Goal: Use online tool/utility: Use online tool/utility

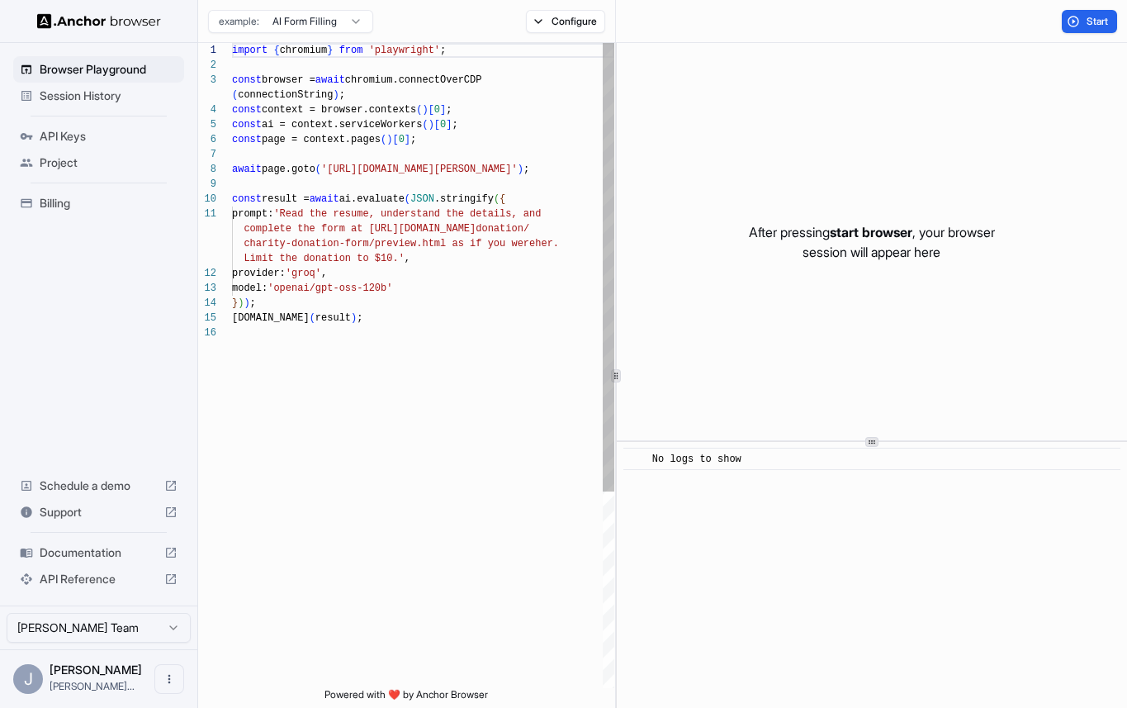
scroll to position [134, 0]
click at [124, 90] on span "Session History" at bounding box center [109, 96] width 138 height 17
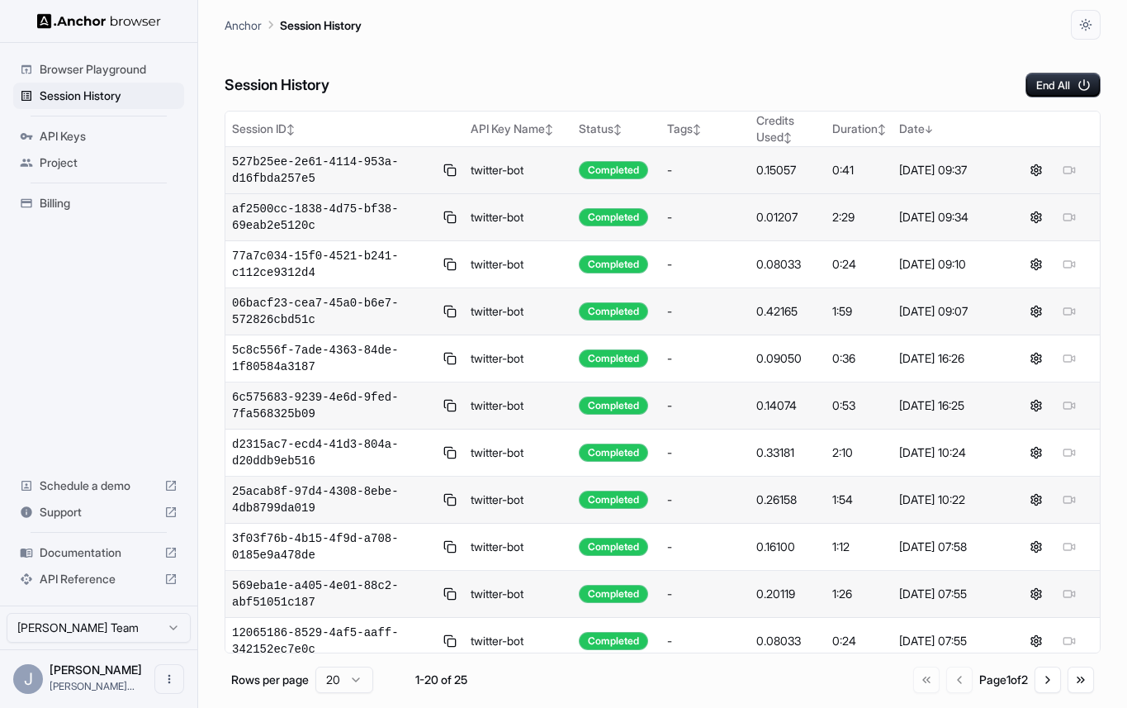
click at [341, 148] on td "527b25ee-2e61-4114-953a-d16fbda257e5" at bounding box center [344, 170] width 239 height 47
click at [341, 163] on span "527b25ee-2e61-4114-953a-d16fbda257e5" at bounding box center [333, 170] width 203 height 33
click at [386, 172] on span "527b25ee-2e61-4114-953a-d16fbda257e5" at bounding box center [333, 170] width 203 height 33
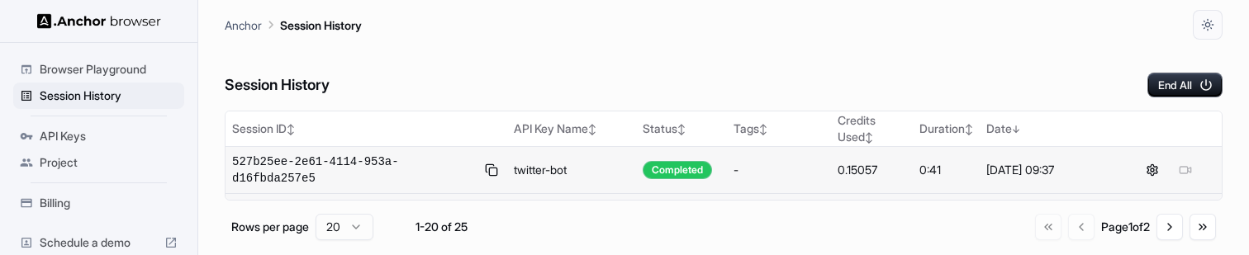
click at [732, 148] on td "-" at bounding box center [779, 170] width 105 height 47
click at [312, 172] on span "527b25ee-2e61-4114-953a-d16fbda257e5" at bounding box center [353, 170] width 243 height 33
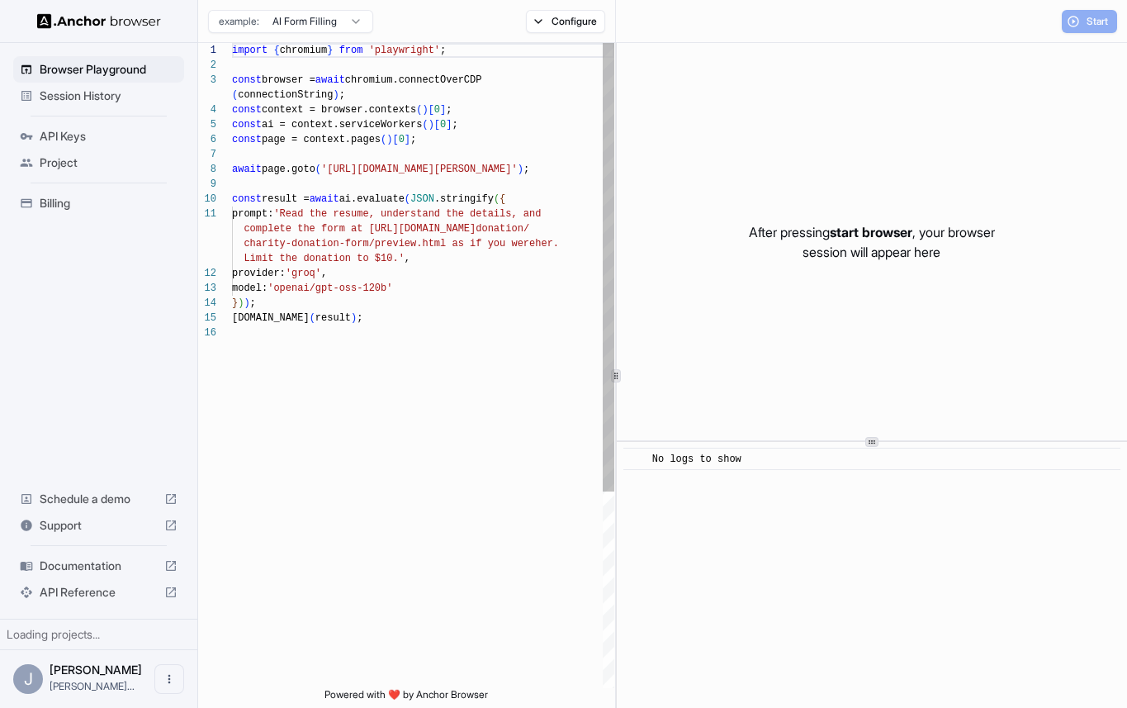
scroll to position [134, 0]
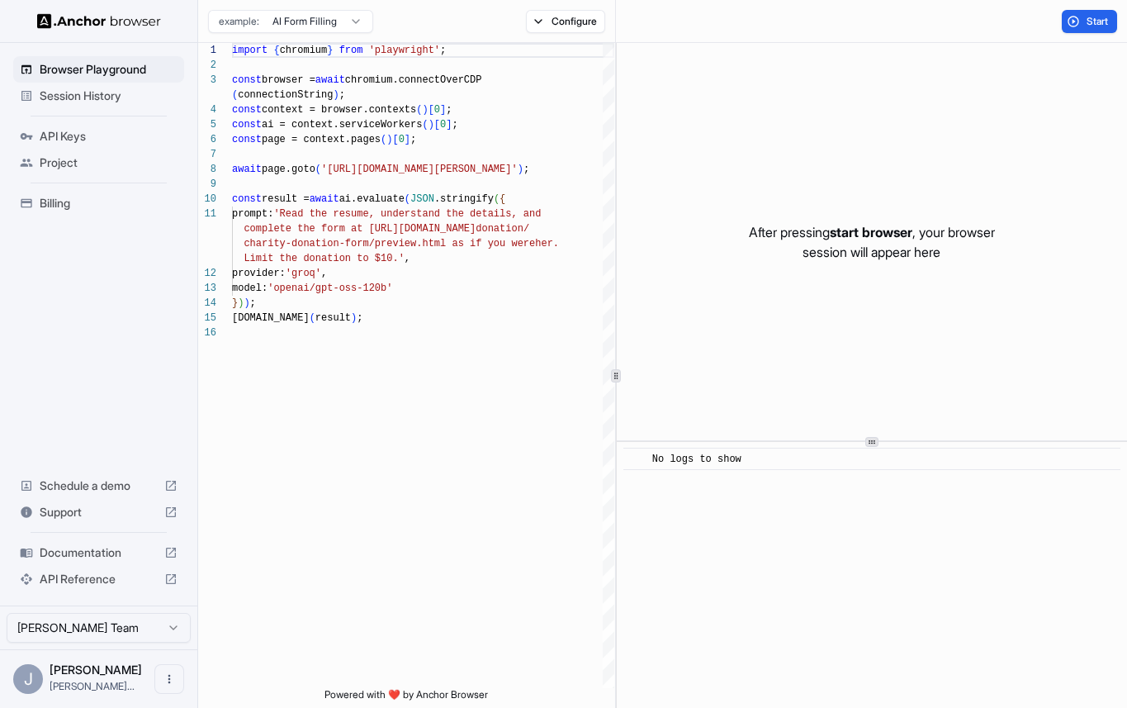
click at [126, 92] on span "Session History" at bounding box center [109, 96] width 138 height 17
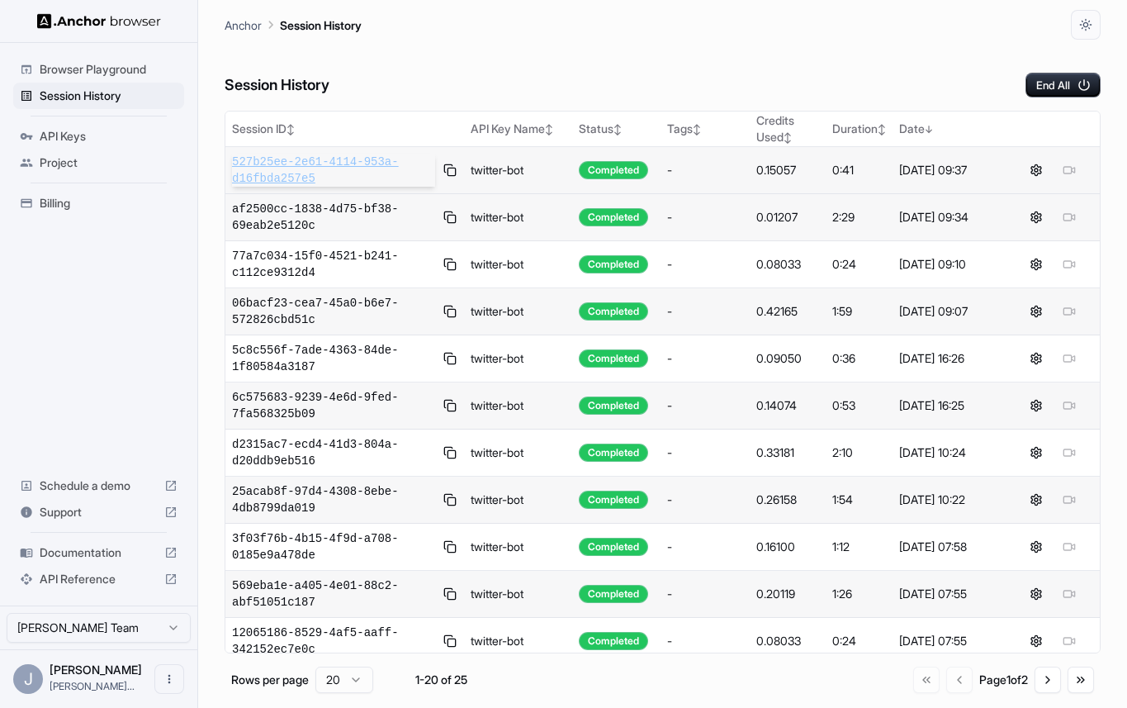
click at [358, 155] on span "527b25ee-2e61-4114-953a-d16fbda257e5" at bounding box center [333, 170] width 203 height 33
click at [362, 371] on span "5c8c556f-7ade-4363-84de-1f80584a3187" at bounding box center [333, 358] width 203 height 33
click at [391, 501] on span "25acab8f-97d4-4308-8ebe-4db8799da019" at bounding box center [333, 499] width 203 height 33
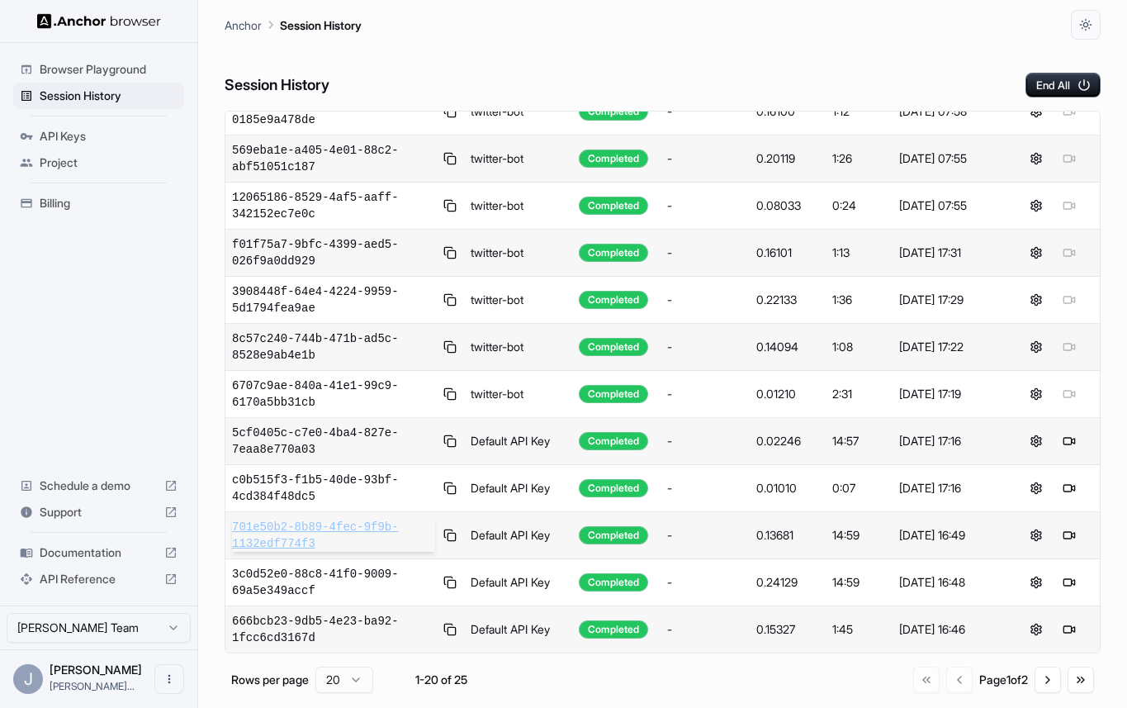
click at [384, 544] on span "701e50b2-8b89-4fec-9f9b-1132edf774f3" at bounding box center [333, 535] width 203 height 33
click at [84, 72] on span "Browser Playground" at bounding box center [109, 69] width 138 height 17
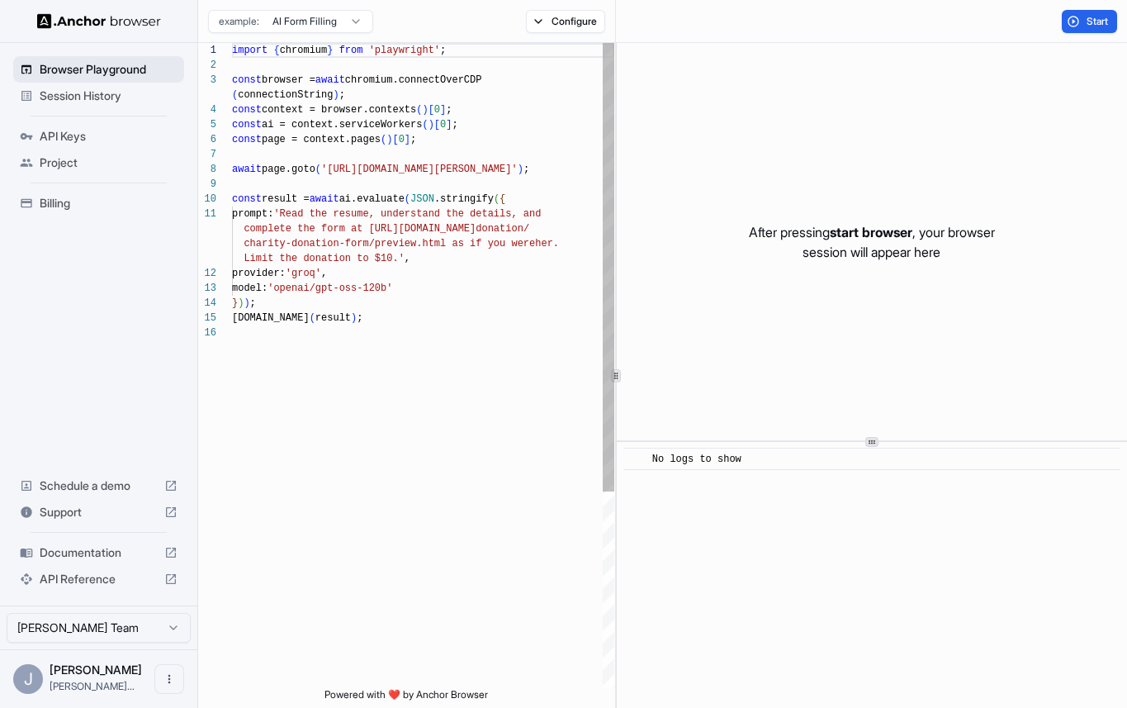
scroll to position [134, 0]
click at [1089, 7] on div "Start" at bounding box center [871, 21] width 511 height 43
click at [1087, 11] on button "Start" at bounding box center [1089, 21] width 55 height 23
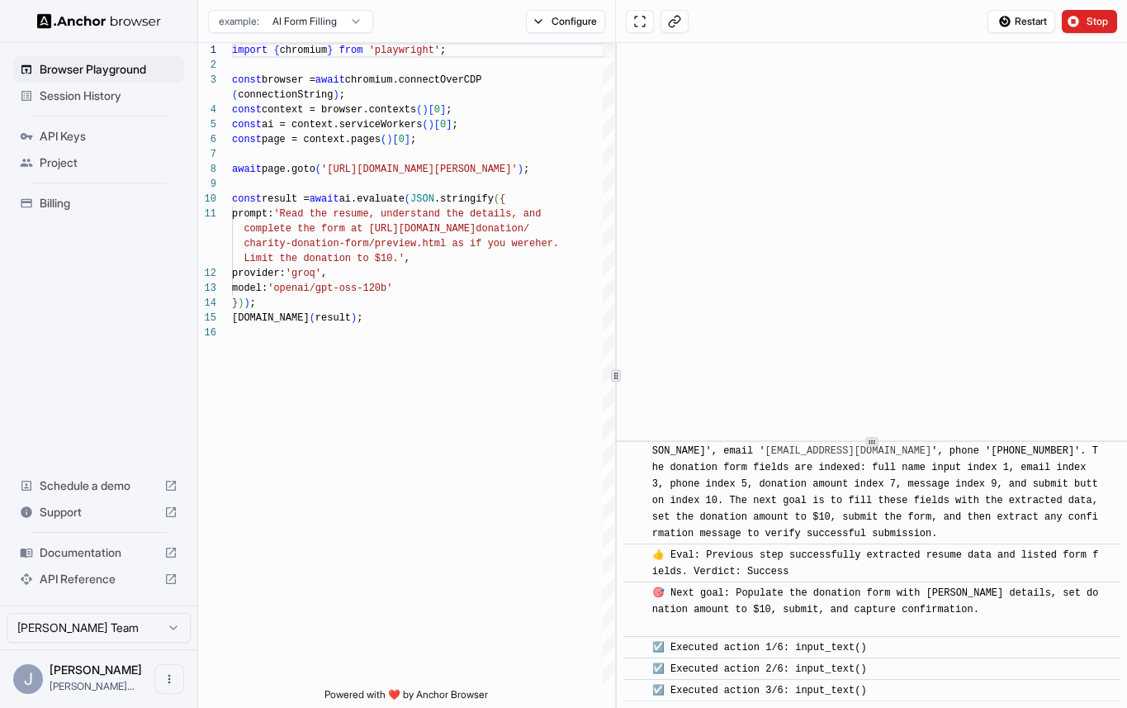
scroll to position [618, 0]
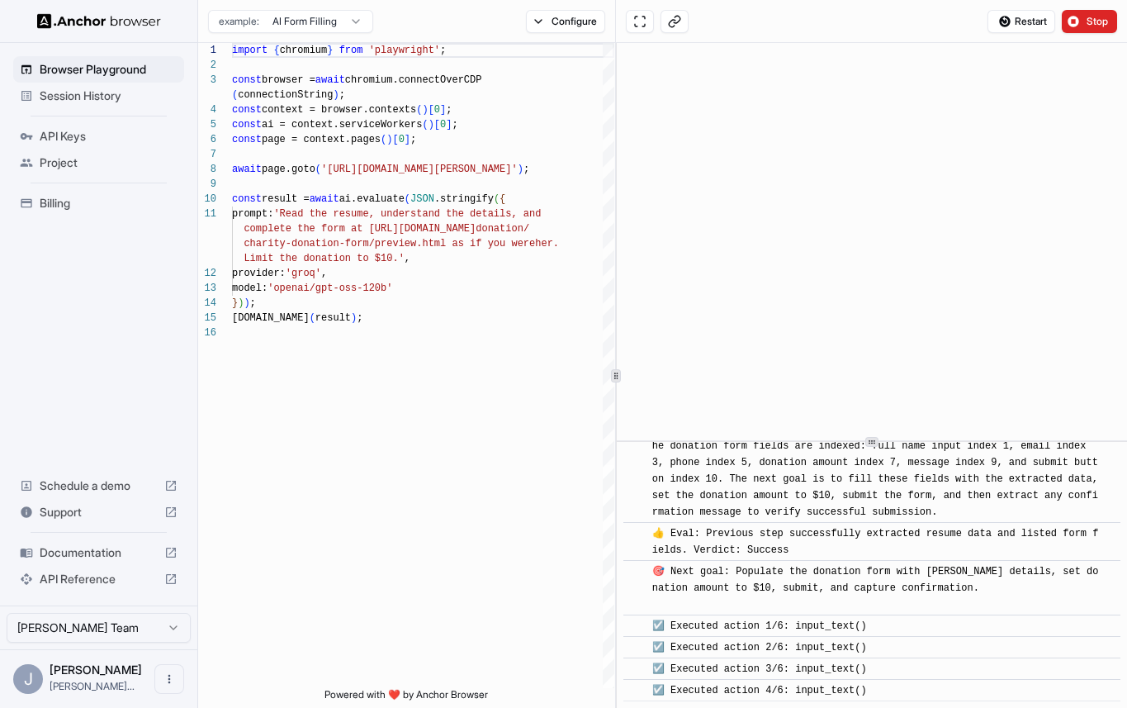
click at [125, 100] on span "Session History" at bounding box center [109, 96] width 138 height 17
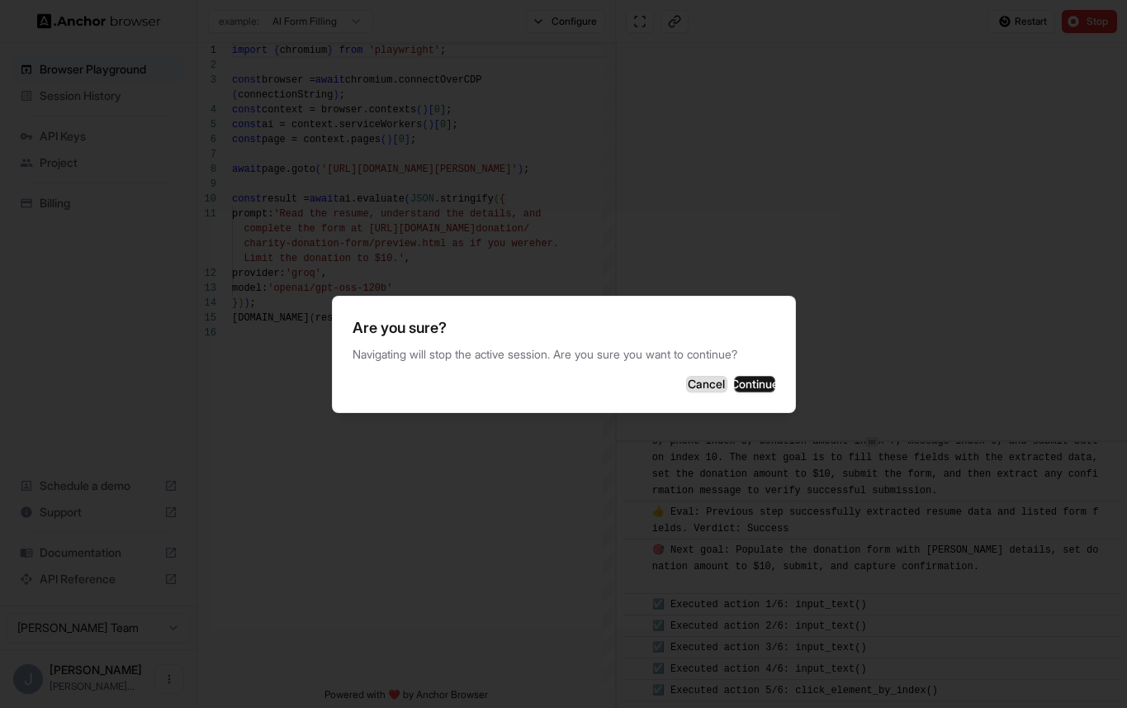
click at [686, 382] on button "Cancel" at bounding box center [706, 384] width 41 height 17
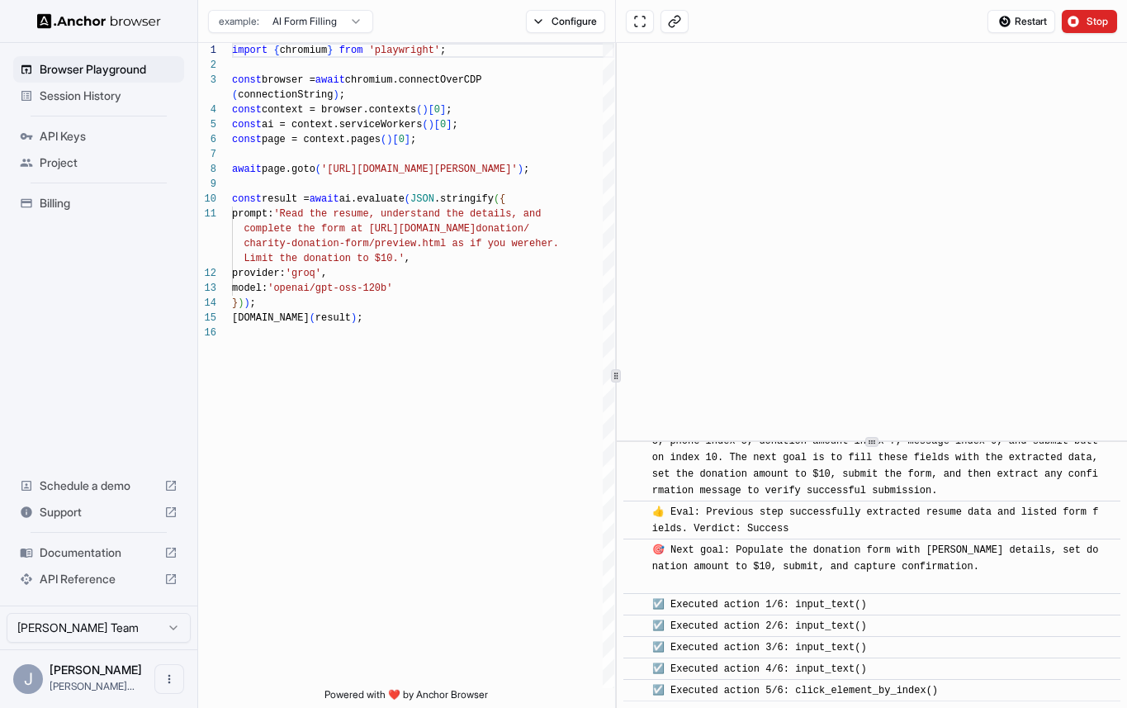
scroll to position [661, 0]
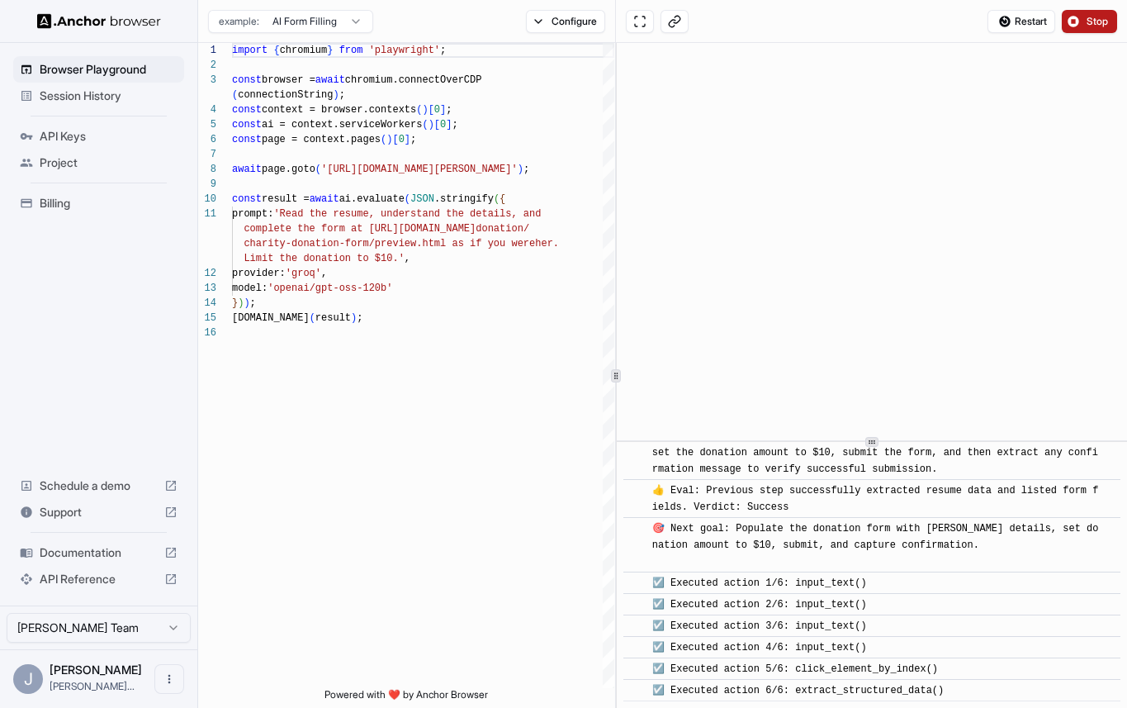
click at [1092, 25] on span "Stop" at bounding box center [1098, 21] width 23 height 13
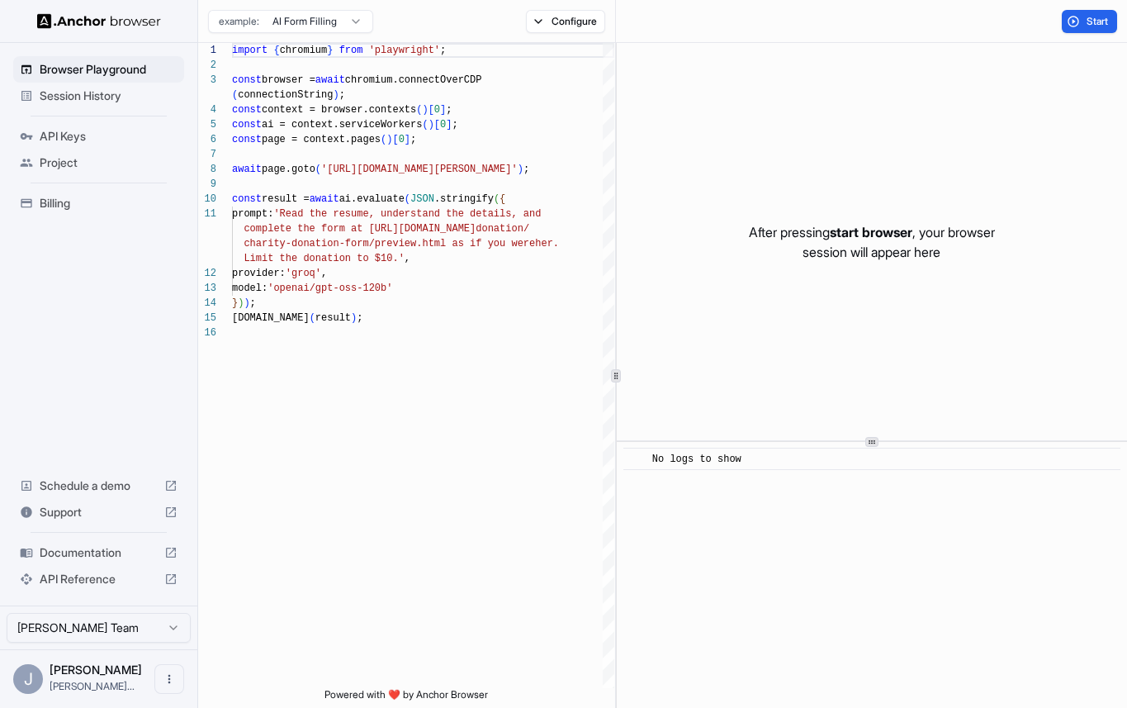
click at [128, 100] on span "Session History" at bounding box center [109, 96] width 138 height 17
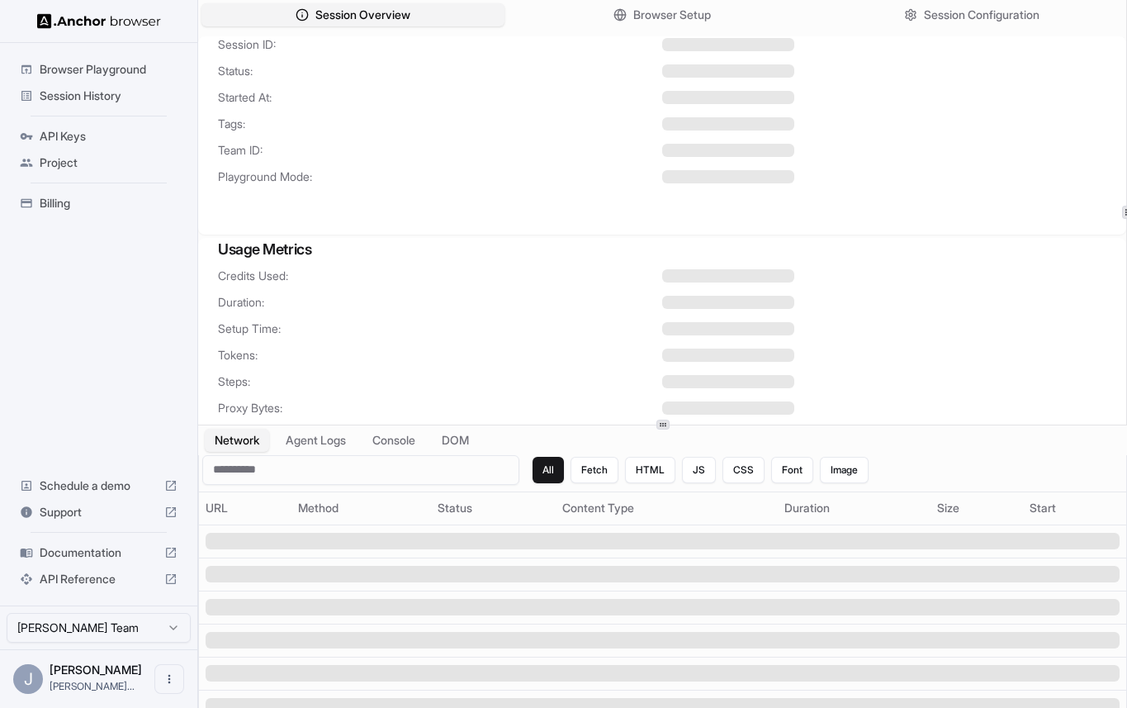
click at [163, 91] on span "Session History" at bounding box center [109, 96] width 138 height 17
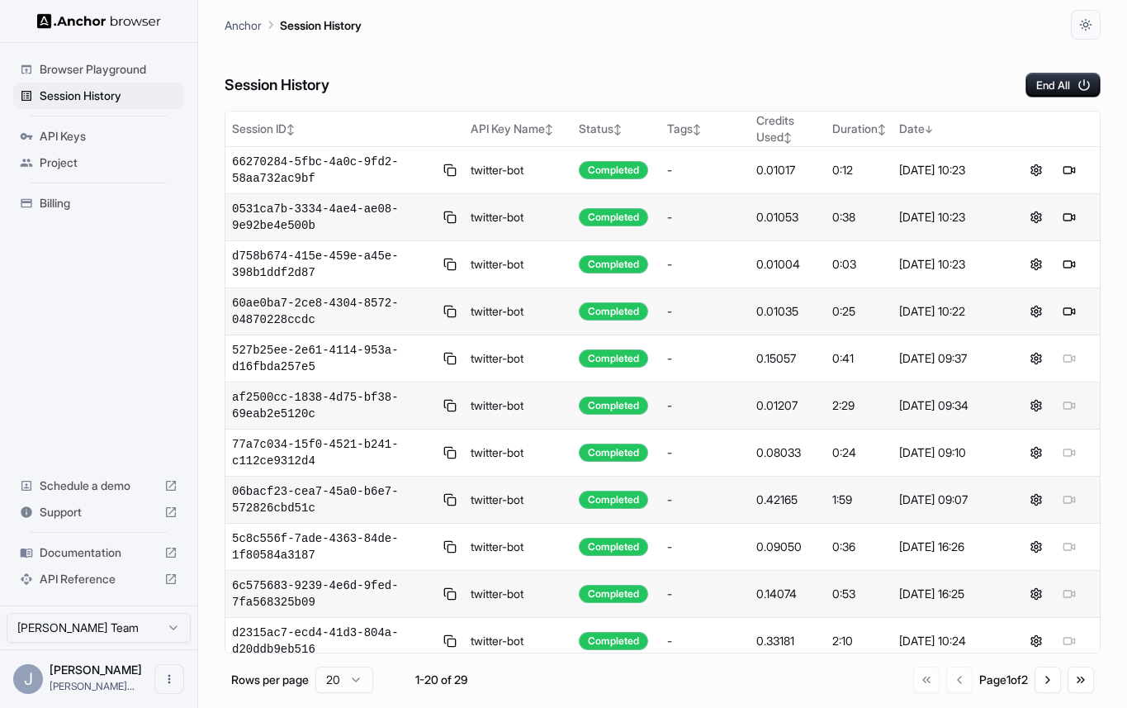
click at [154, 68] on span "Browser Playground" at bounding box center [109, 69] width 138 height 17
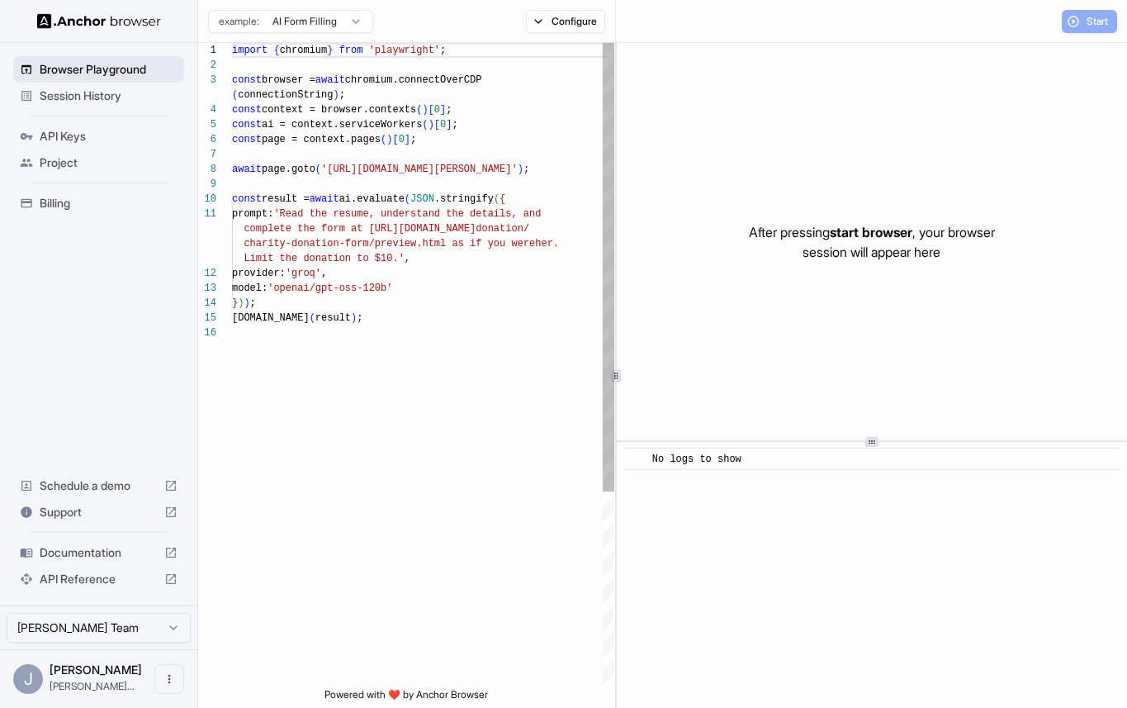
scroll to position [134, 0]
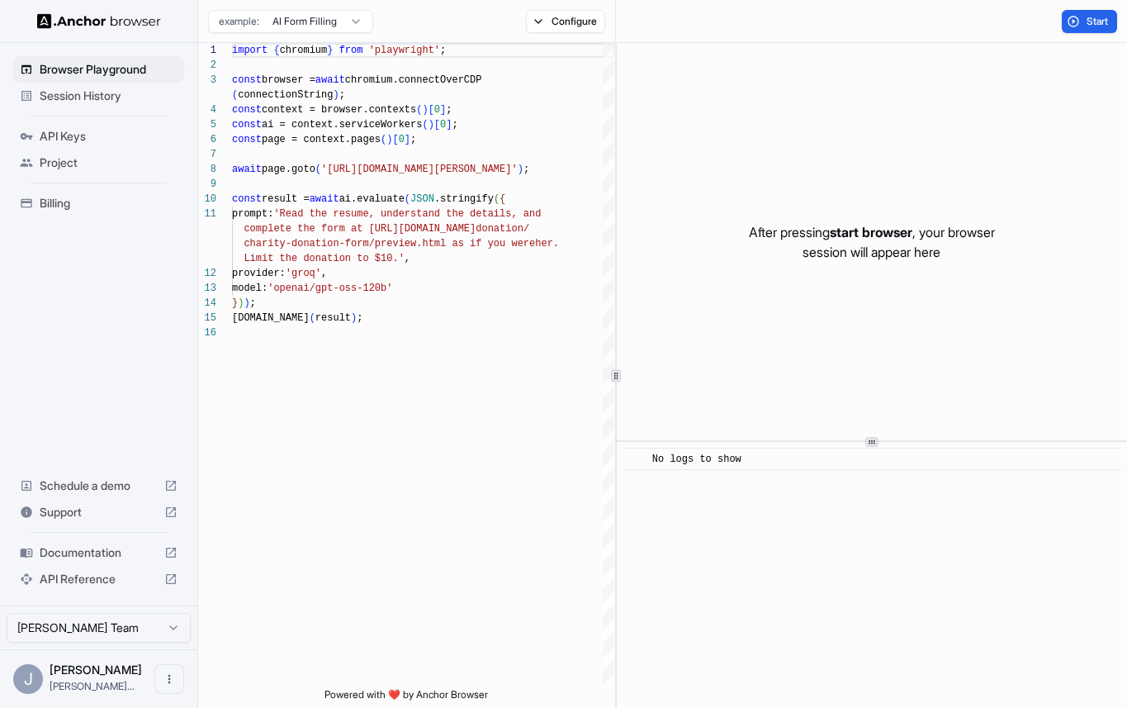
click at [131, 94] on span "Session History" at bounding box center [109, 96] width 138 height 17
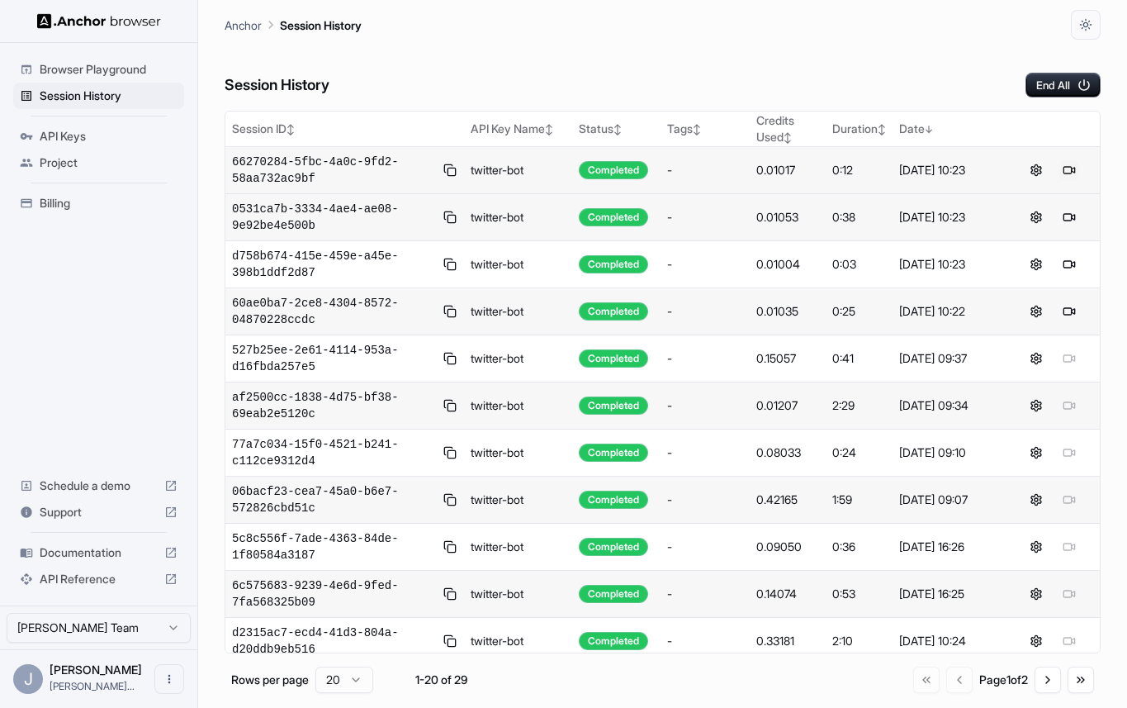
click at [1065, 171] on button at bounding box center [1069, 170] width 20 height 20
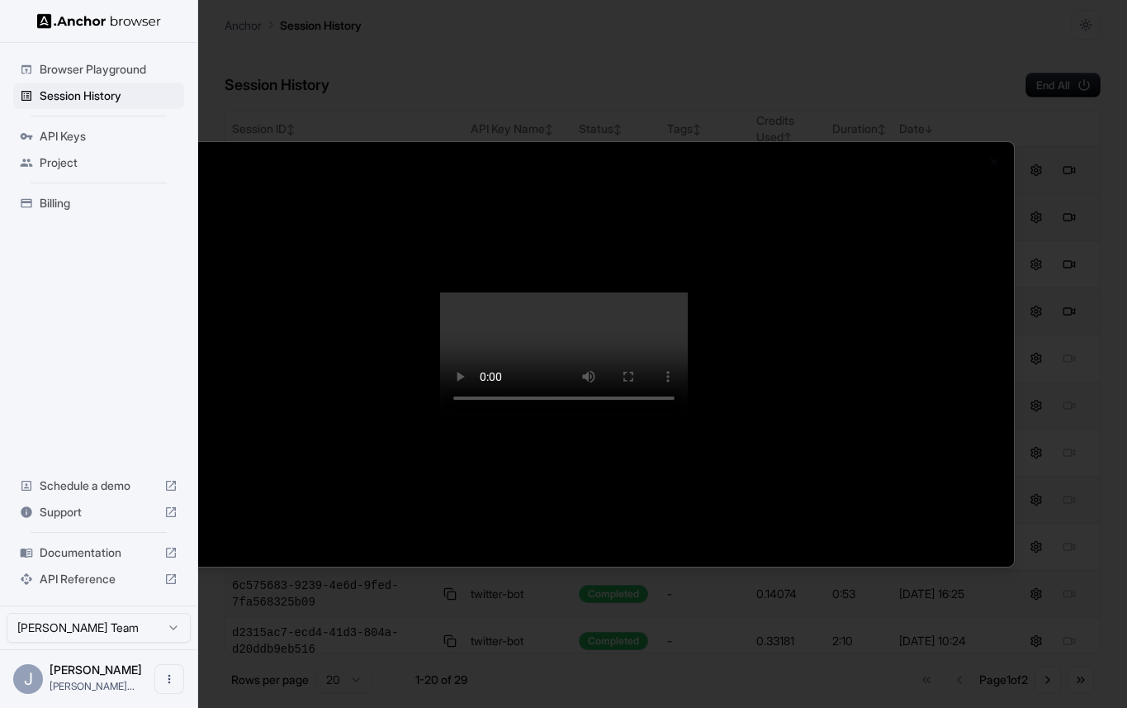
click at [1008, 152] on div at bounding box center [564, 353] width 900 height 424
click at [1035, 152] on div at bounding box center [563, 354] width 1127 height 708
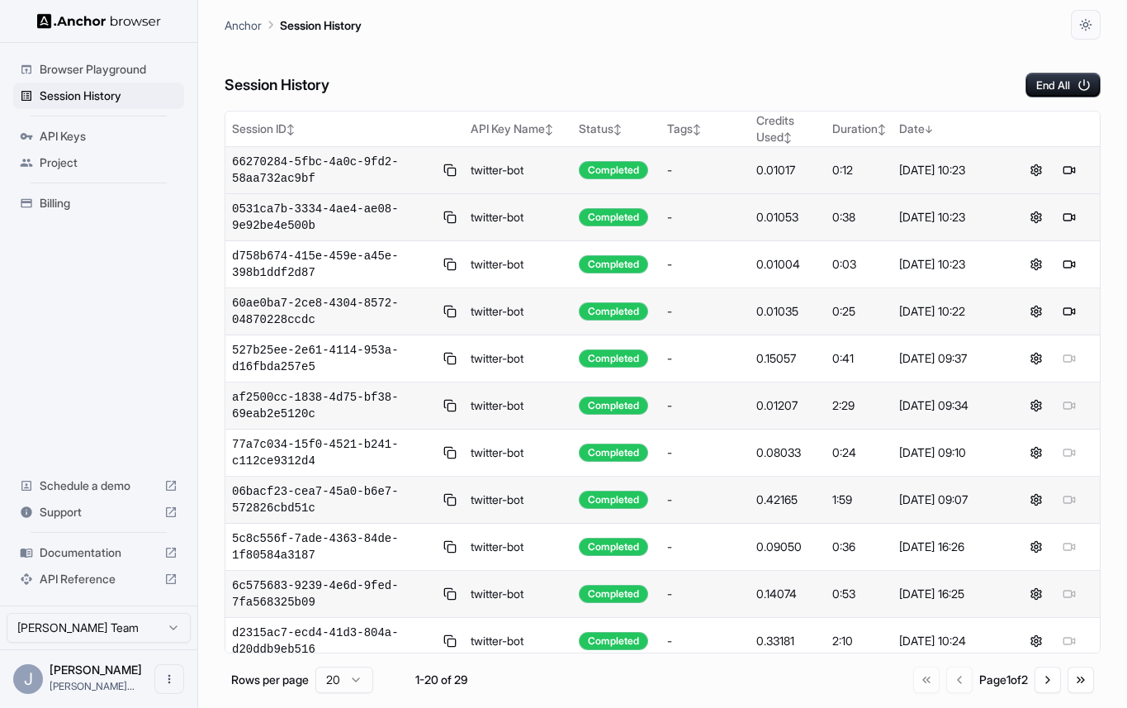
click at [134, 74] on span "Browser Playground" at bounding box center [109, 69] width 138 height 17
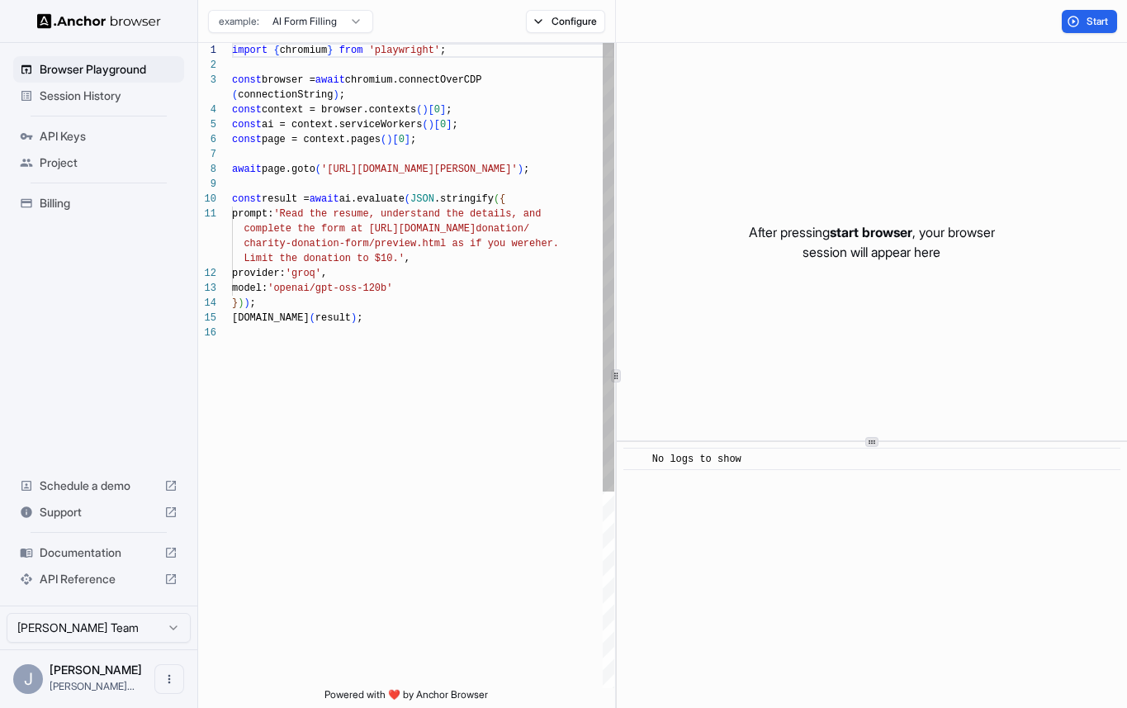
click at [537, 237] on div "import { chromium } from 'playwright' ; const browser = await chromium.connectO…" at bounding box center [423, 506] width 382 height 927
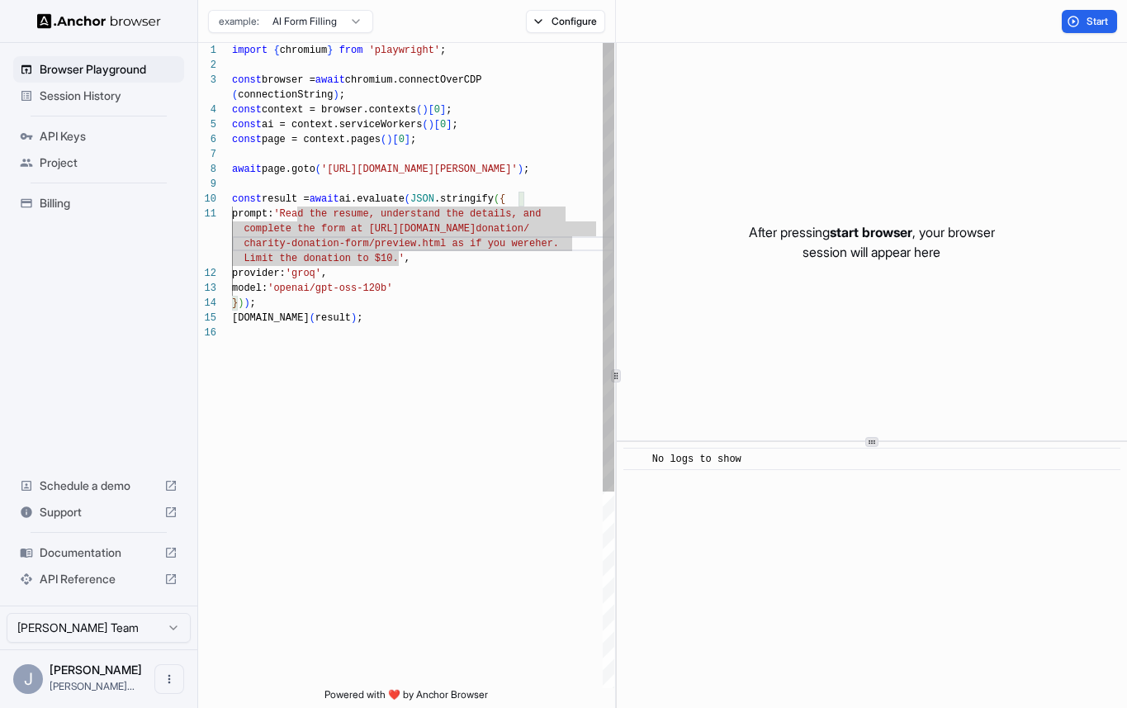
click at [380, 221] on div "import { chromium } from 'playwright' ; const browser = await chromium.connectO…" at bounding box center [423, 506] width 382 height 927
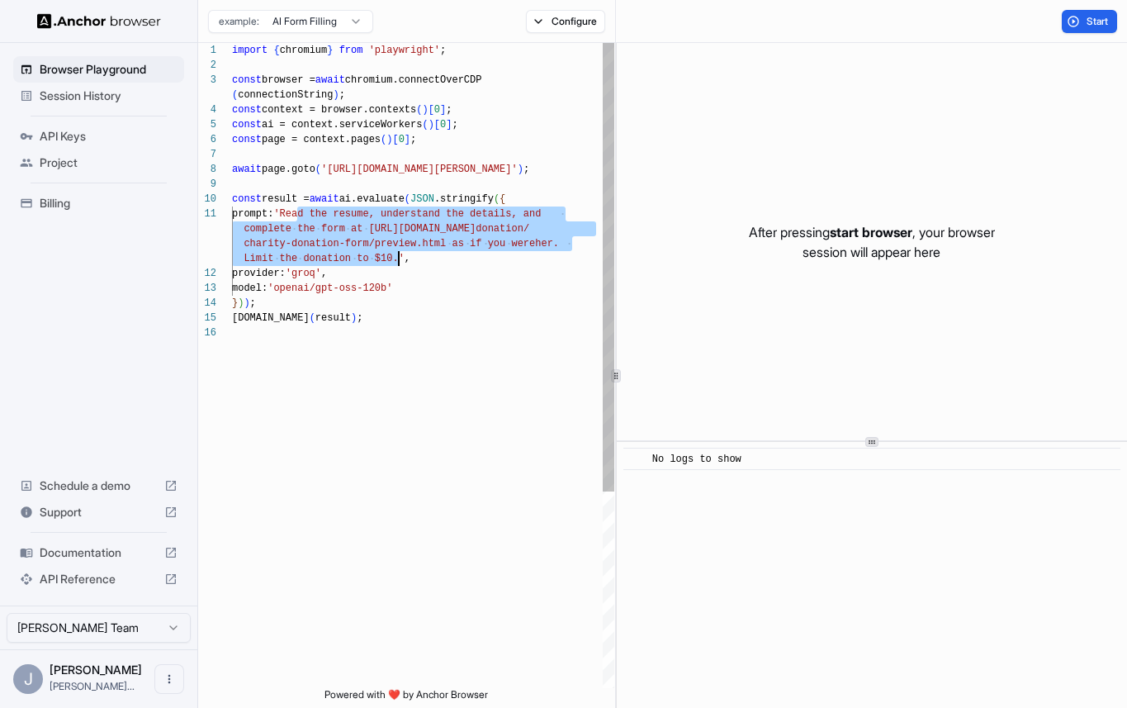
drag, startPoint x: 297, startPoint y: 214, endPoint x: 396, endPoint y: 261, distance: 109.0
click at [396, 262] on div "import { chromium } from 'playwright' ; const browser = await chromium.connectO…" at bounding box center [423, 506] width 382 height 927
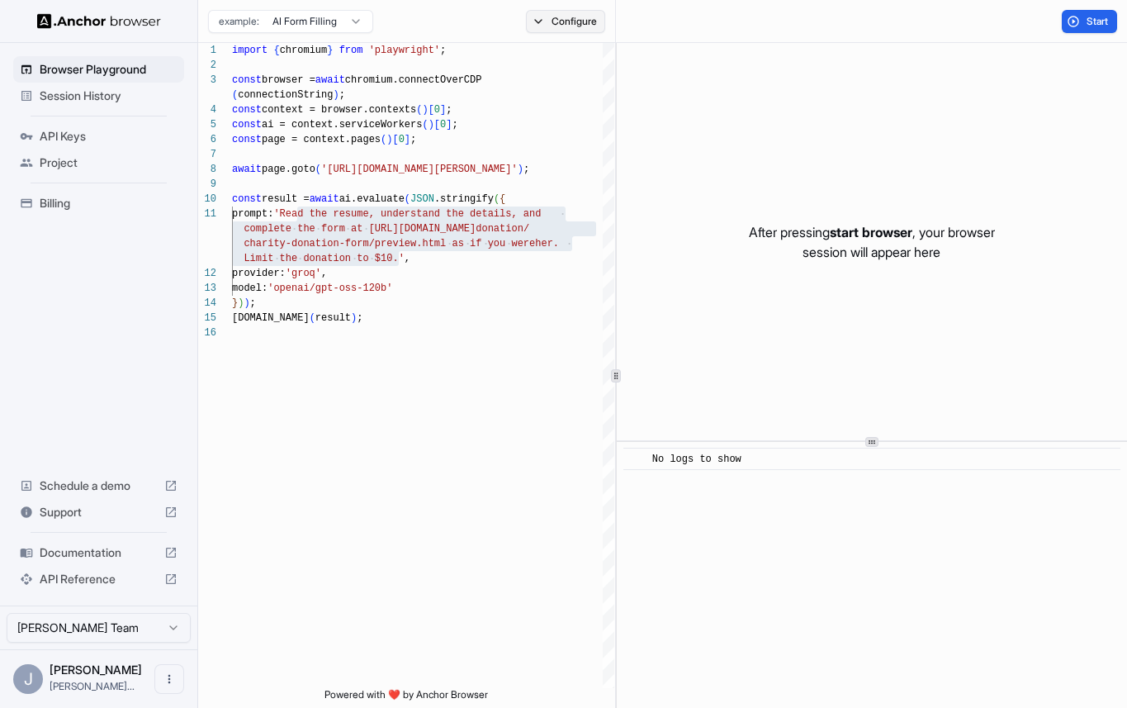
click at [547, 26] on button "Configure" at bounding box center [566, 21] width 80 height 23
click at [705, 168] on button "Select Profile..." at bounding box center [744, 166] width 165 height 23
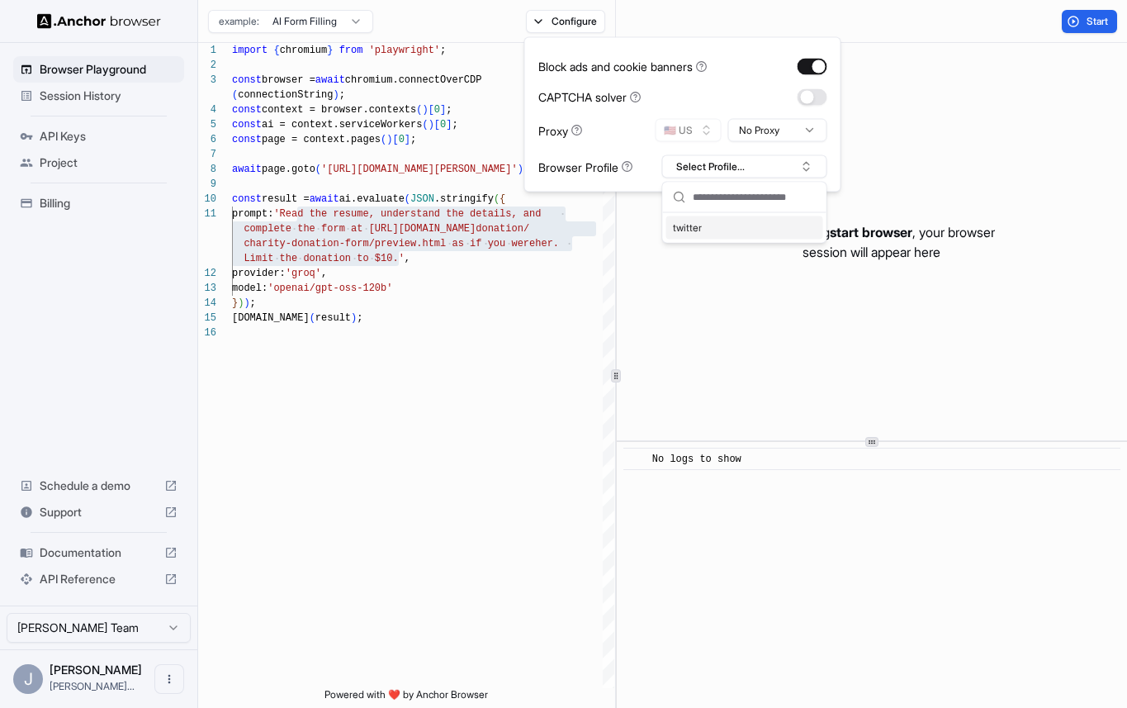
click at [705, 230] on div "twitter" at bounding box center [744, 227] width 157 height 23
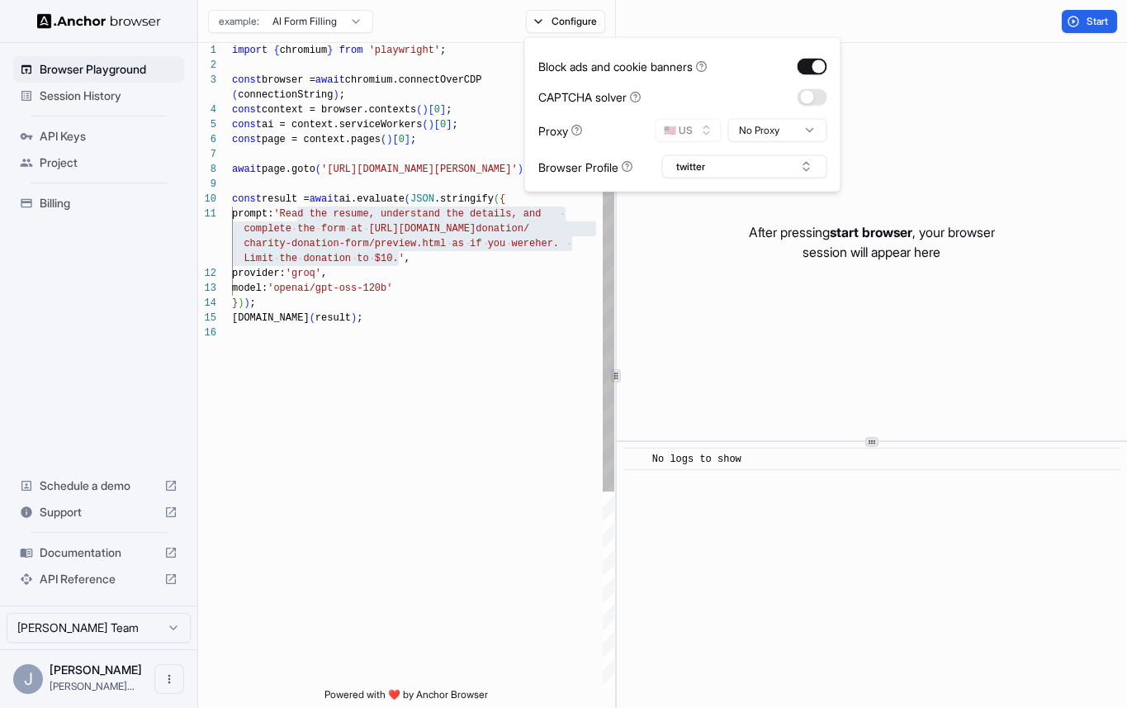
scroll to position [59, 0]
click at [547, 254] on div "import { chromium } from 'playwright' ; const browser = await chromium.connectO…" at bounding box center [423, 506] width 382 height 927
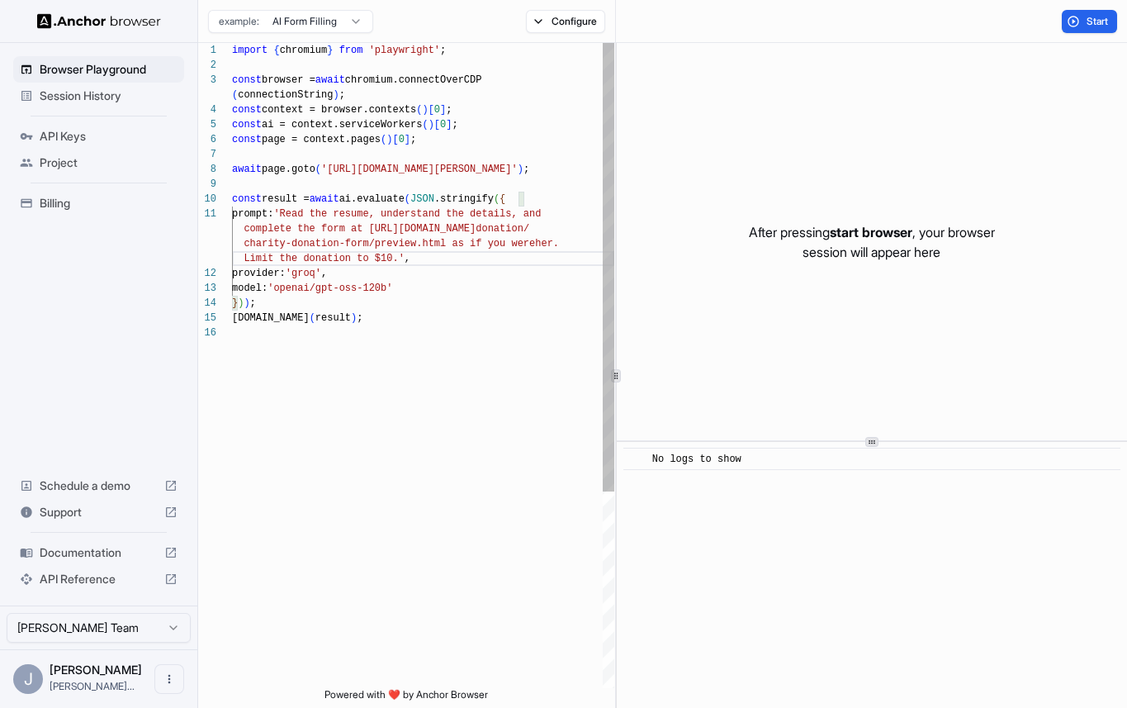
scroll to position [119, 0]
drag, startPoint x: 333, startPoint y: 168, endPoint x: 566, endPoint y: 173, distance: 232.9
click at [566, 173] on div "import { chromium } from 'playwright' ; const browser = await chromium.connectO…" at bounding box center [423, 506] width 382 height 927
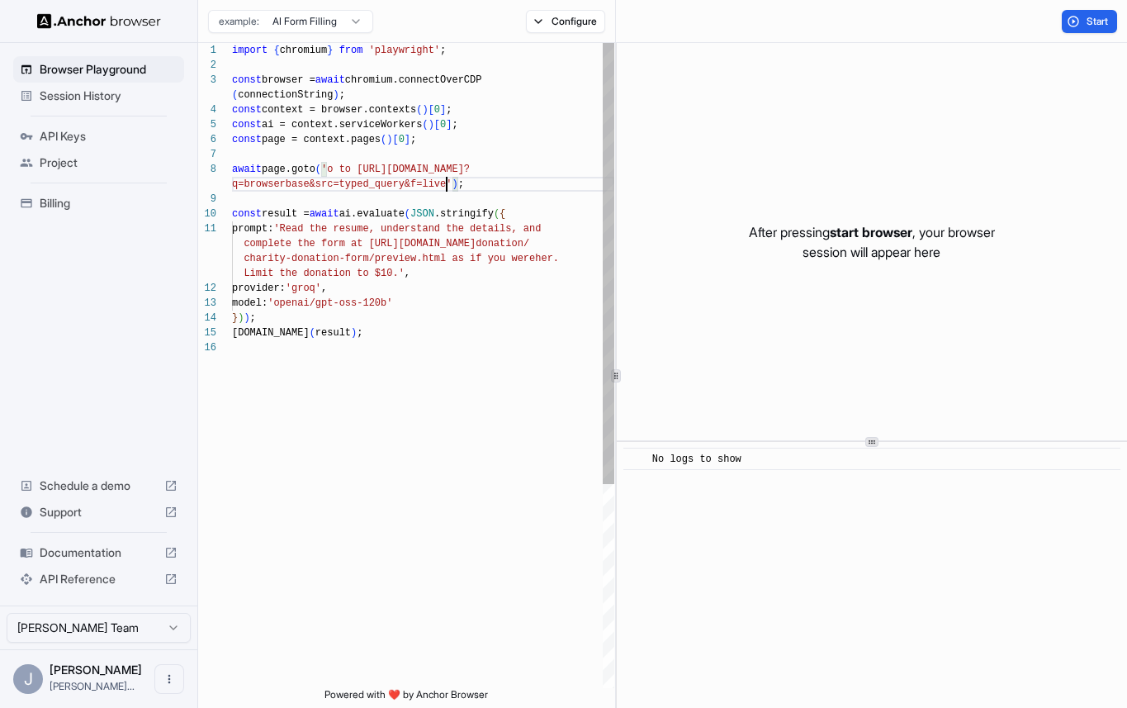
scroll to position [30, 0]
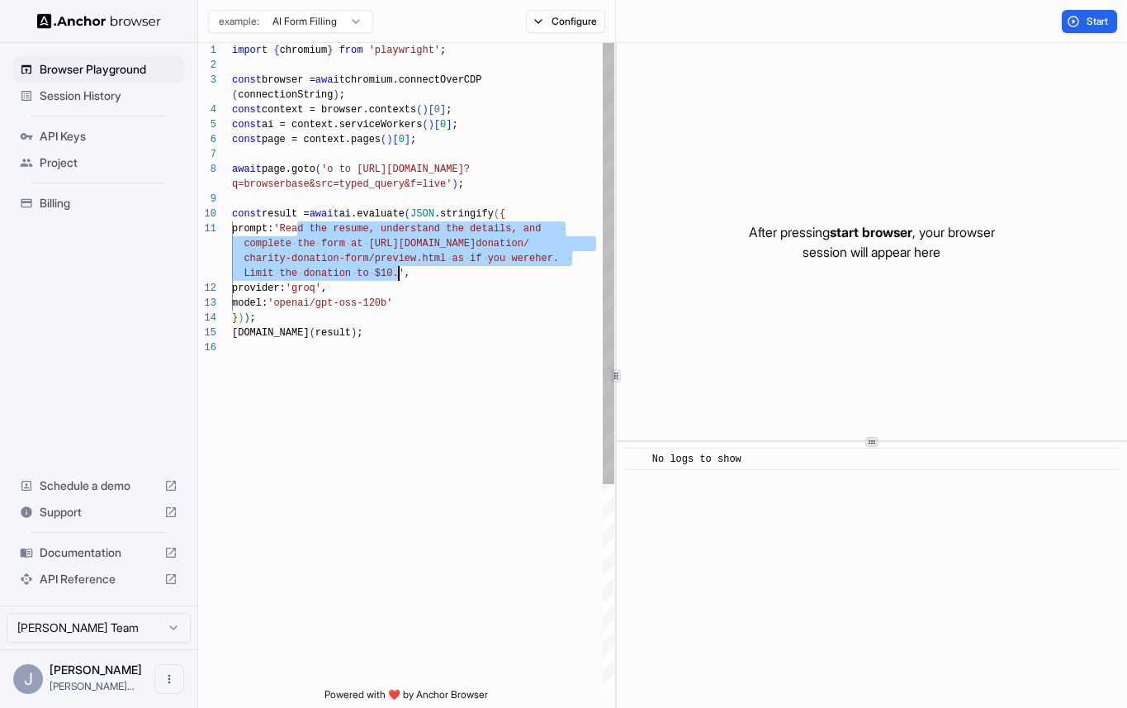
drag, startPoint x: 300, startPoint y: 229, endPoint x: 400, endPoint y: 277, distance: 111.5
click at [400, 277] on div "import { chromium } from 'playwright' ; const browser = await chromium.connectO…" at bounding box center [423, 514] width 382 height 942
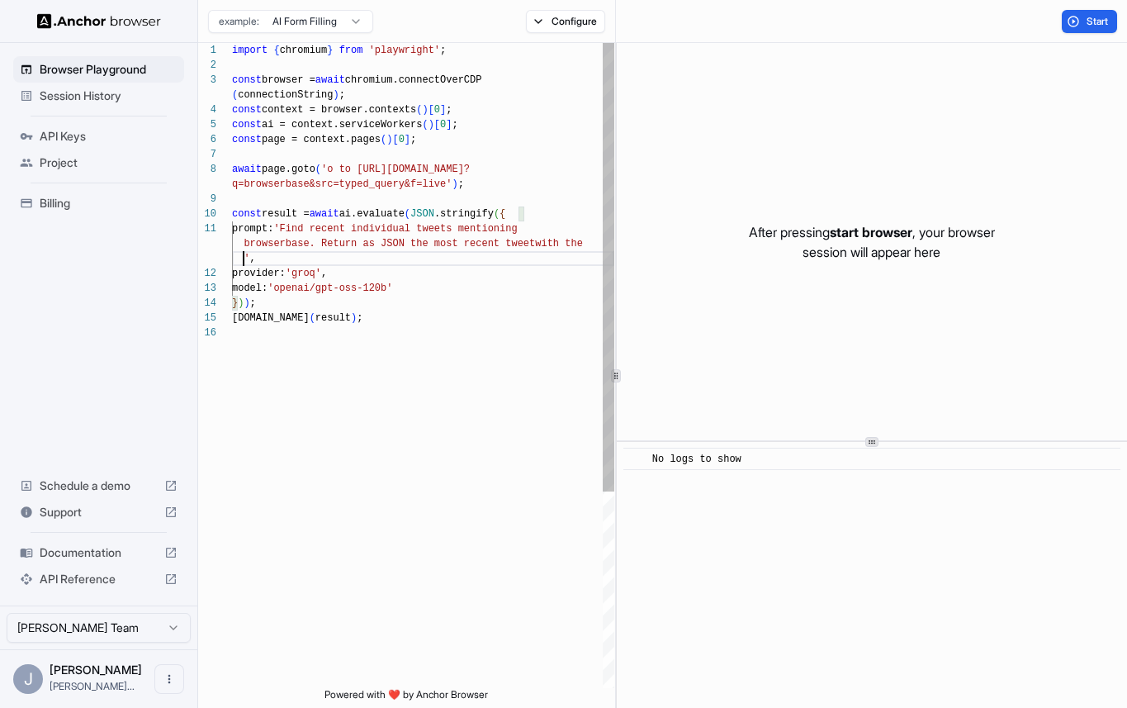
scroll to position [59, 0]
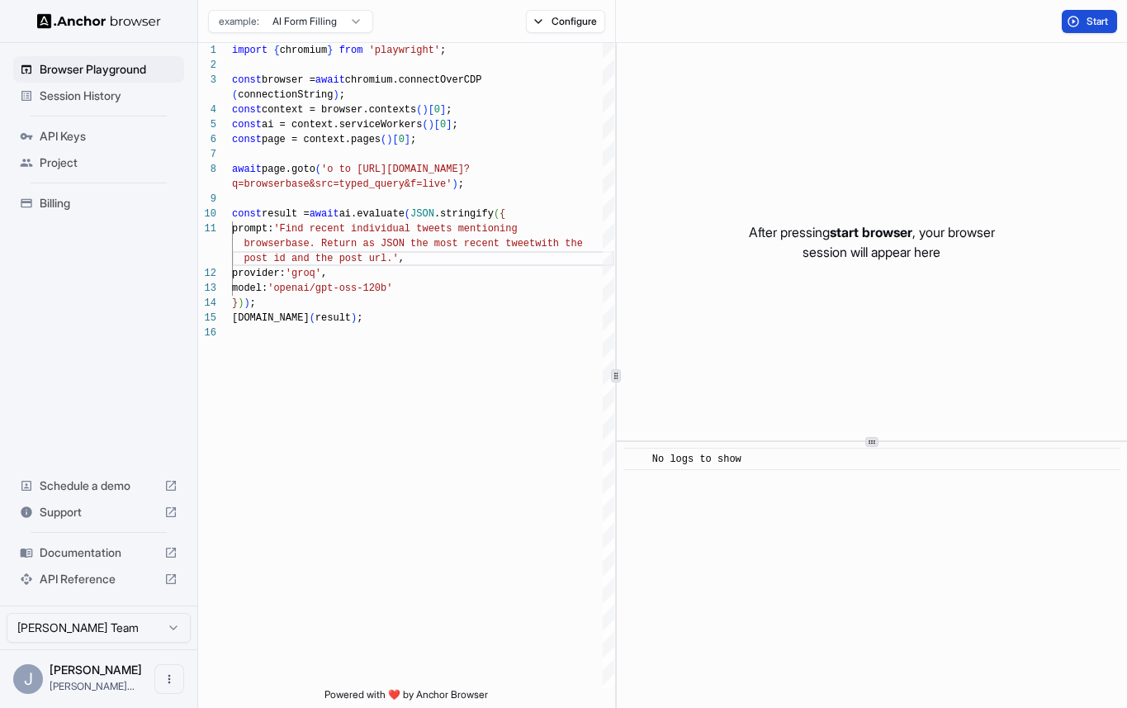
click at [1090, 16] on span "Start" at bounding box center [1098, 21] width 23 height 13
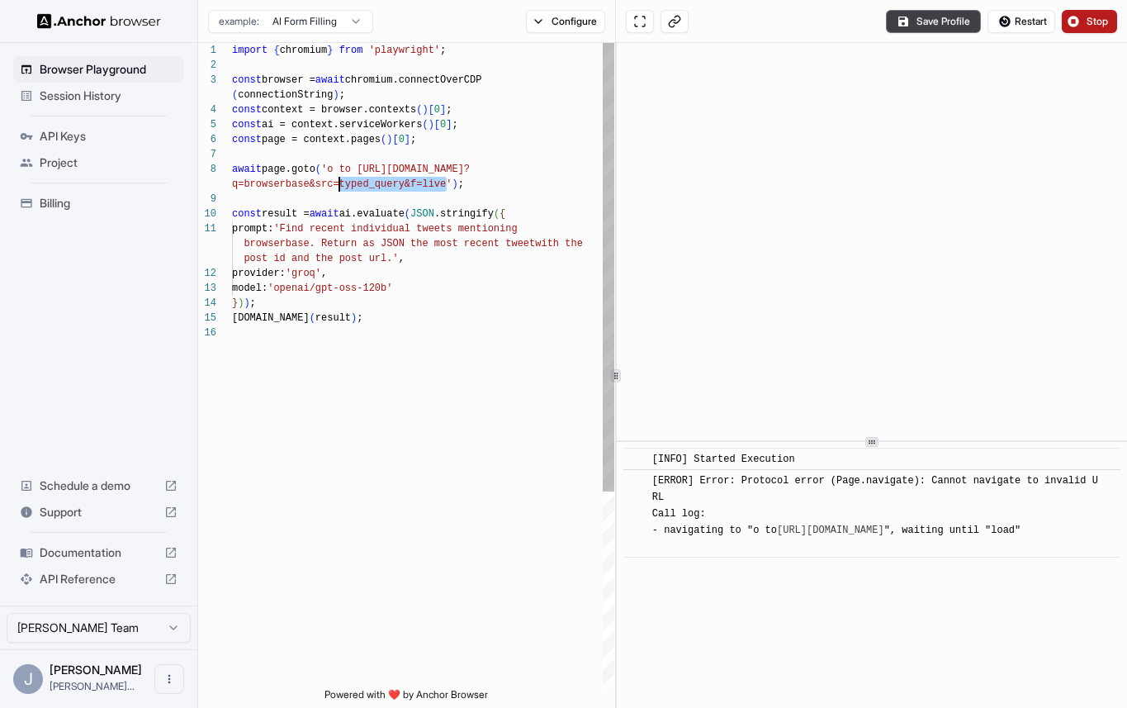
scroll to position [119, 0]
drag, startPoint x: 448, startPoint y: 187, endPoint x: 338, endPoint y: 174, distance: 111.3
click at [338, 174] on div "import { chromium } from 'playwright' ; const browser = await chromium.connectO…" at bounding box center [423, 506] width 382 height 927
drag, startPoint x: 366, startPoint y: 173, endPoint x: 446, endPoint y: 178, distance: 80.3
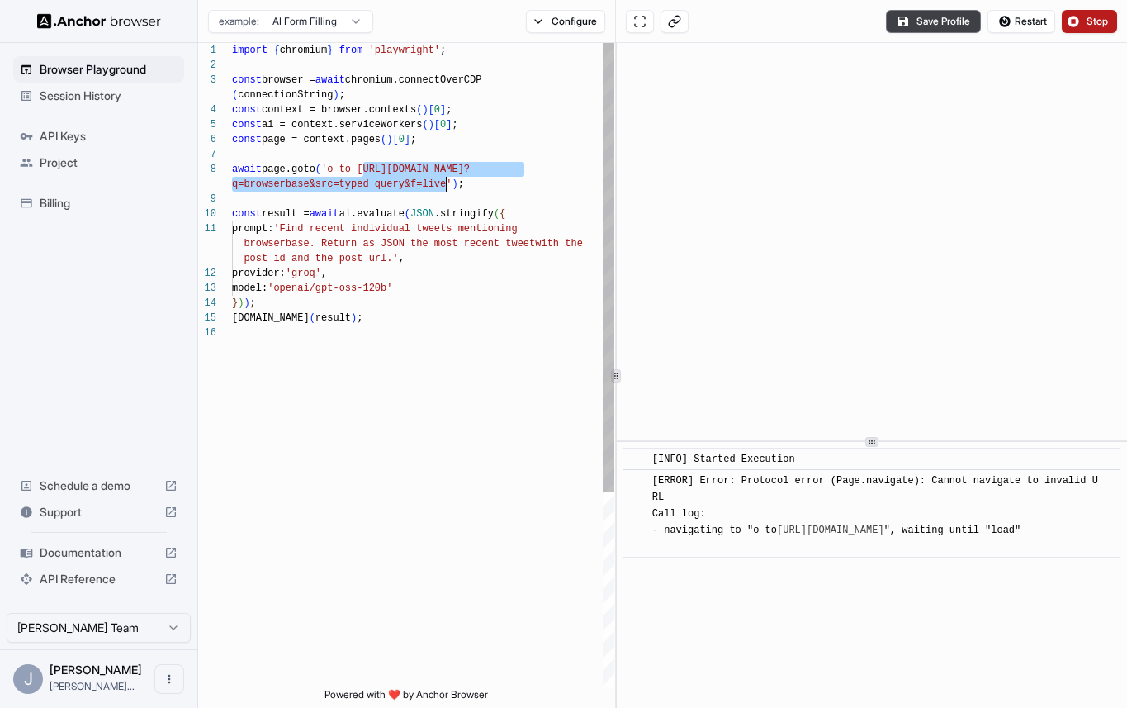
click at [446, 178] on div "import { chromium } from 'playwright' ; const browser = await chromium.connectO…" at bounding box center [423, 506] width 382 height 927
click at [365, 174] on div "import { chromium } from 'playwright' ; const browser = await chromium.connectO…" at bounding box center [423, 506] width 382 height 927
drag, startPoint x: 363, startPoint y: 172, endPoint x: 337, endPoint y: 171, distance: 26.4
click at [337, 171] on div "import { chromium } from 'playwright' ; const browser = await chromium.connectO…" at bounding box center [423, 506] width 382 height 927
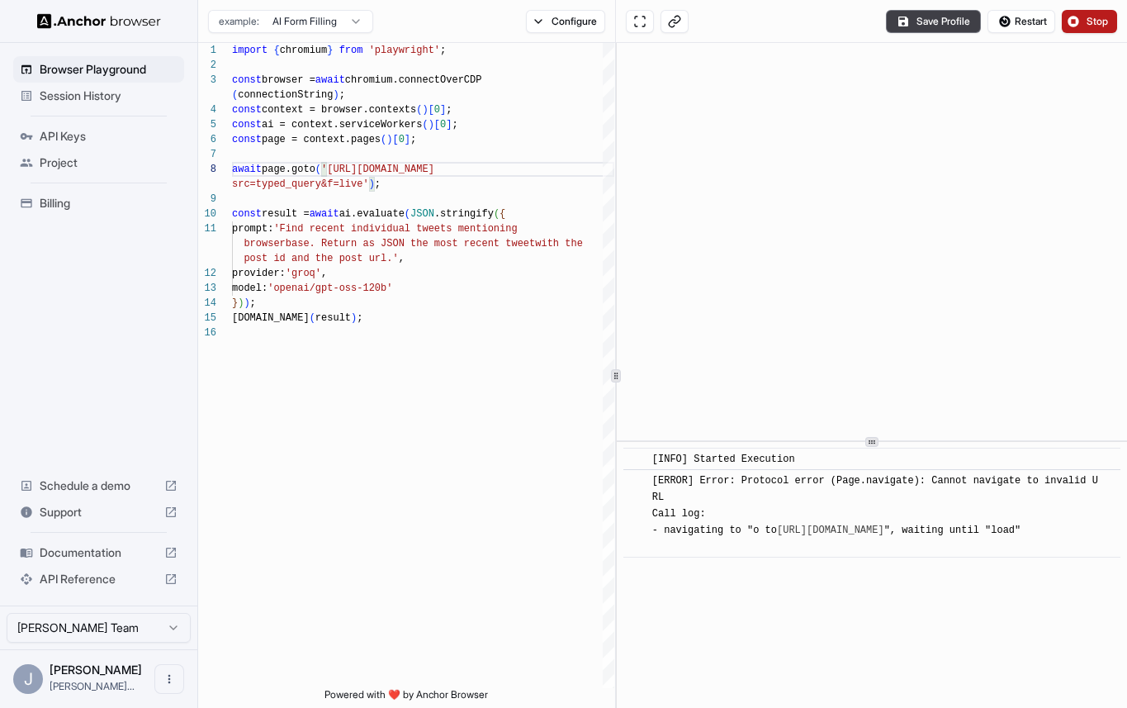
click at [1077, 21] on button "Stop" at bounding box center [1089, 21] width 55 height 23
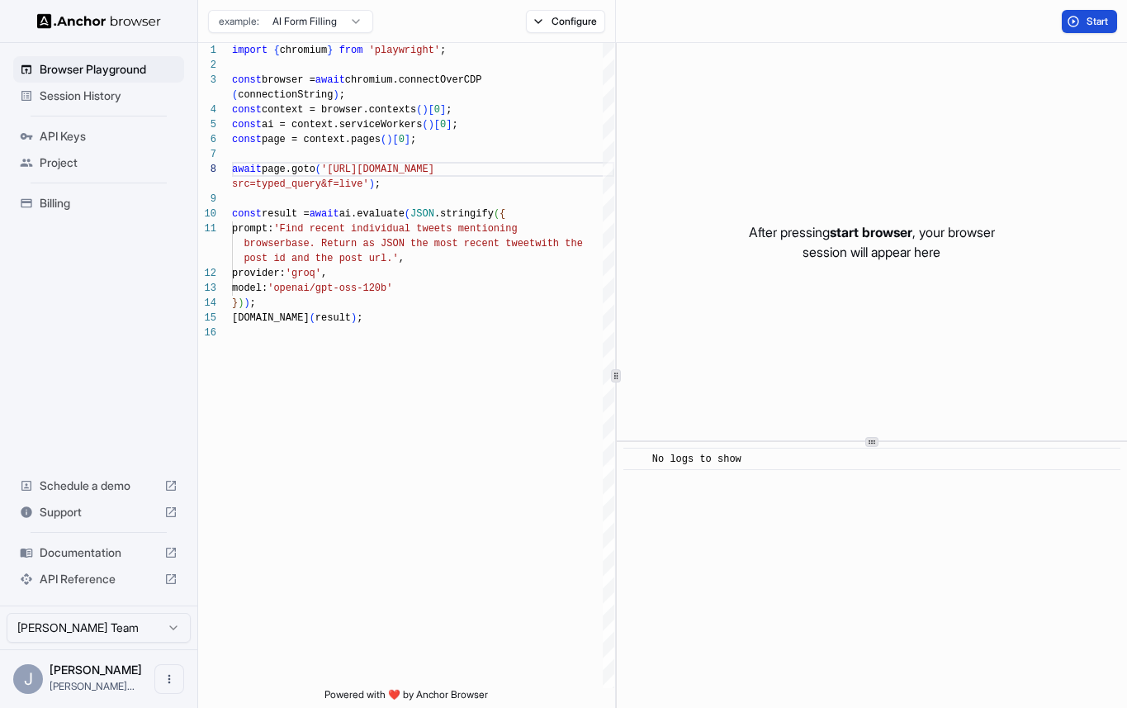
click at [1074, 25] on button "Start" at bounding box center [1089, 21] width 55 height 23
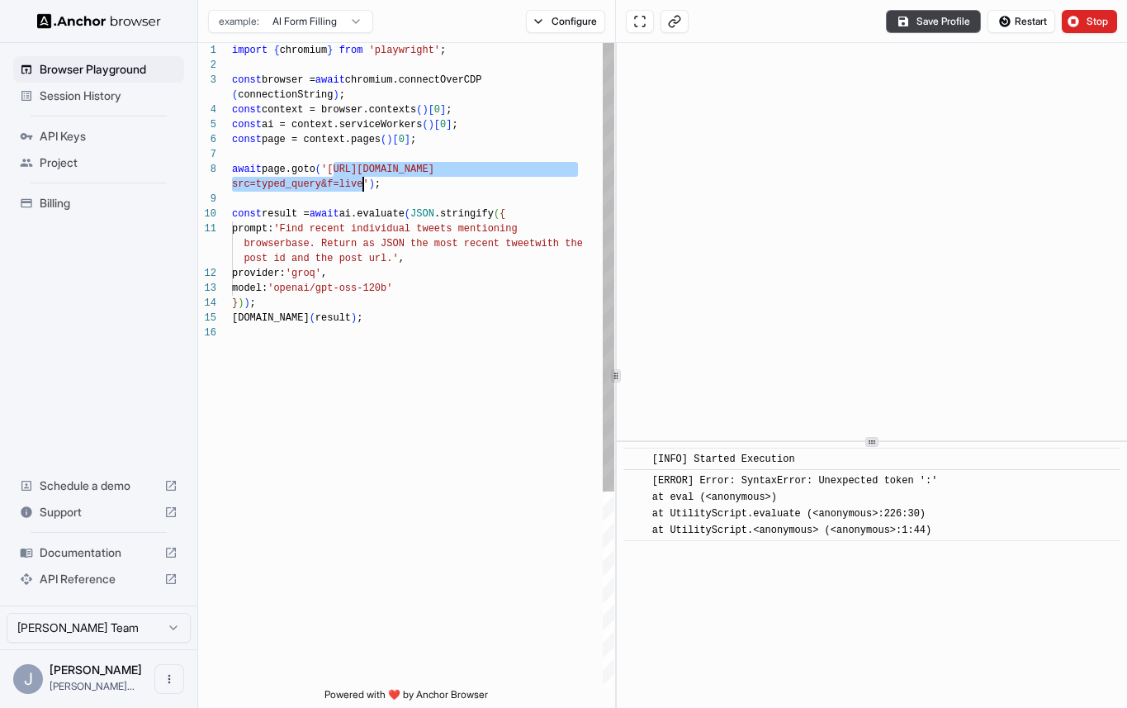
drag, startPoint x: 331, startPoint y: 172, endPoint x: 364, endPoint y: 183, distance: 35.0
click at [364, 183] on div "import { chromium } from 'playwright' ; const browser = await chromium.connectO…" at bounding box center [423, 506] width 382 height 927
click at [424, 167] on div "import { chromium } from 'playwright' ; const browser = await chromium.connectO…" at bounding box center [423, 506] width 382 height 927
click at [457, 170] on div "import { chromium } from 'playwright' ; const browser = await chromium.connectO…" at bounding box center [423, 506] width 382 height 927
drag, startPoint x: 451, startPoint y: 172, endPoint x: 362, endPoint y: 179, distance: 89.5
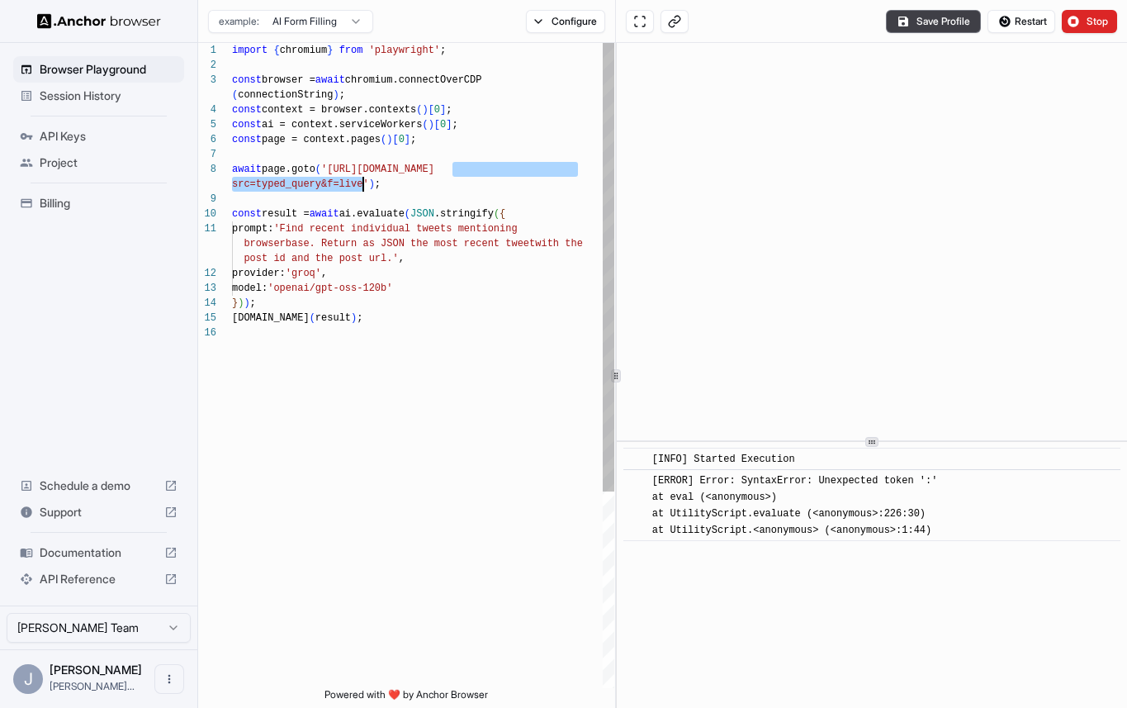
click at [362, 180] on div "import { chromium } from 'playwright' ; const browser = await chromium.connectO…" at bounding box center [423, 506] width 382 height 927
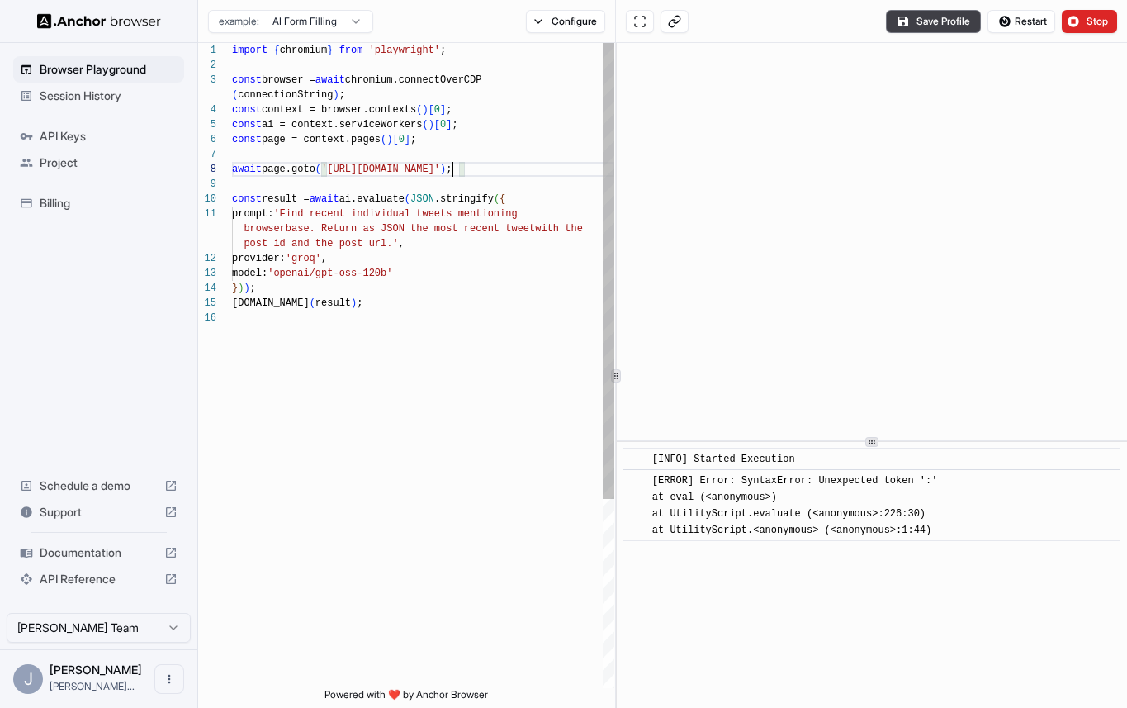
scroll to position [15, 0]
click at [300, 211] on div "import { chromium } from 'playwright' ; const browser = await chromium.connectO…" at bounding box center [423, 499] width 382 height 912
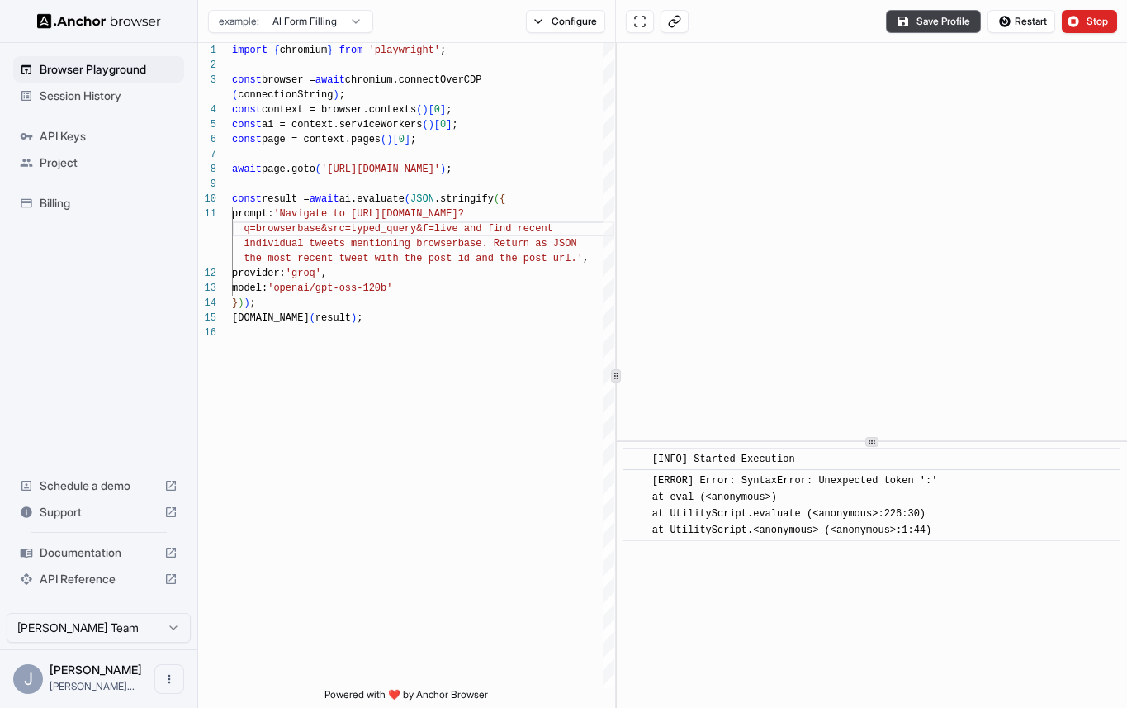
click at [1059, 19] on div "Save Profile Restart Stop" at bounding box center [1001, 21] width 231 height 23
click at [1071, 19] on button "Stop" at bounding box center [1089, 21] width 55 height 23
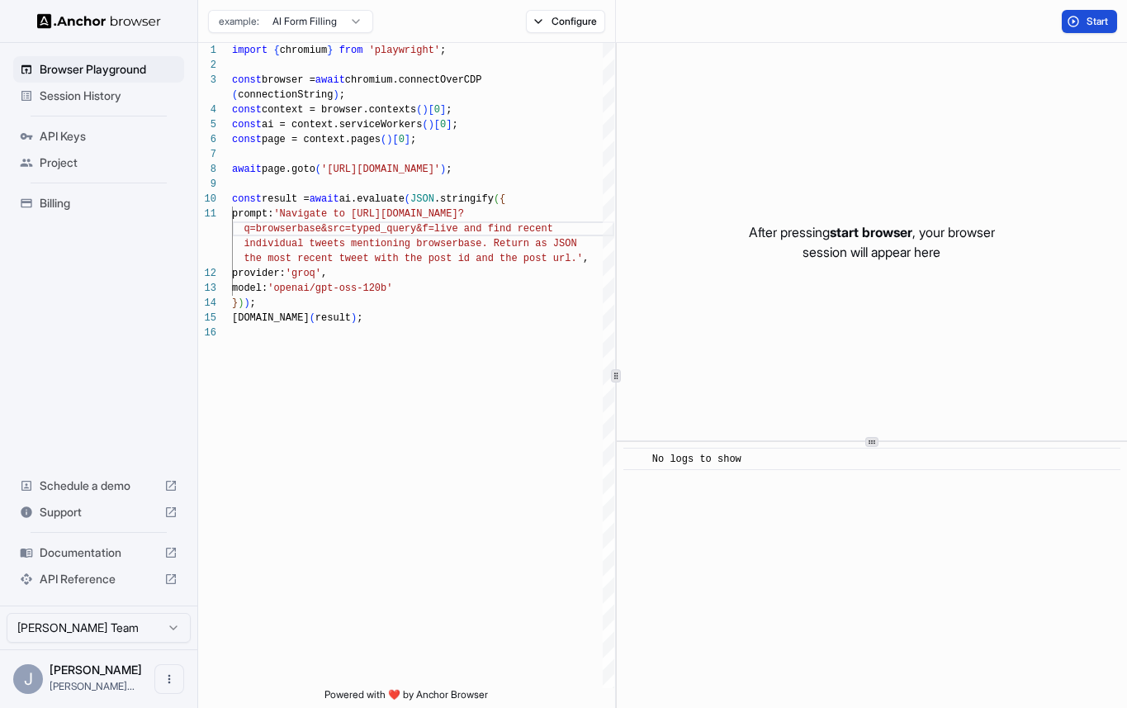
click at [1078, 27] on button "Start" at bounding box center [1089, 21] width 55 height 23
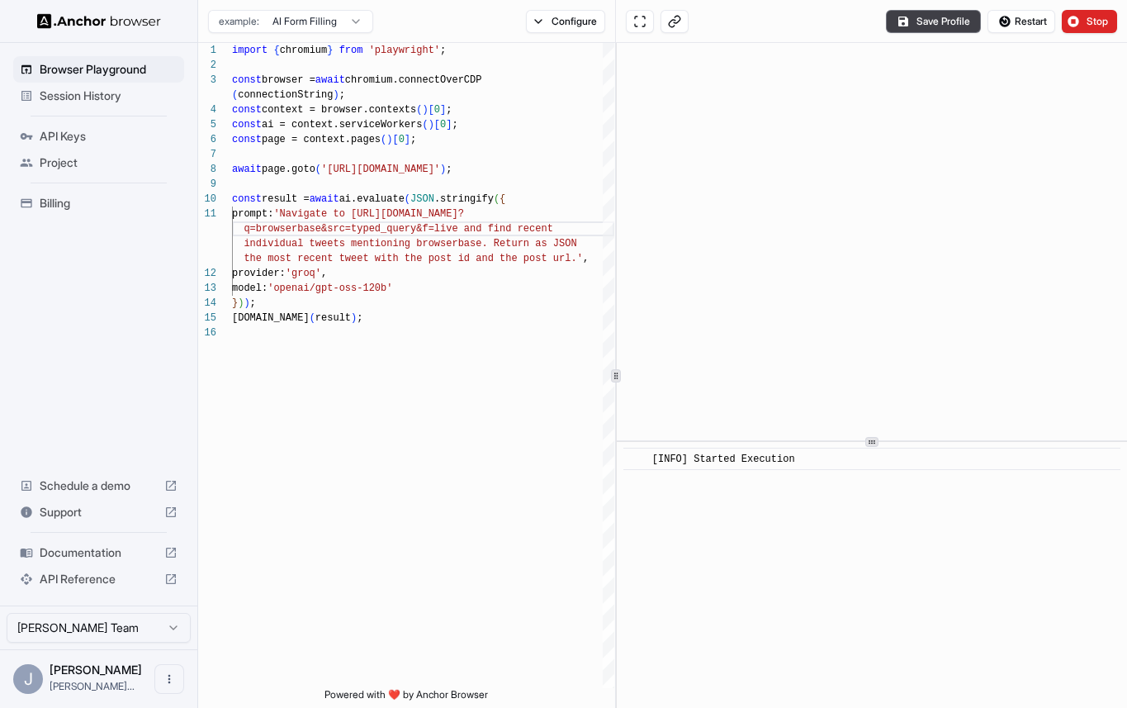
drag, startPoint x: 1059, startPoint y: 29, endPoint x: 1050, endPoint y: 41, distance: 15.4
click at [1050, 41] on div "Save Profile Restart Stop" at bounding box center [871, 21] width 511 height 43
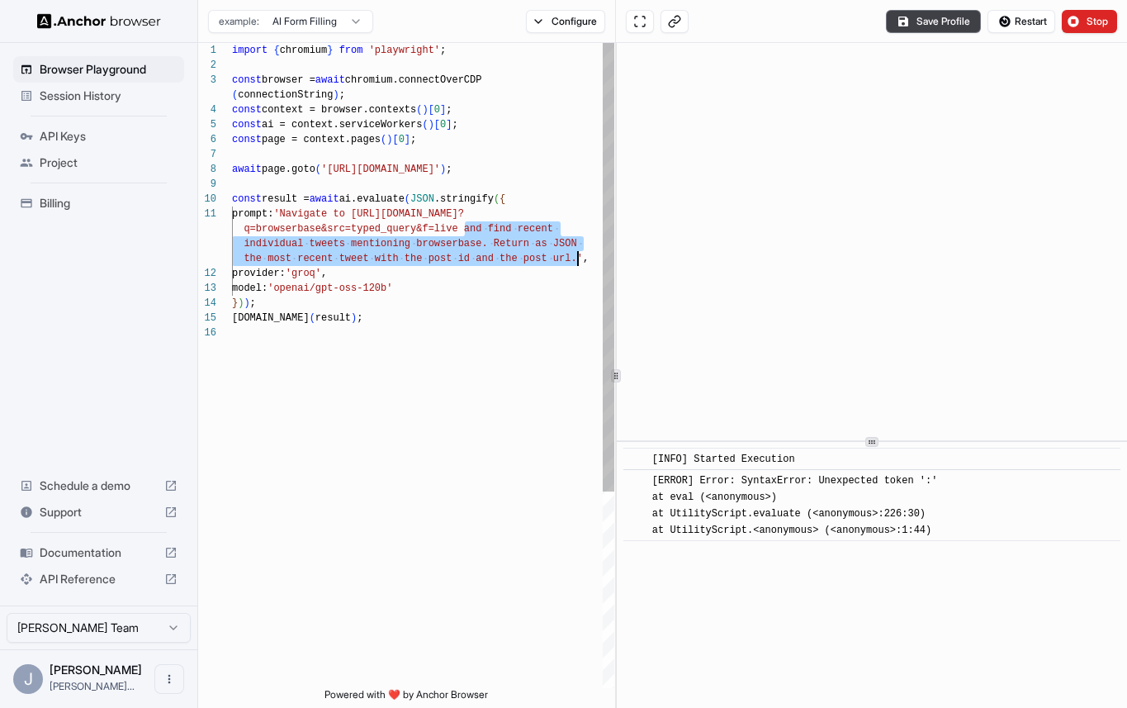
drag, startPoint x: 466, startPoint y: 231, endPoint x: 576, endPoint y: 259, distance: 114.2
click at [576, 259] on div "import { chromium } from 'playwright' ; const browser = await chromium.connectO…" at bounding box center [423, 506] width 382 height 927
click at [486, 236] on div "import { chromium } from 'playwright' ; const browser = await chromium.connectO…" at bounding box center [423, 506] width 382 height 927
click at [487, 239] on div "import { chromium } from 'playwright' ; const browser = await chromium.connectO…" at bounding box center [423, 506] width 382 height 927
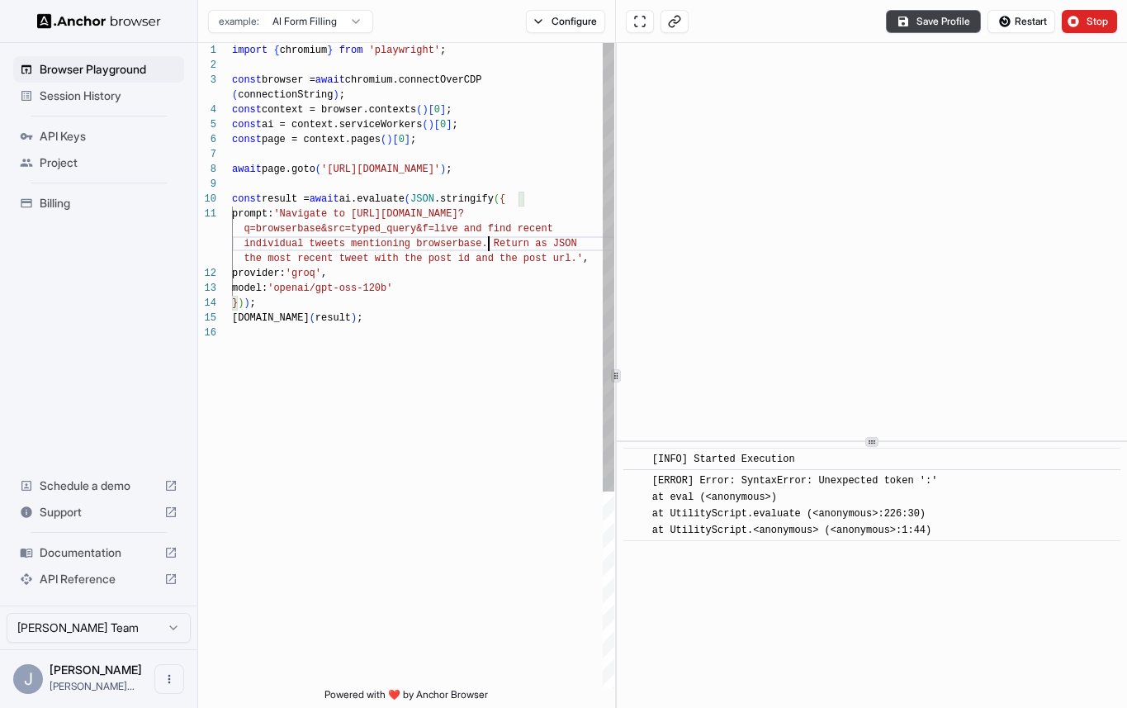
scroll to position [45, 0]
click at [579, 258] on div "import { chromium } from 'playwright' ; const browser = await chromium.connectO…" at bounding box center [423, 506] width 382 height 927
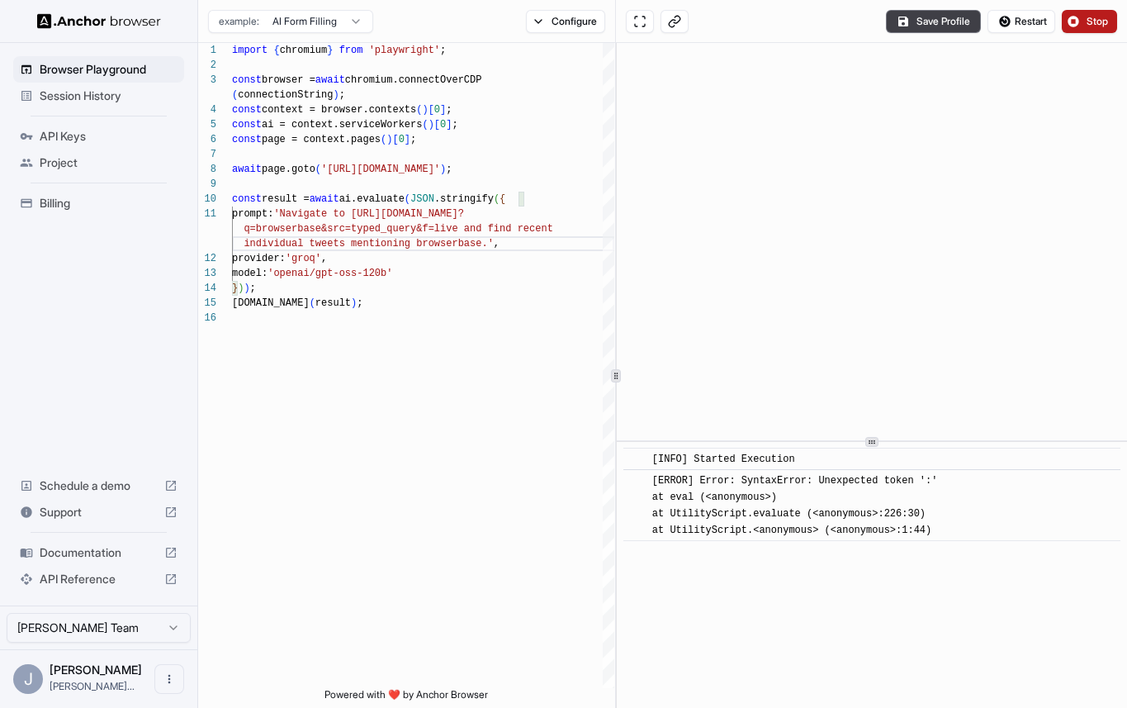
click at [1093, 30] on button "Stop" at bounding box center [1089, 21] width 55 height 23
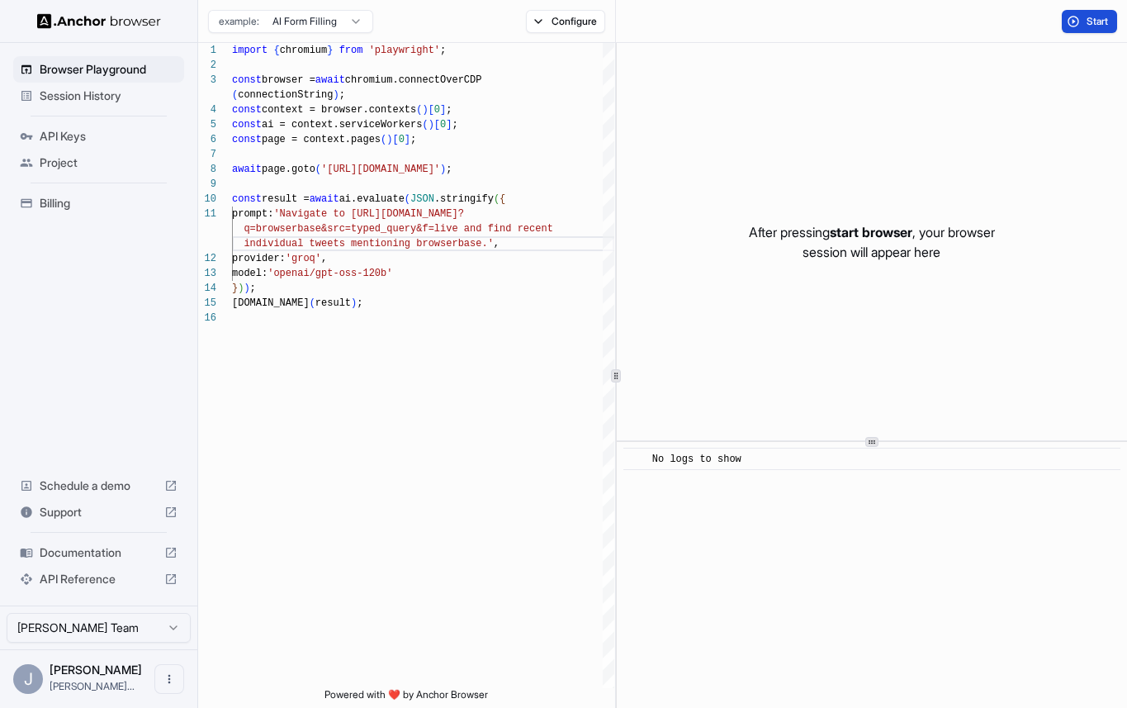
click at [1093, 30] on button "Start" at bounding box center [1089, 21] width 55 height 23
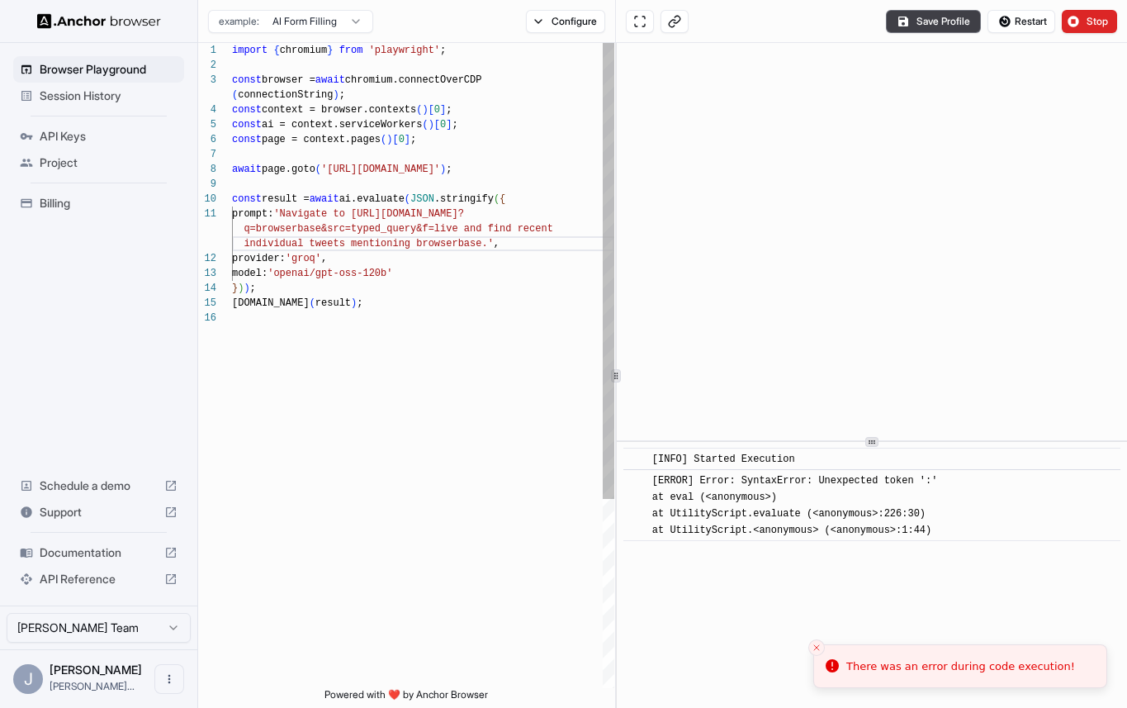
scroll to position [119, 0]
drag, startPoint x: 381, startPoint y: 170, endPoint x: 332, endPoint y: 171, distance: 49.6
click at [332, 172] on div "import { chromium } from 'playwright' ; const browser = await chromium.connectO…" at bounding box center [423, 499] width 382 height 912
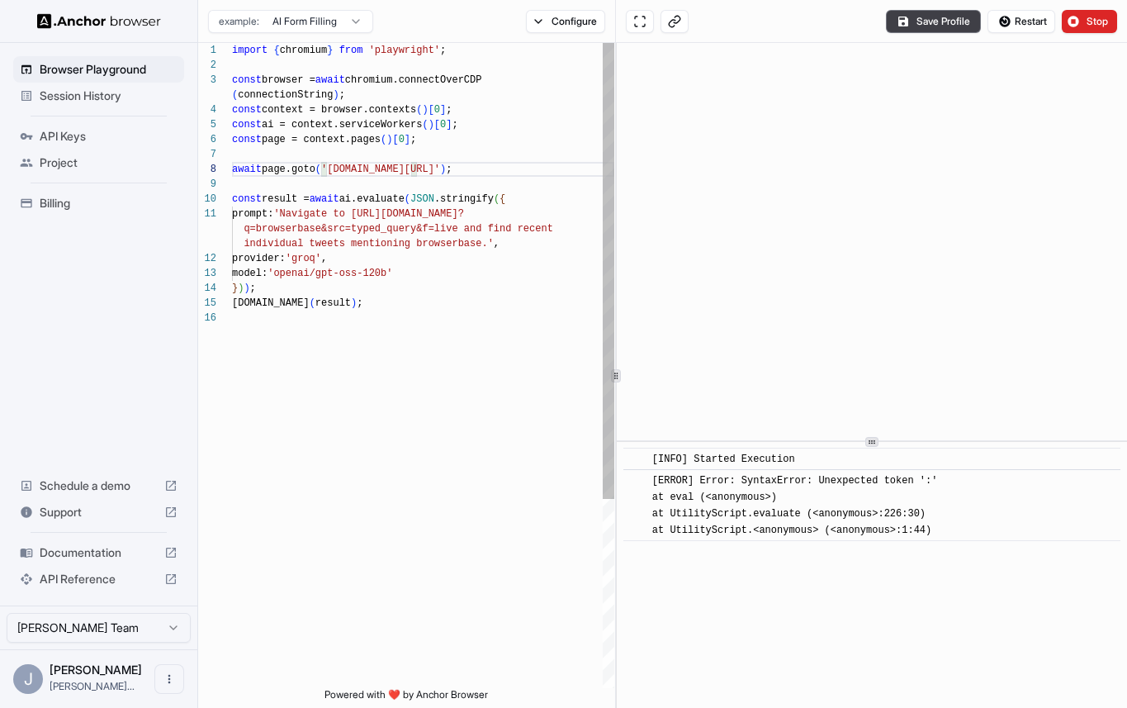
click at [404, 171] on div "import { chromium } from 'playwright' ; const browser = await chromium.connectO…" at bounding box center [423, 499] width 382 height 912
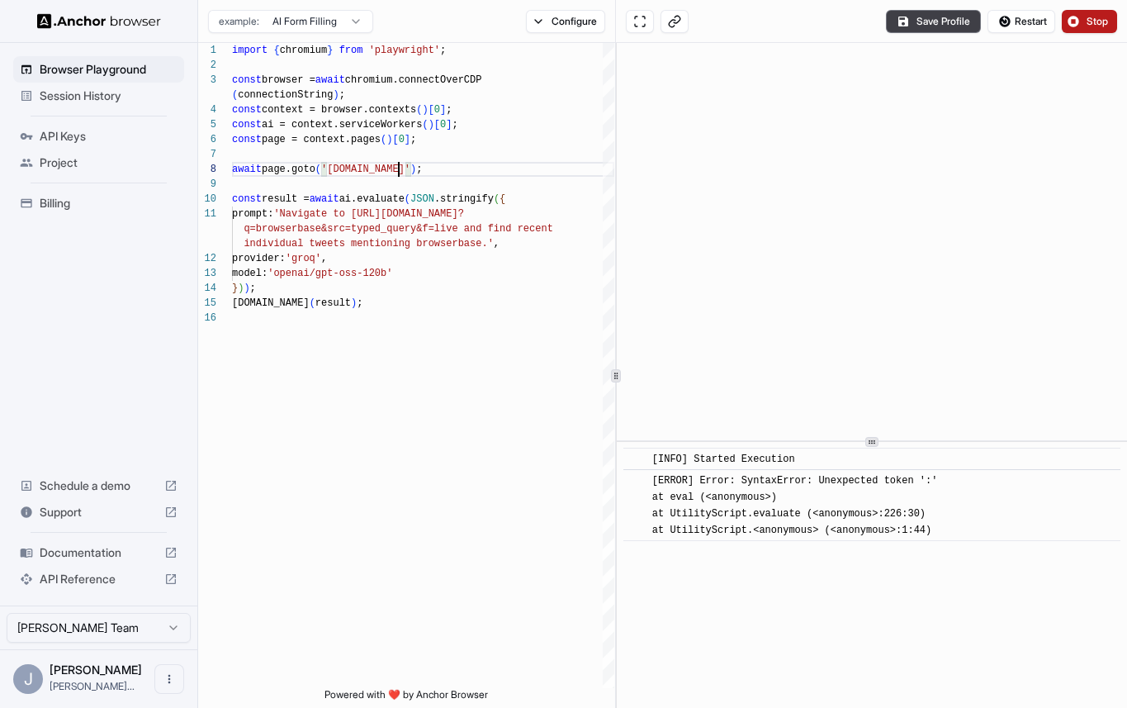
click at [1082, 21] on button "Stop" at bounding box center [1089, 21] width 55 height 23
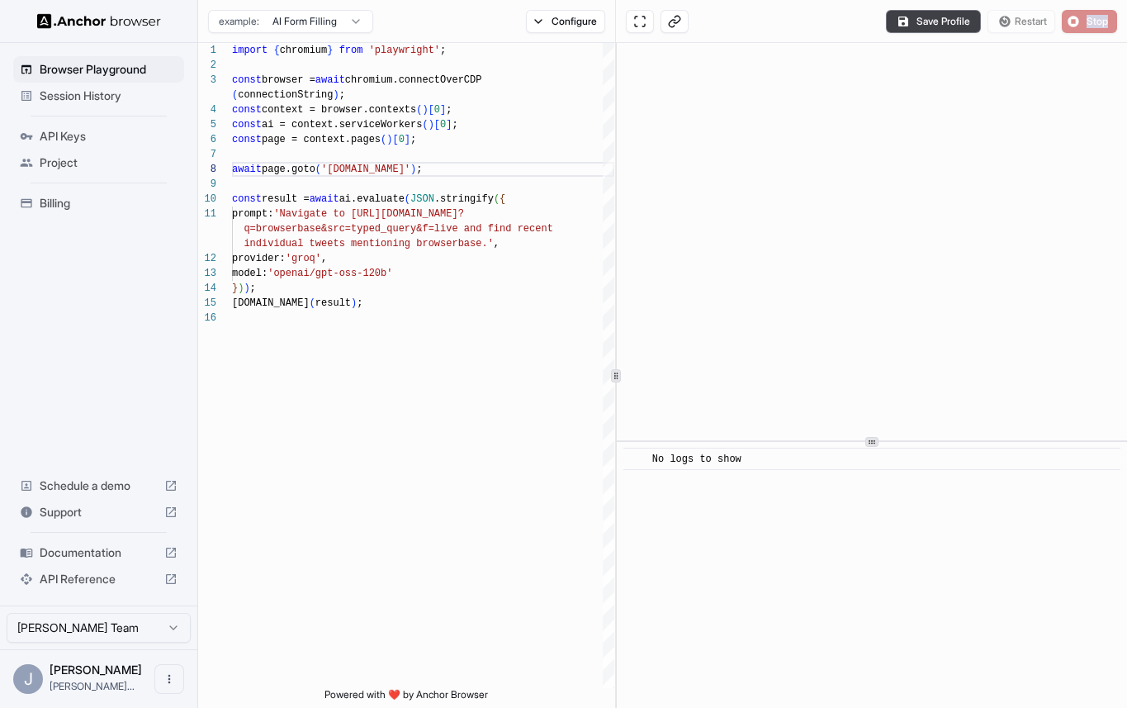
click at [1082, 21] on div "Save Profile Restart Stop" at bounding box center [1001, 21] width 231 height 23
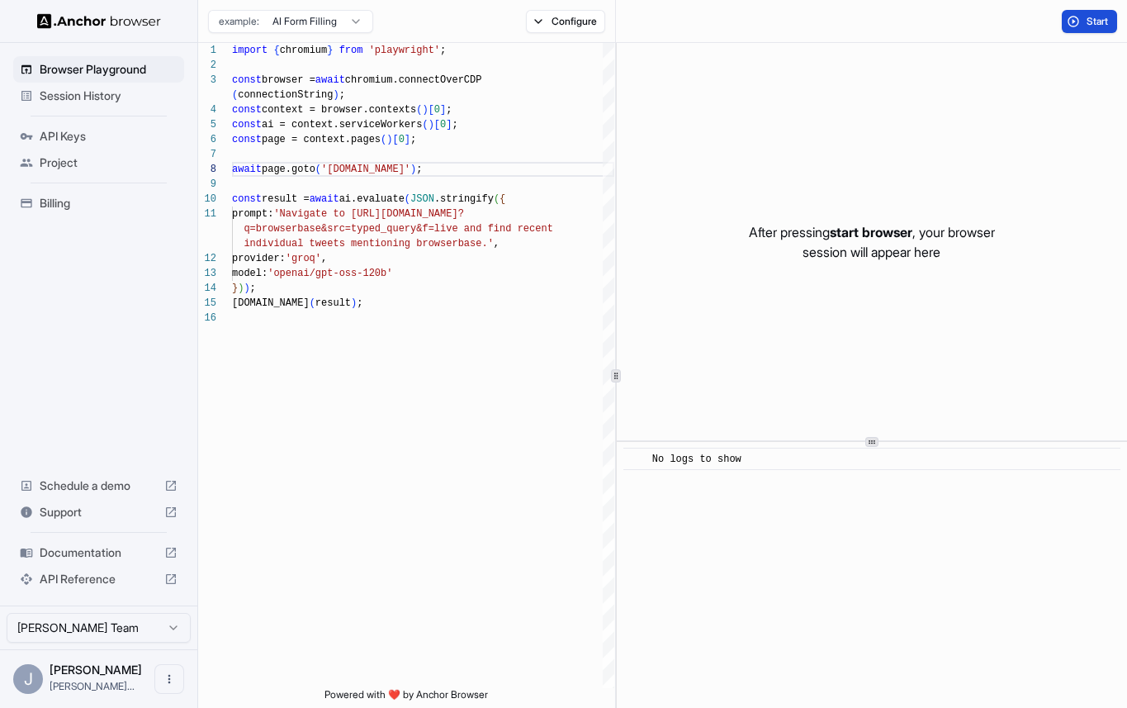
click at [1082, 21] on button "Start" at bounding box center [1089, 21] width 55 height 23
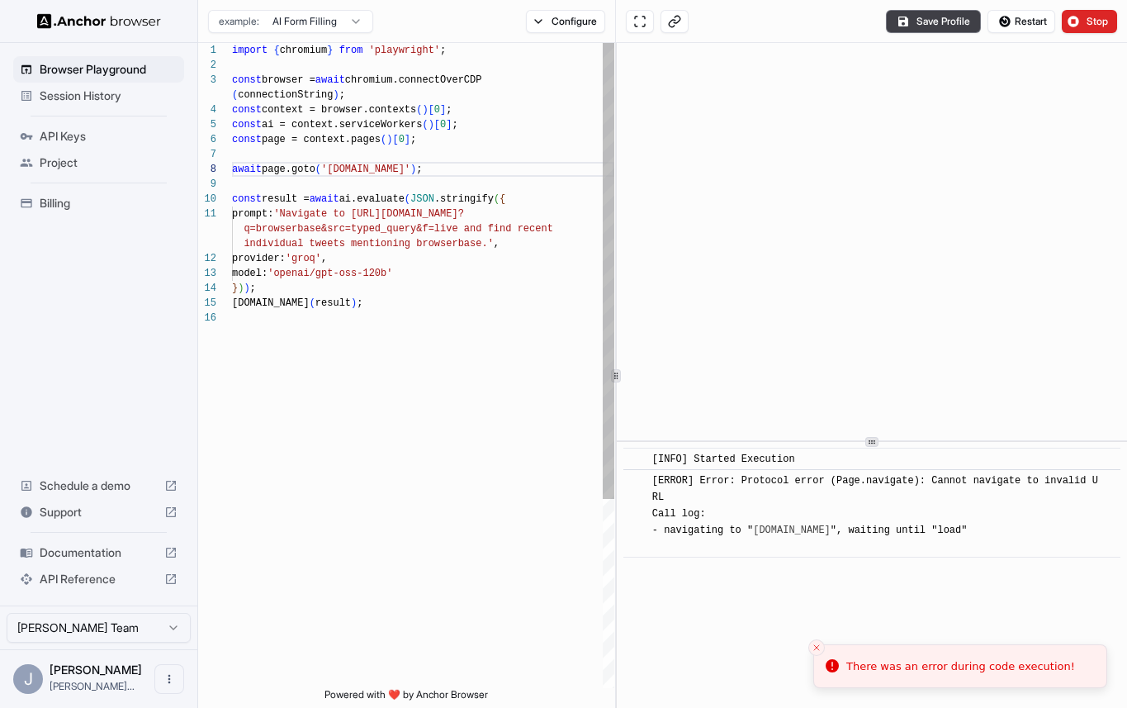
click at [355, 174] on div "import { chromium } from 'playwright' ; const browser = await chromium.connectO…" at bounding box center [423, 499] width 382 height 912
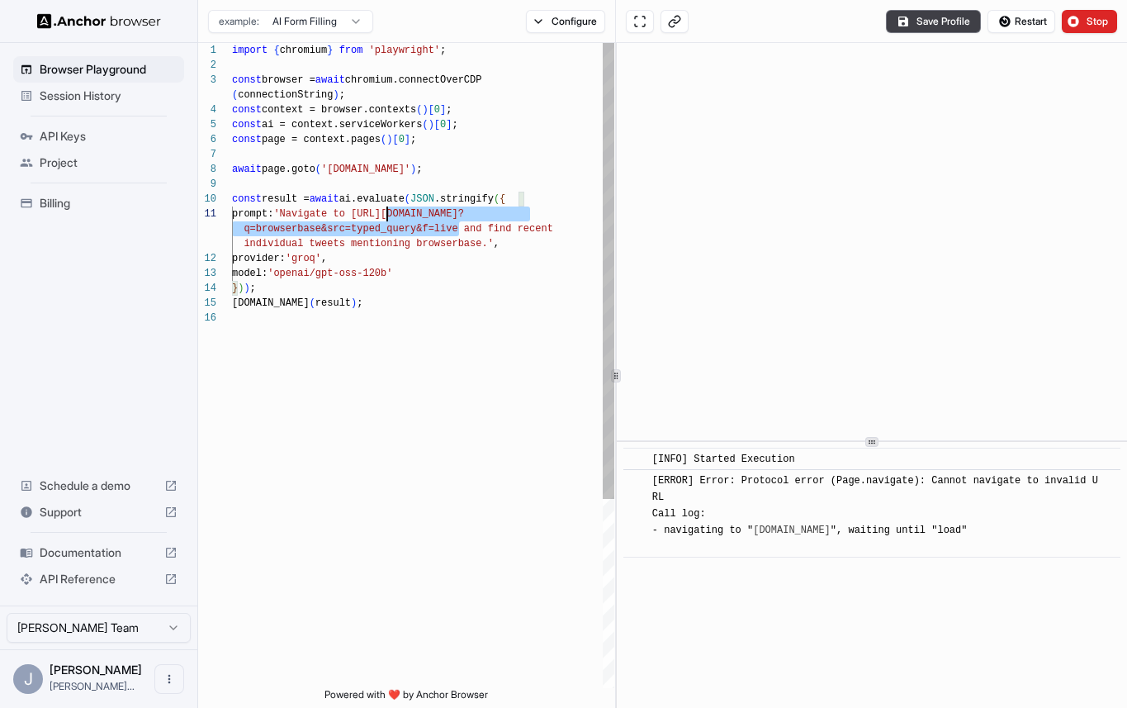
scroll to position [15, 0]
drag, startPoint x: 459, startPoint y: 232, endPoint x: 368, endPoint y: 220, distance: 91.7
click at [369, 220] on div "import { chromium } from 'playwright' ; const browser = await chromium.connectO…" at bounding box center [423, 499] width 382 height 912
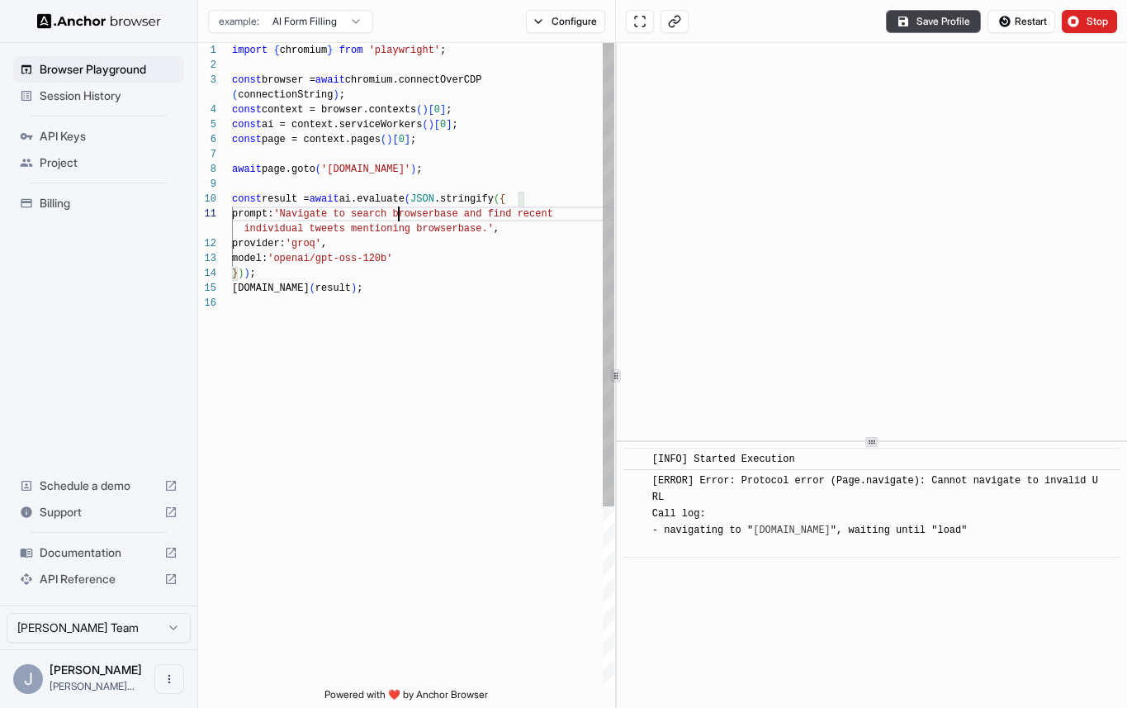
click at [400, 213] on div "import { chromium } from 'playwright' ; const browser = await chromium.connectO…" at bounding box center [423, 492] width 382 height 898
click at [405, 213] on div "import { chromium } from 'playwright' ; const browser = await chromium.connectO…" at bounding box center [423, 492] width 382 height 898
click at [334, 173] on div "import { chromium } from 'playwright' ; const browser = await chromium.connectO…" at bounding box center [423, 492] width 382 height 898
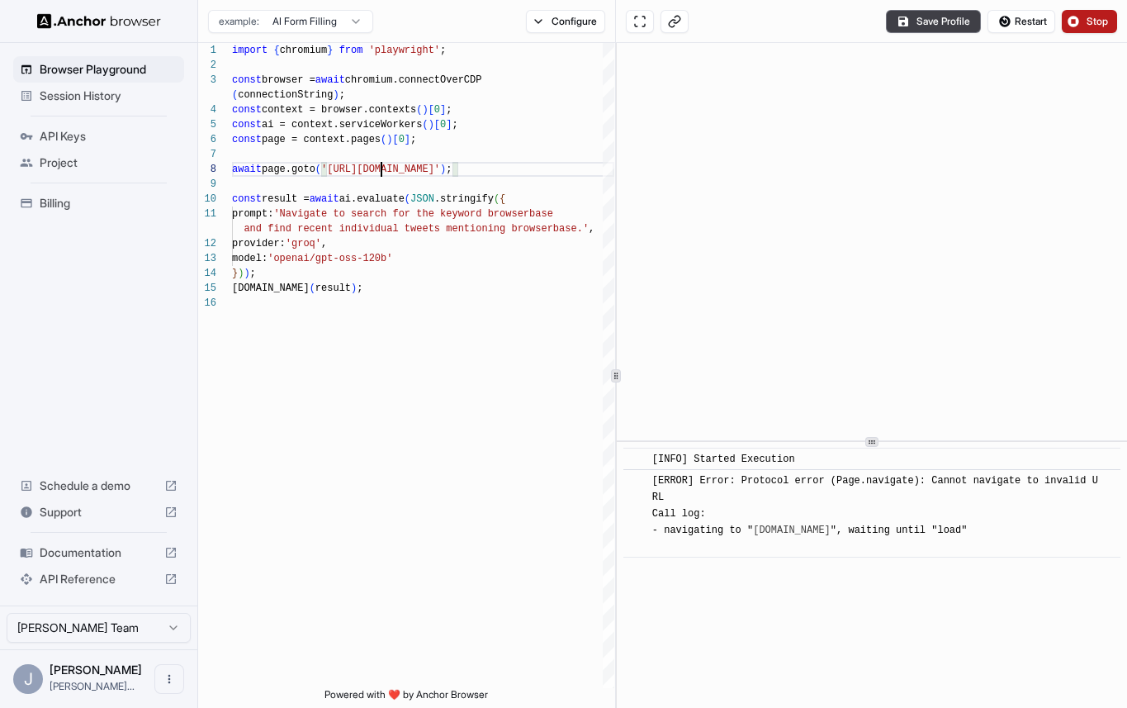
click at [1079, 21] on button "Stop" at bounding box center [1089, 21] width 55 height 23
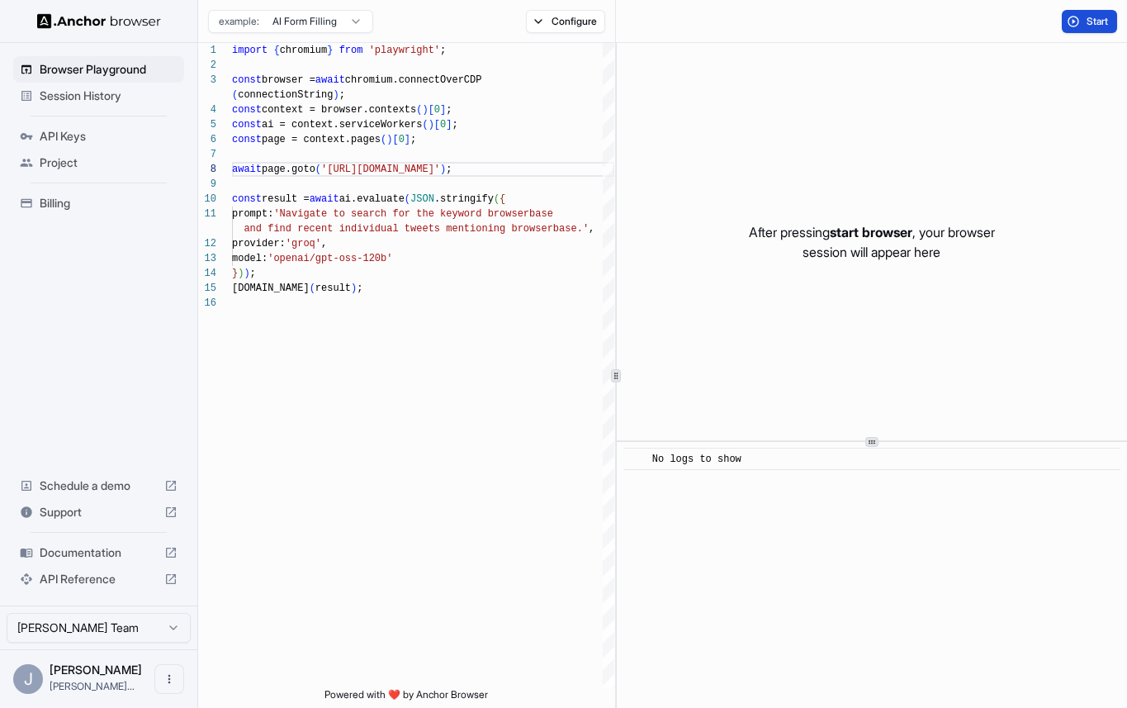
click at [1077, 24] on button "Start" at bounding box center [1089, 21] width 55 height 23
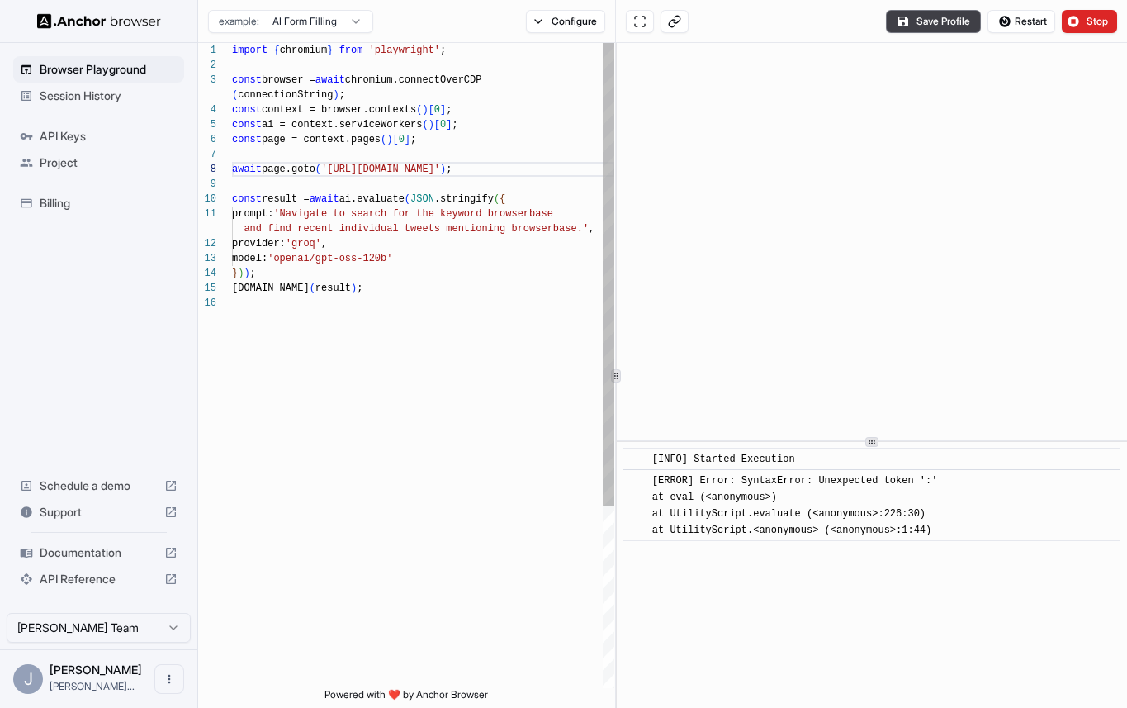
scroll to position [30, 0]
click at [571, 235] on div "import { chromium } from 'playwright' ; const browser = await chromium.connectO…" at bounding box center [423, 492] width 382 height 898
type textarea "**********"
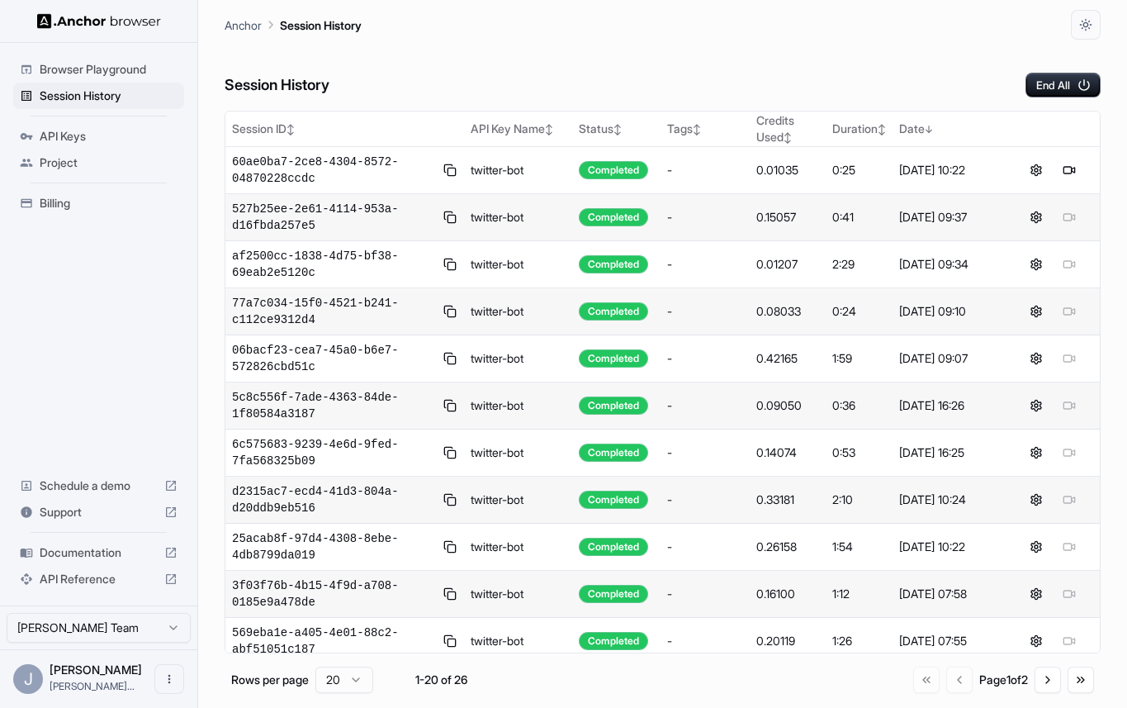
click at [102, 78] on div "Browser Playground" at bounding box center [98, 69] width 171 height 26
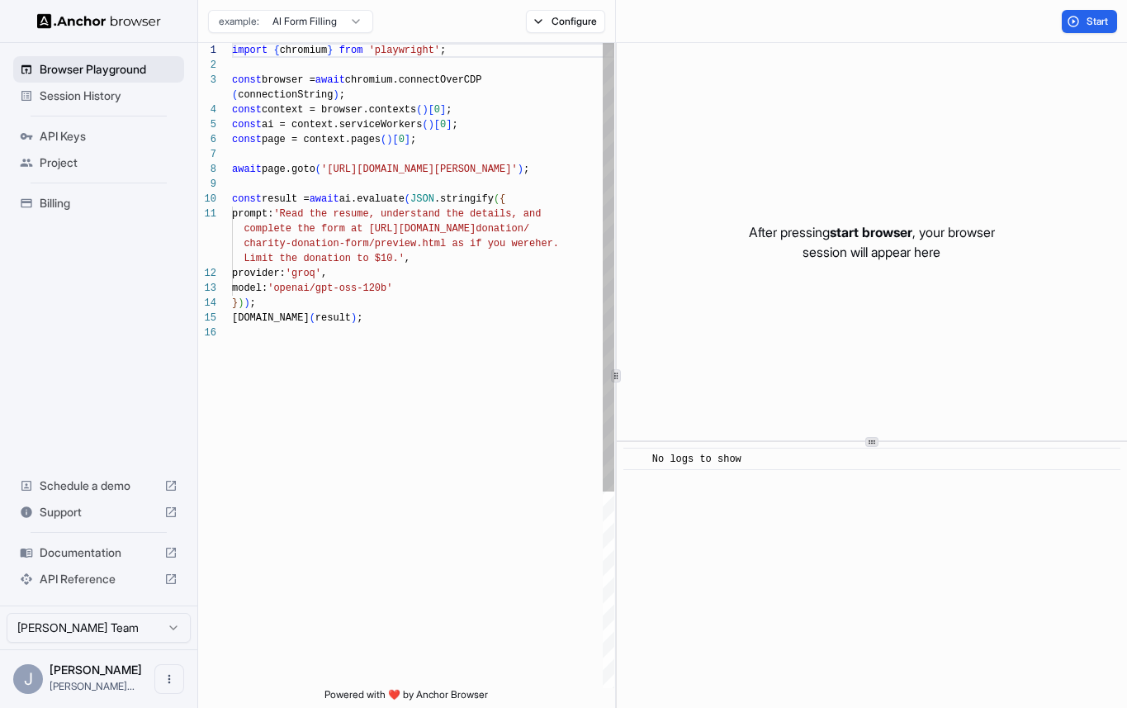
scroll to position [134, 0]
click at [104, 83] on div "Session History" at bounding box center [98, 96] width 171 height 26
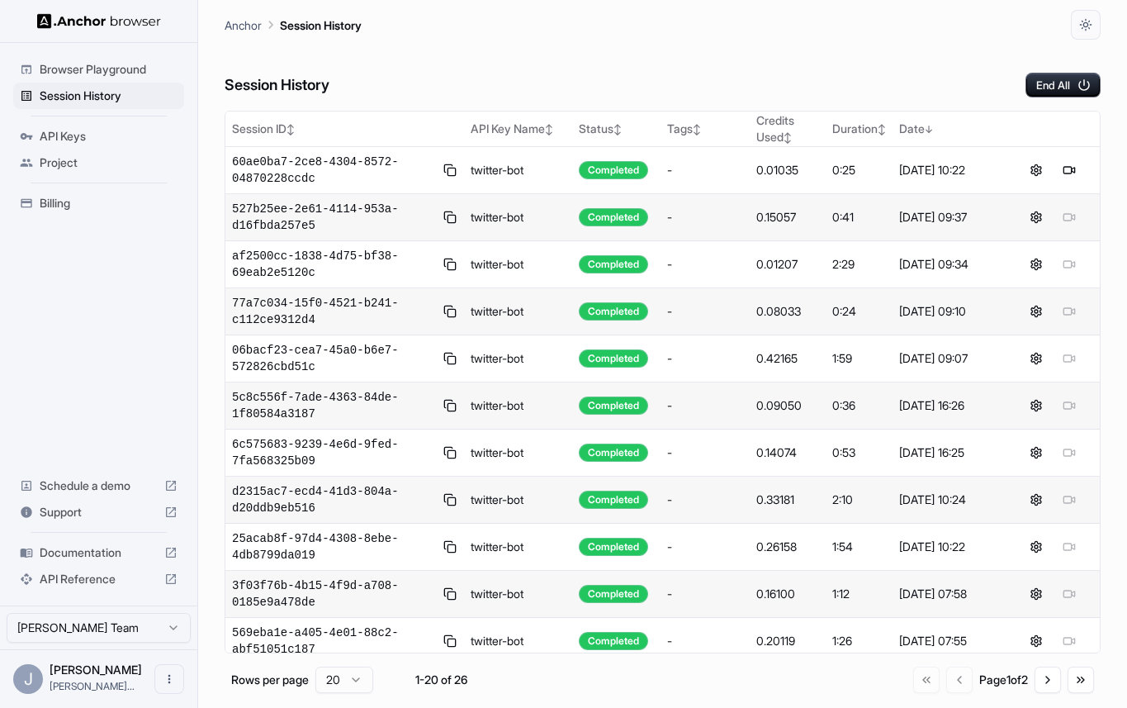
click at [113, 78] on div "Browser Playground" at bounding box center [98, 69] width 171 height 26
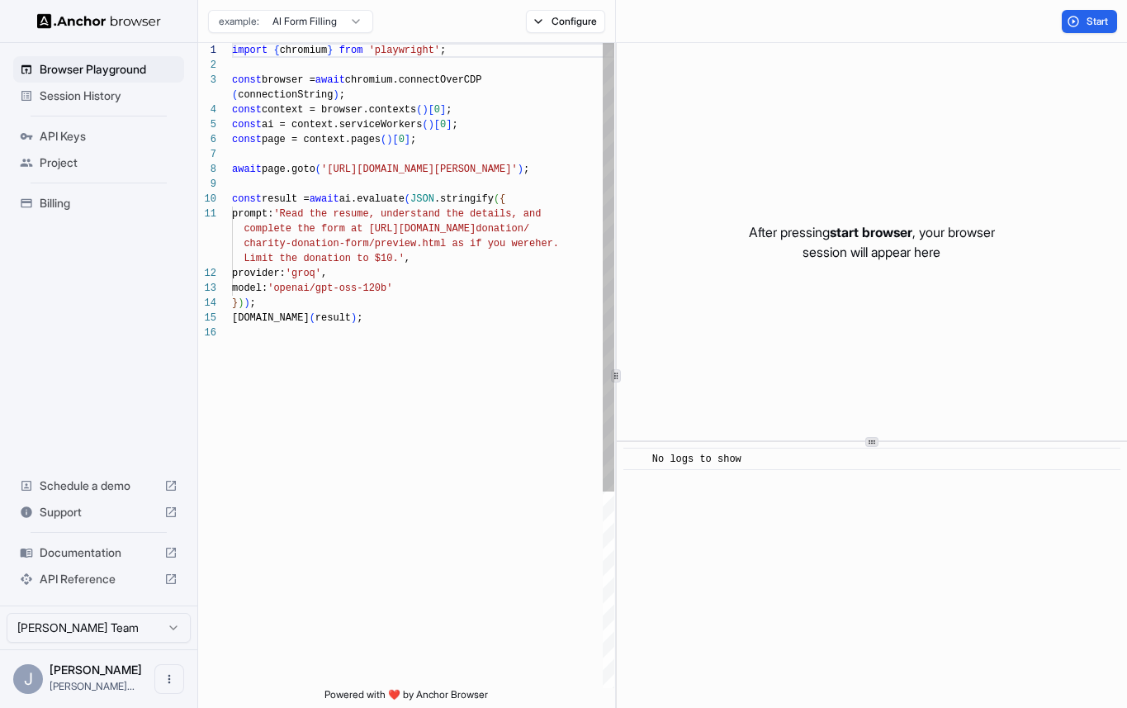
scroll to position [134, 0]
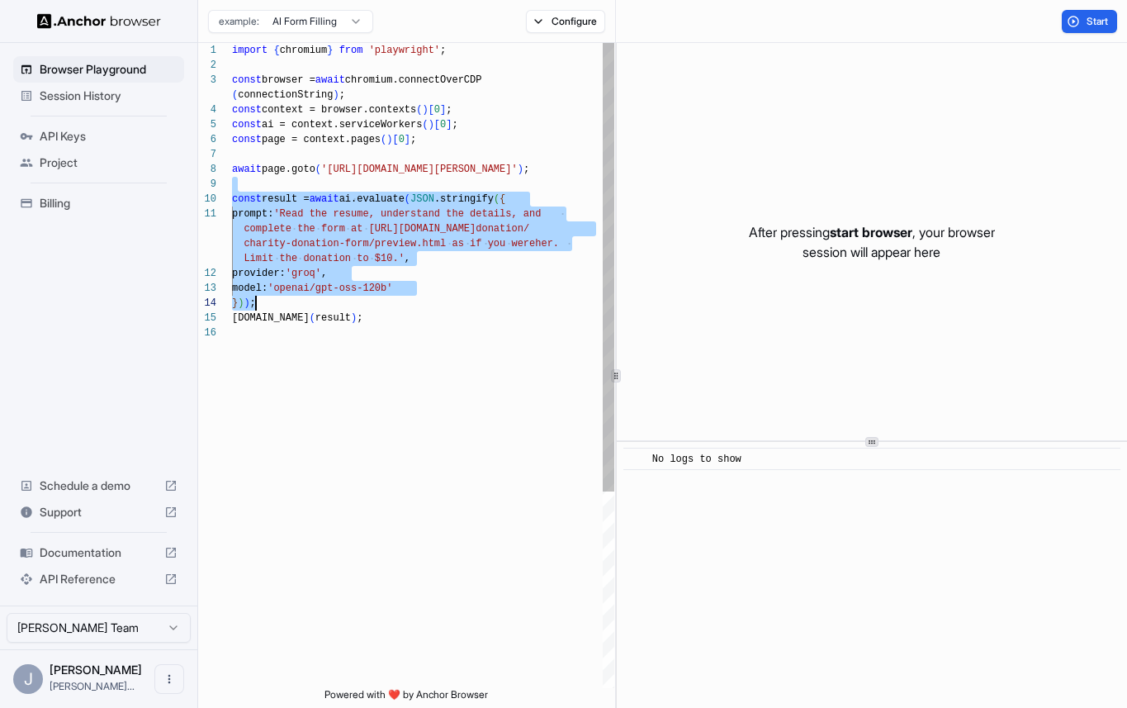
drag, startPoint x: 288, startPoint y: 187, endPoint x: 453, endPoint y: 296, distance: 197.4
click at [453, 296] on div "import { chromium } from 'playwright' ; const browser = await chromium.connectO…" at bounding box center [423, 506] width 382 height 927
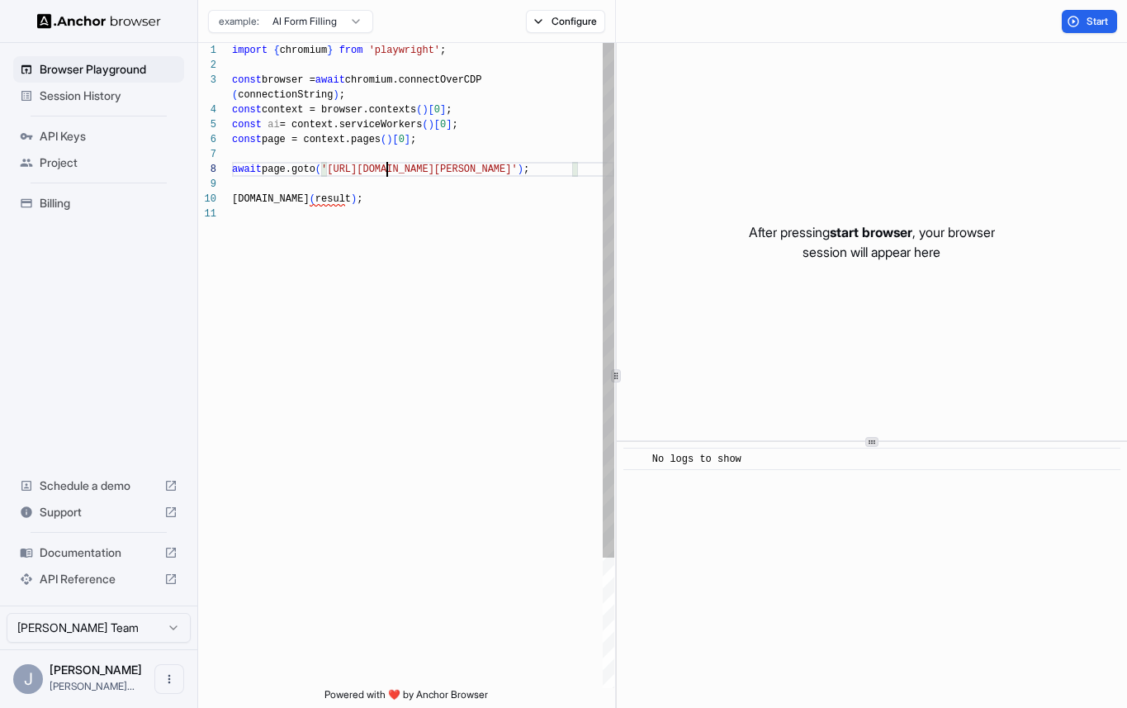
scroll to position [119, 0]
drag, startPoint x: 386, startPoint y: 169, endPoint x: 566, endPoint y: 166, distance: 180.0
click at [566, 166] on div "import { chromium } from 'playwright' ; const browser = await chromium.connectO…" at bounding box center [423, 447] width 382 height 808
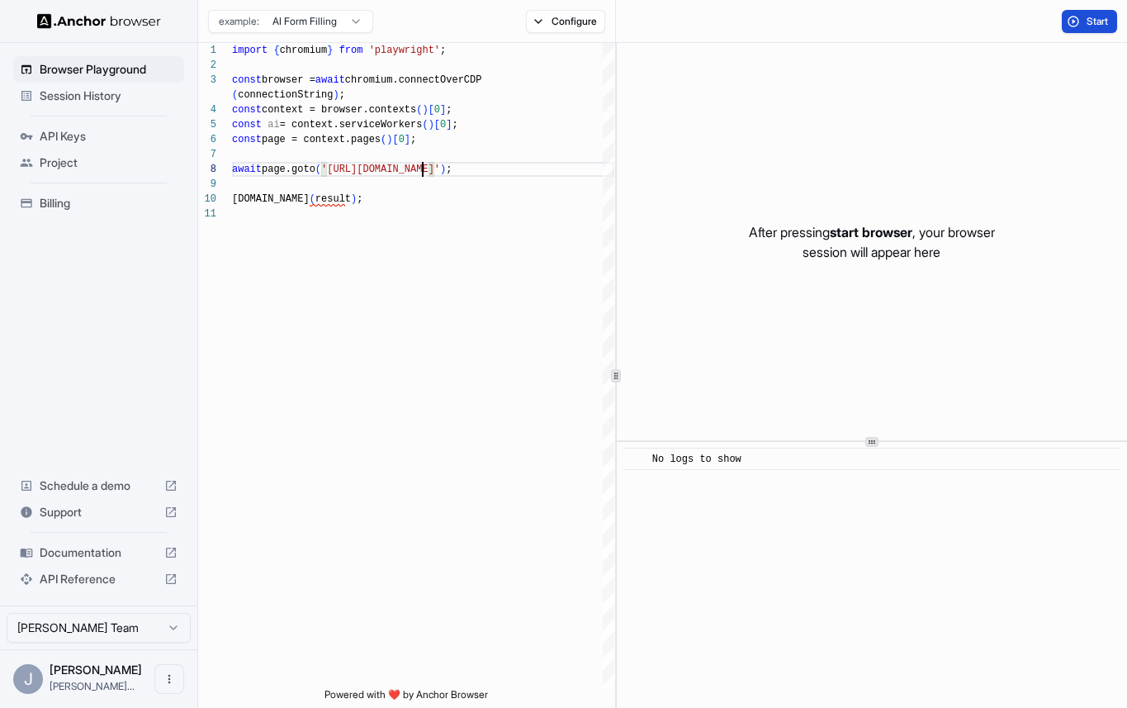
click at [1078, 26] on button "Start" at bounding box center [1089, 21] width 55 height 23
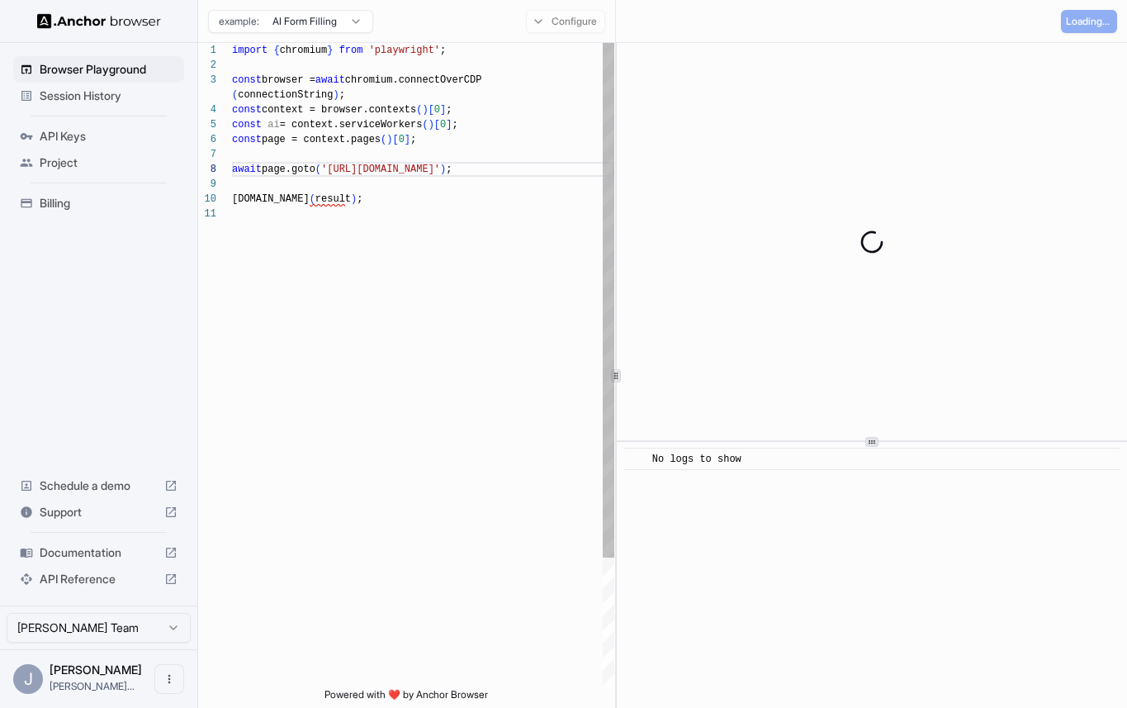
type textarea "**********"
drag, startPoint x: 434, startPoint y: 206, endPoint x: 172, endPoint y: 205, distance: 261.8
click at [232, 206] on div "import { chromium } from 'playwright' ; const browser = await chromium.connectO…" at bounding box center [423, 447] width 382 height 808
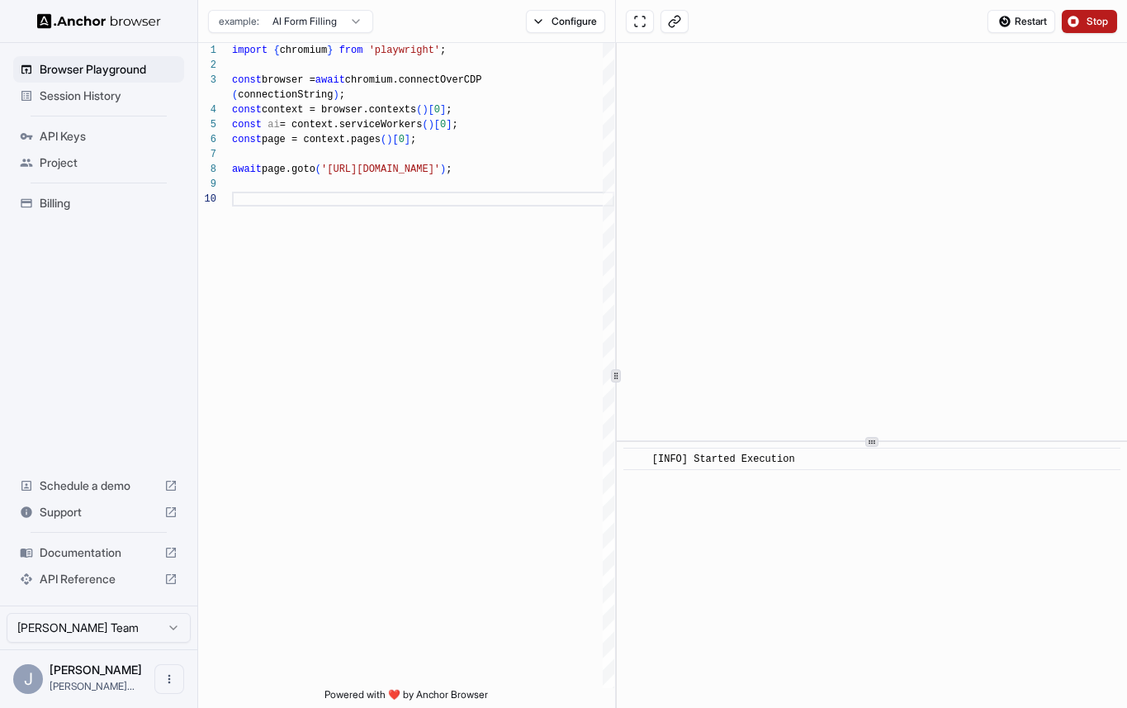
click at [1099, 22] on span "Stop" at bounding box center [1098, 21] width 23 height 13
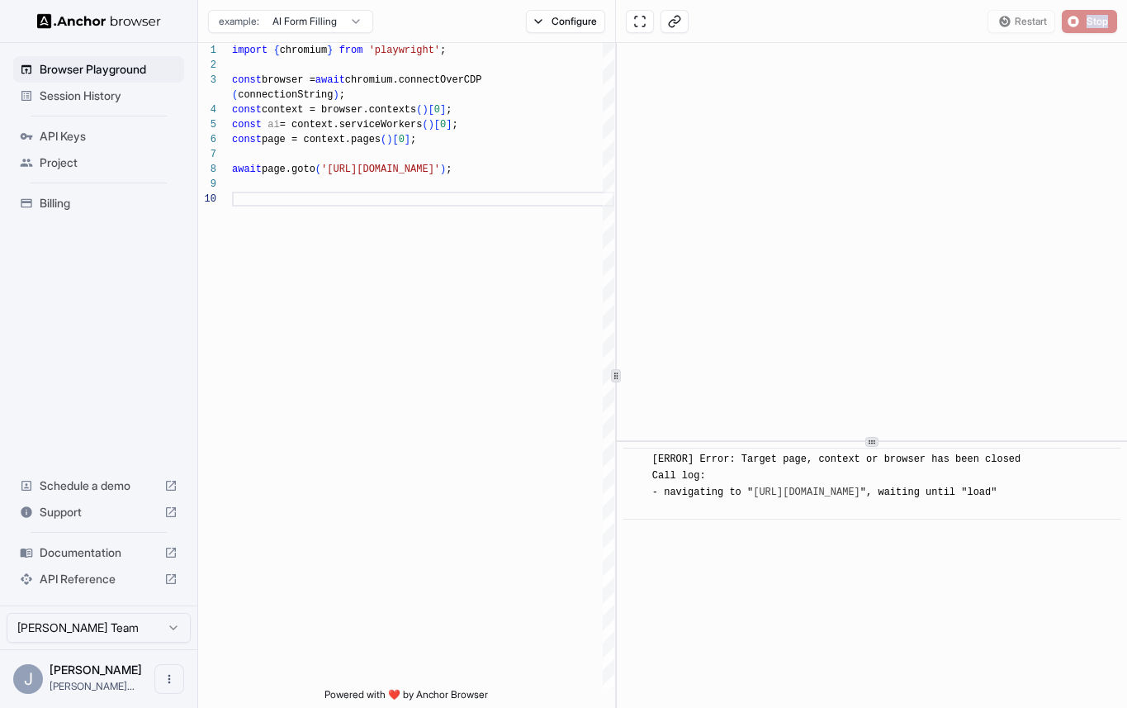
click at [1099, 22] on div "Restart Stop" at bounding box center [1053, 21] width 130 height 23
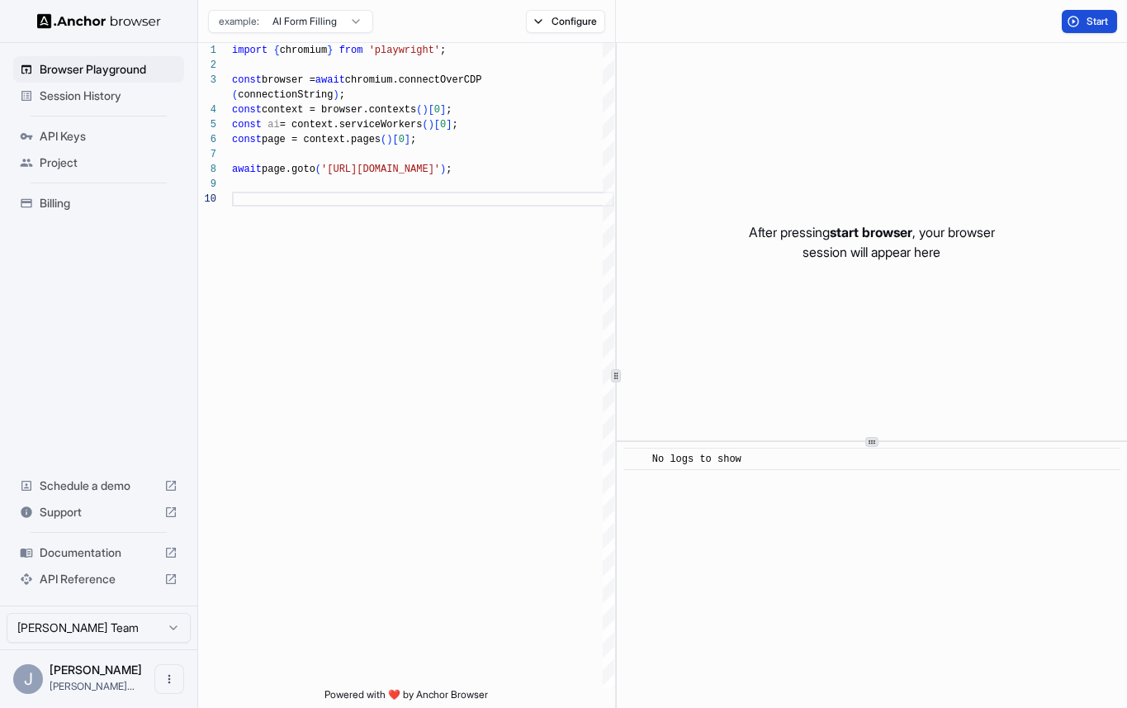
click at [1099, 22] on span "Start" at bounding box center [1098, 21] width 23 height 13
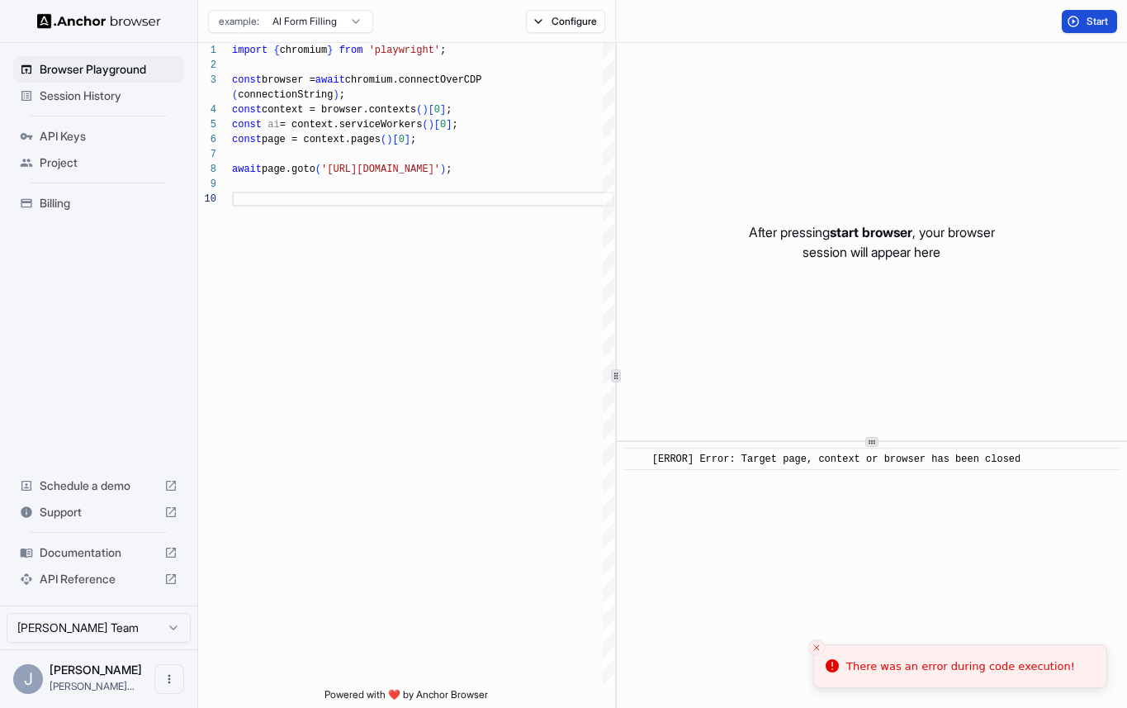
click at [1098, 22] on span "Start" at bounding box center [1098, 21] width 23 height 13
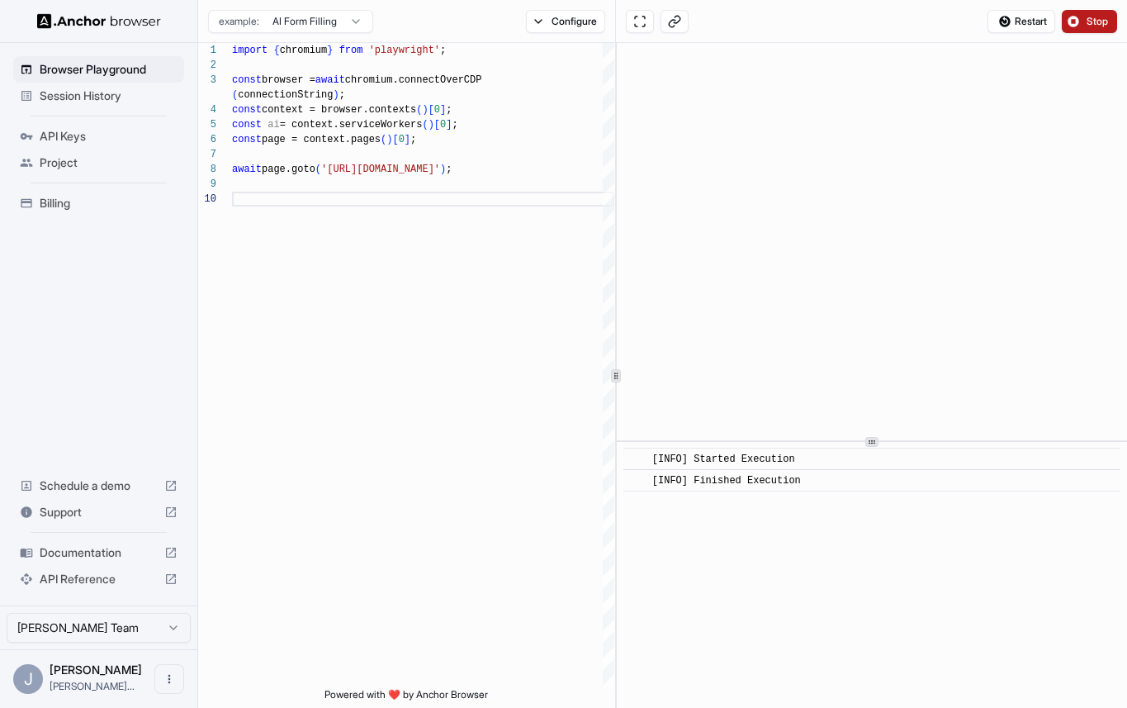
click at [103, 96] on span "Session History" at bounding box center [109, 96] width 138 height 17
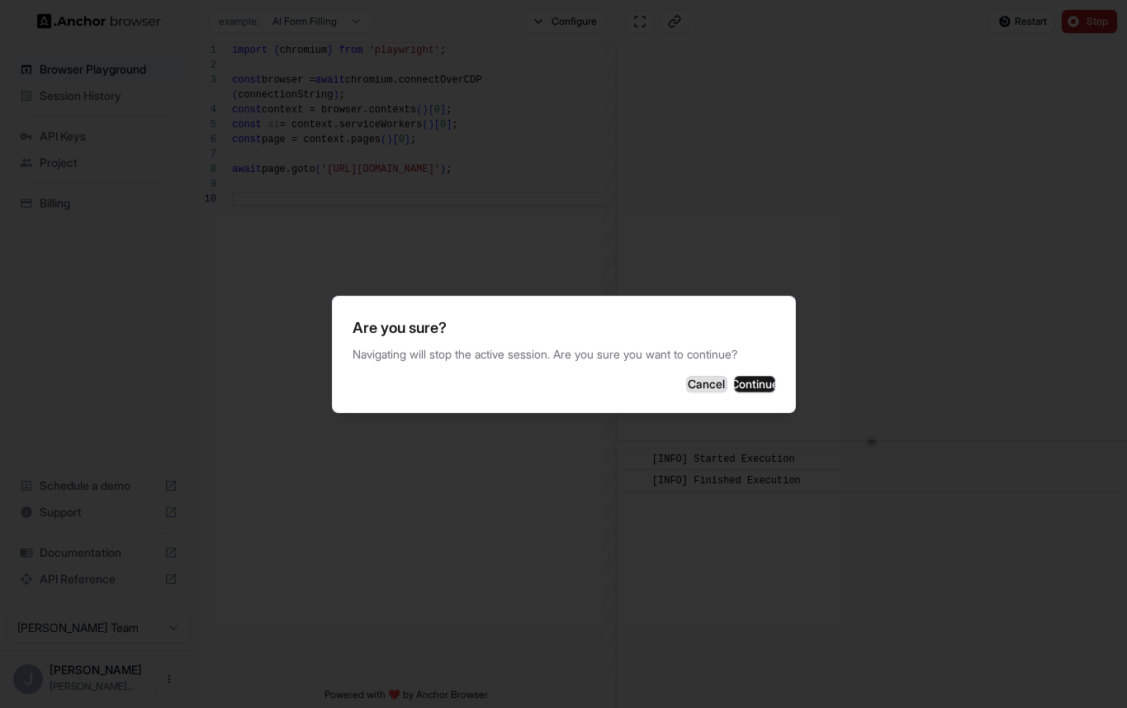
click at [686, 385] on button "Cancel" at bounding box center [706, 384] width 41 height 17
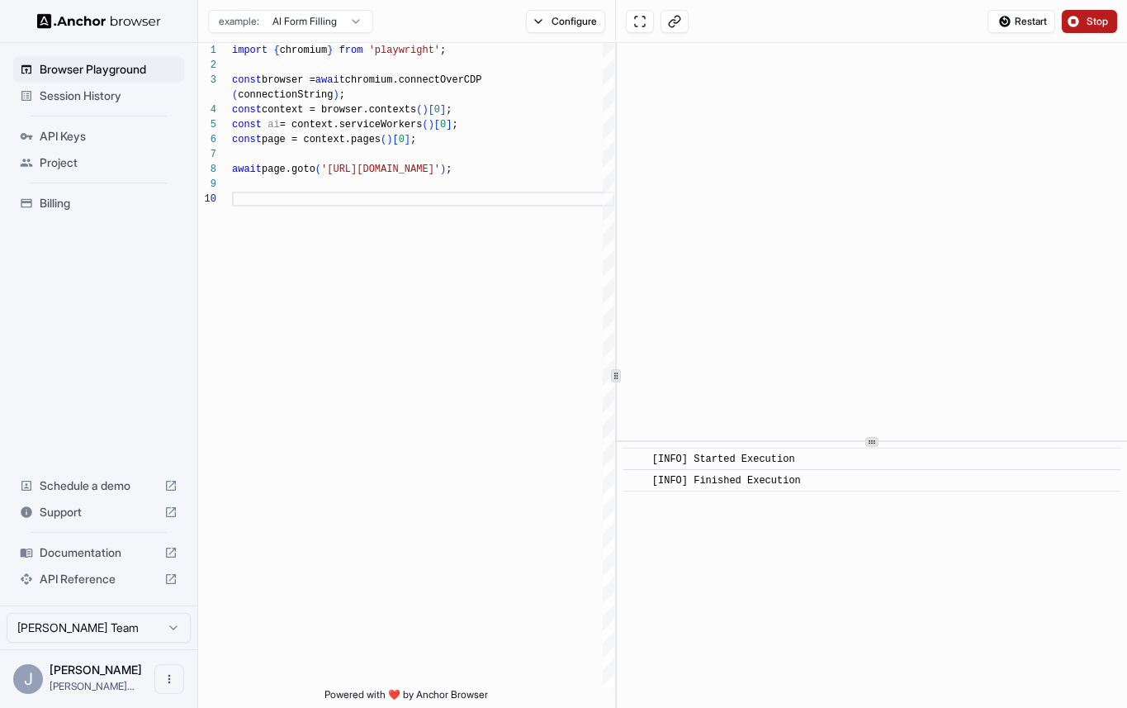
click at [1080, 21] on button "Stop" at bounding box center [1089, 21] width 55 height 23
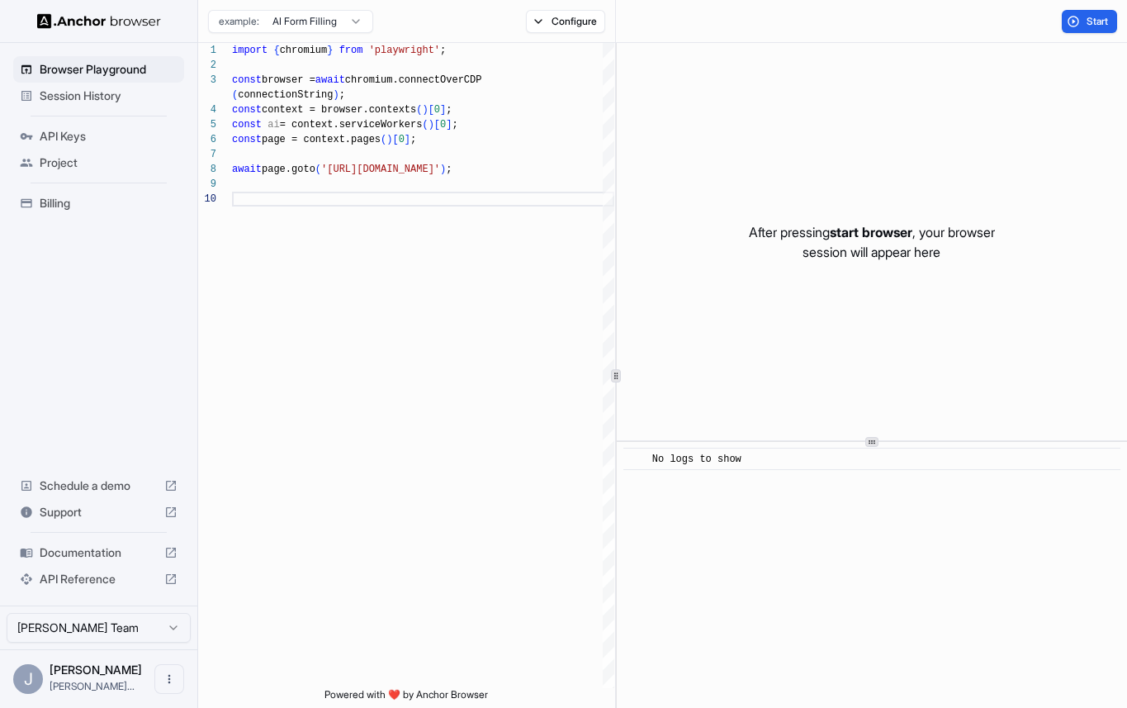
click at [102, 103] on div "Session History" at bounding box center [98, 96] width 171 height 26
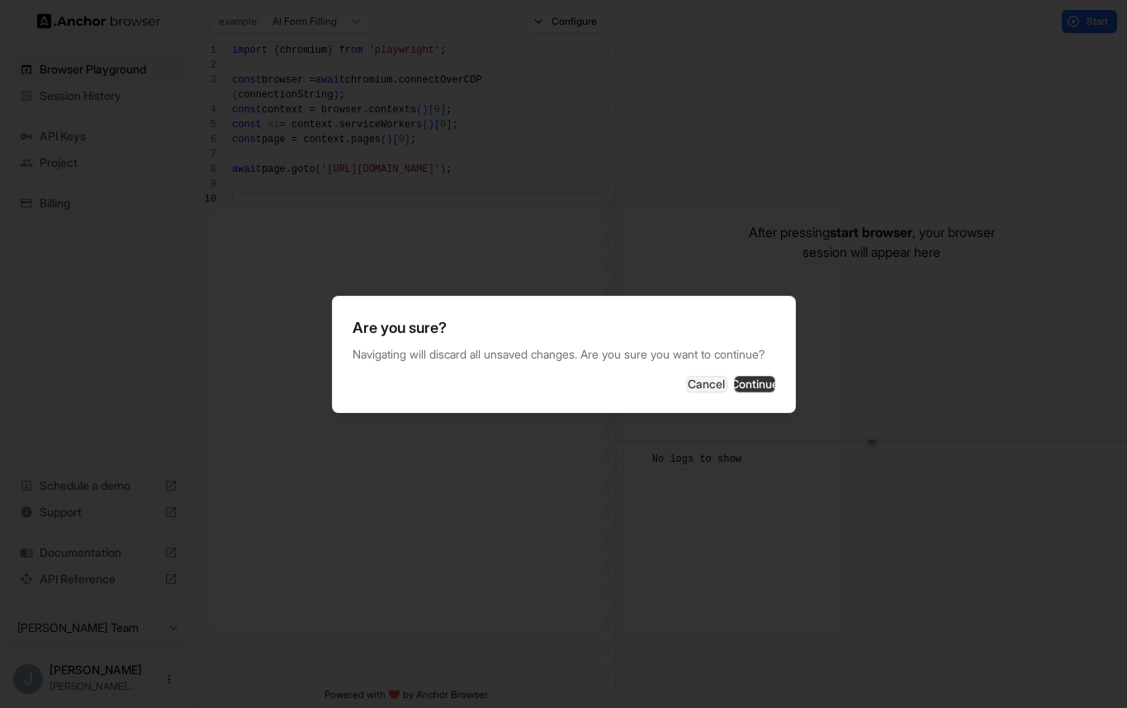
click at [734, 386] on button "Continue" at bounding box center [754, 384] width 41 height 17
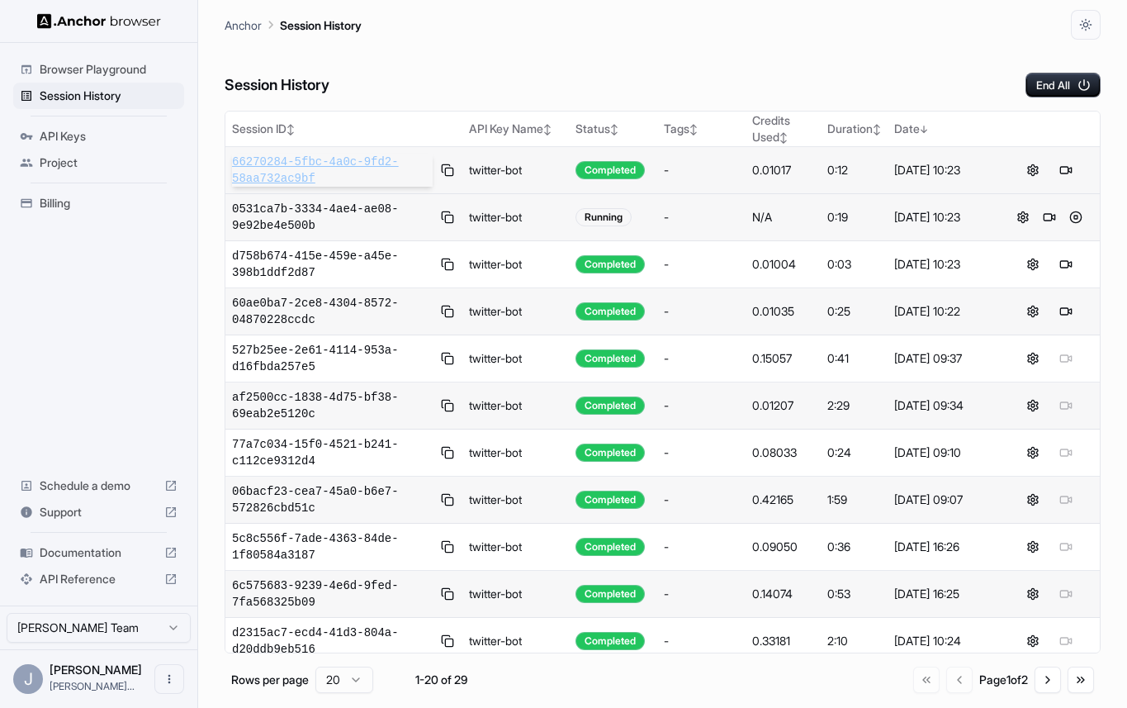
click at [356, 180] on span "66270284-5fbc-4a0c-9fd2-58aa732ac9bf" at bounding box center [332, 170] width 201 height 33
click at [357, 205] on span "0531ca7b-3334-4ae4-ae08-9e92be4e500b" at bounding box center [332, 217] width 201 height 33
click at [610, 218] on div "Running" at bounding box center [604, 217] width 56 height 18
click at [1073, 221] on button at bounding box center [1076, 217] width 20 height 20
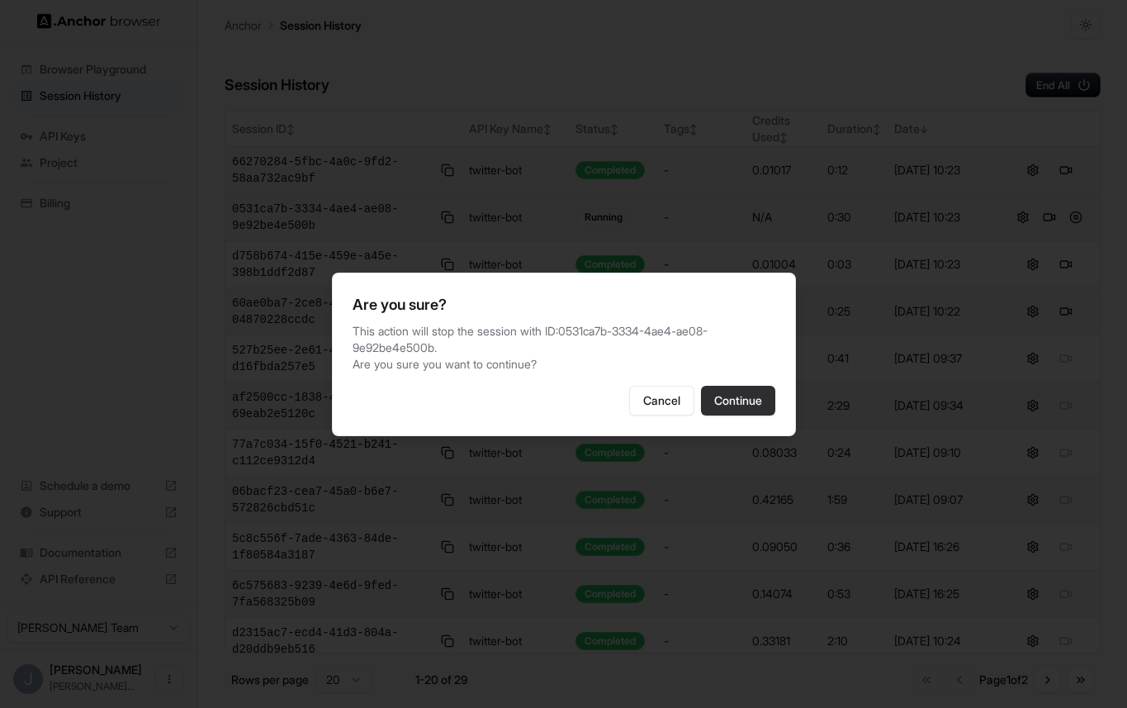
click at [749, 408] on button "Continue" at bounding box center [738, 401] width 74 height 30
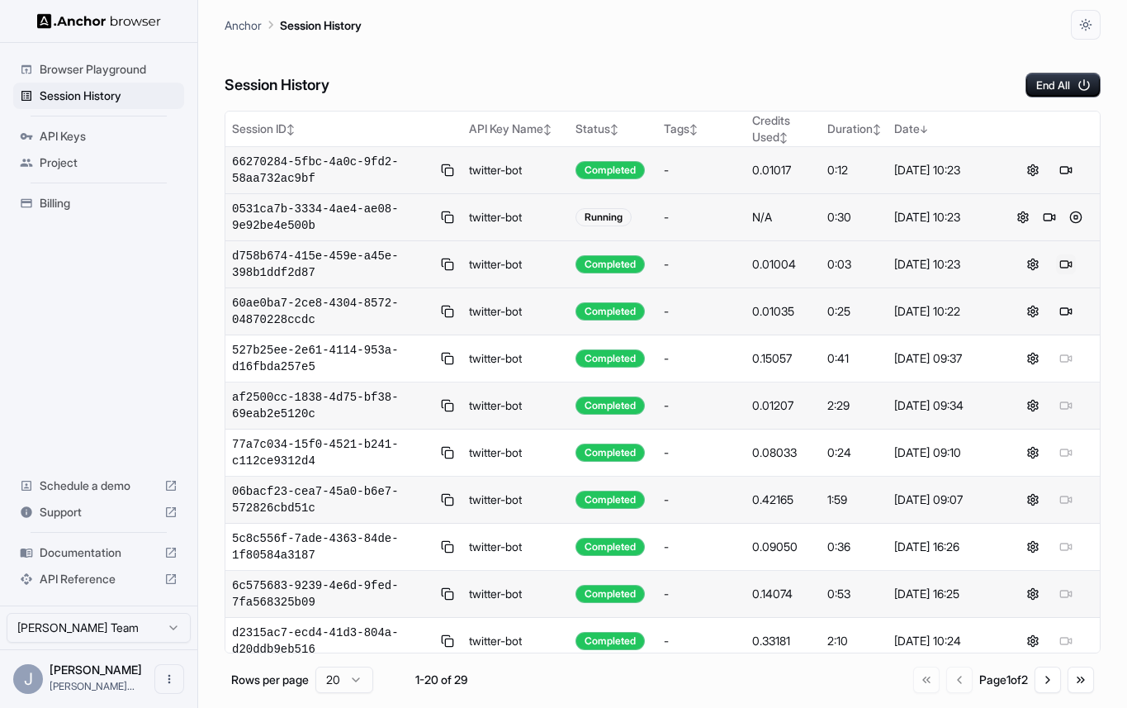
click at [1073, 268] on button at bounding box center [1066, 264] width 20 height 20
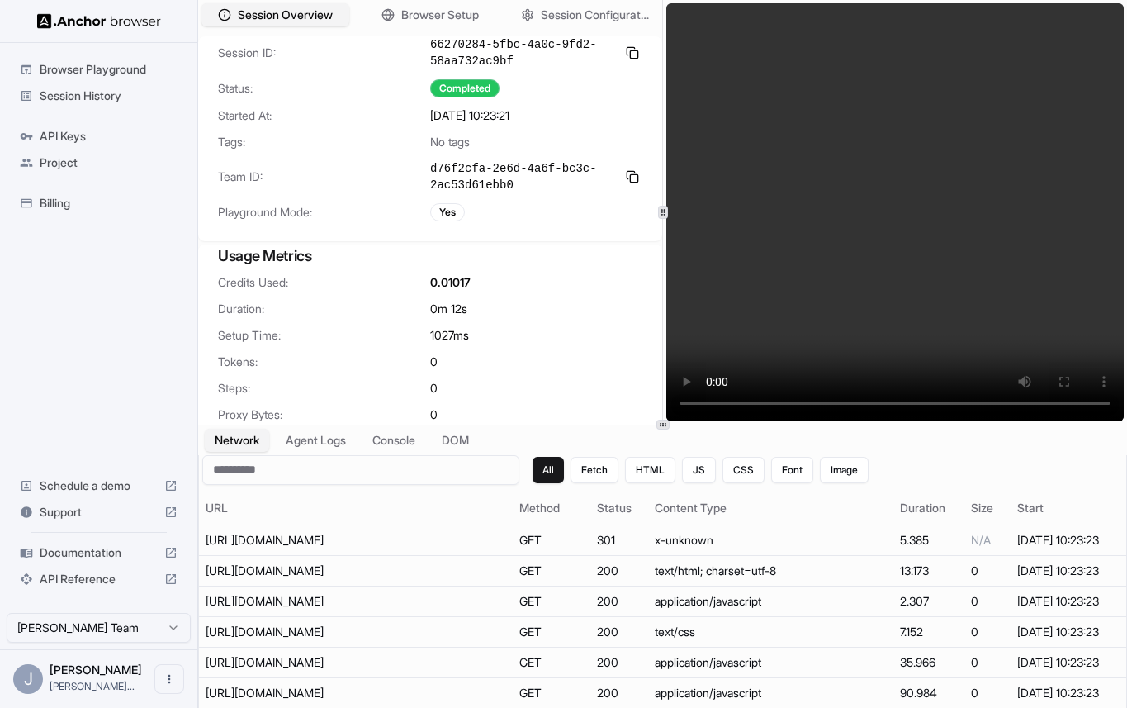
click at [134, 96] on span "Session History" at bounding box center [109, 96] width 138 height 17
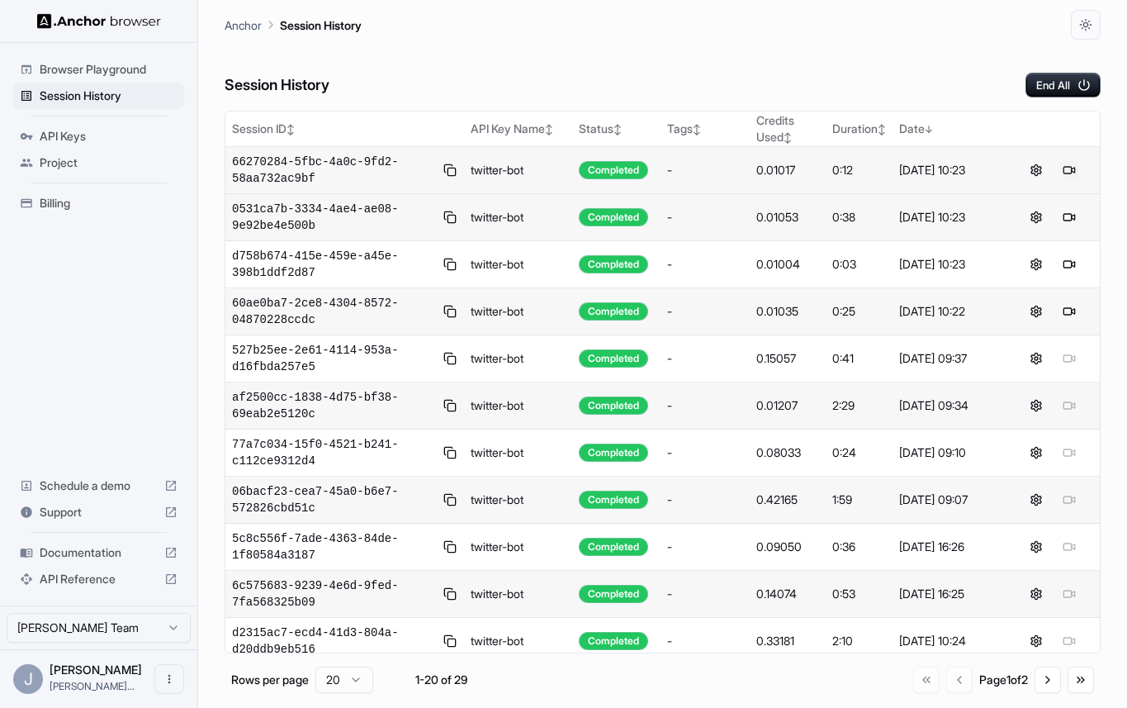
click at [1067, 168] on button at bounding box center [1069, 170] width 20 height 20
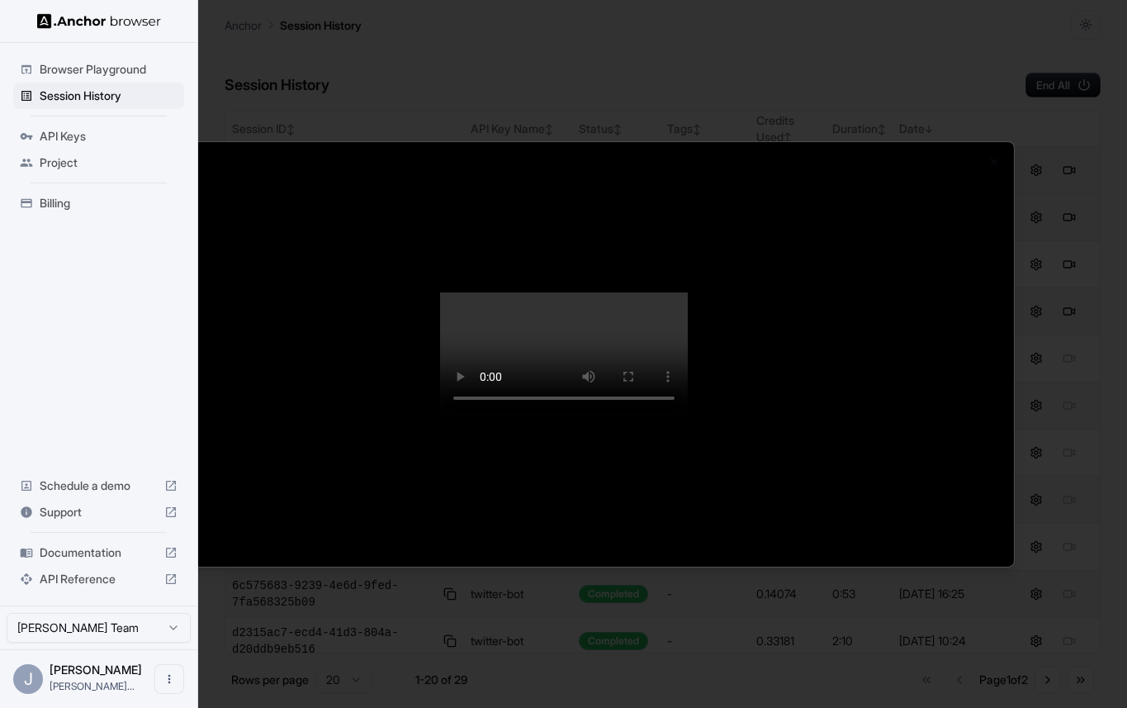
click at [1064, 225] on div at bounding box center [563, 354] width 1127 height 708
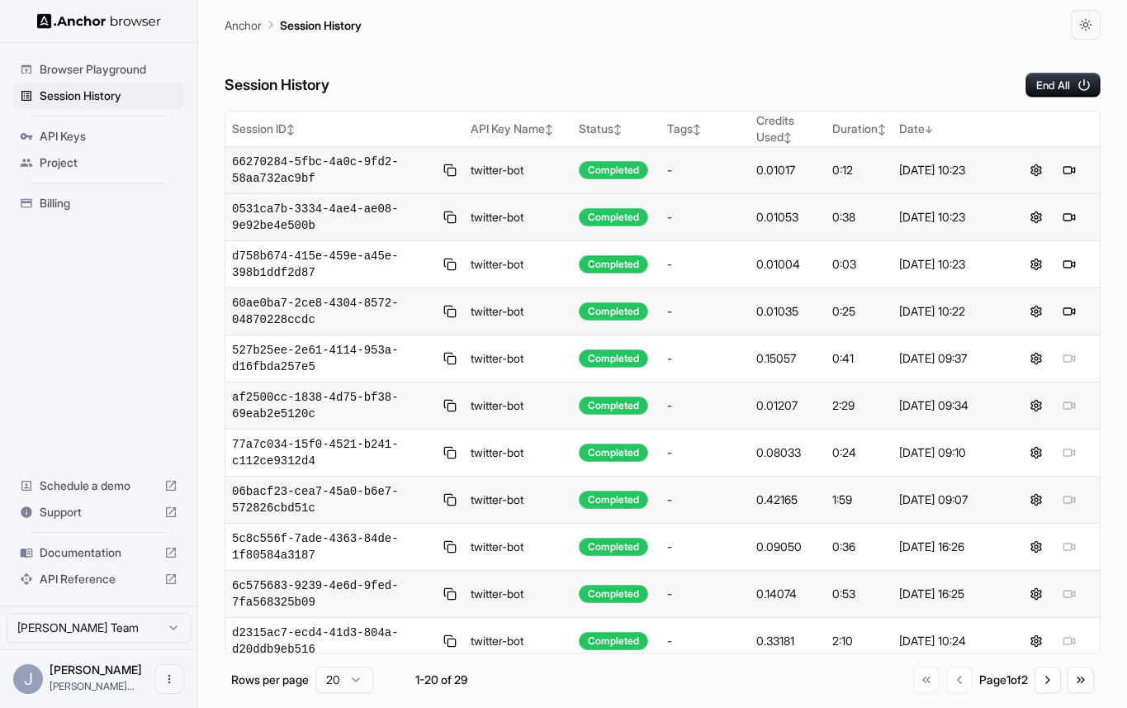
click at [1071, 300] on td at bounding box center [1052, 311] width 95 height 47
click at [1071, 306] on button at bounding box center [1069, 311] width 20 height 20
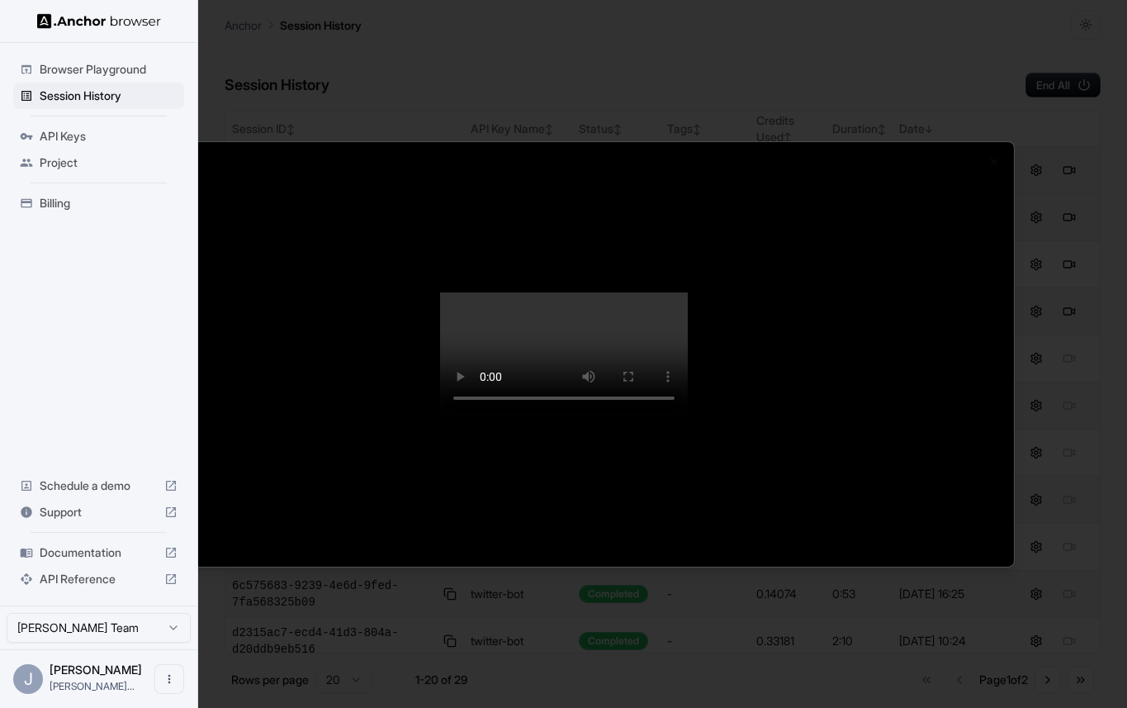
click at [1046, 358] on div at bounding box center [563, 354] width 1127 height 708
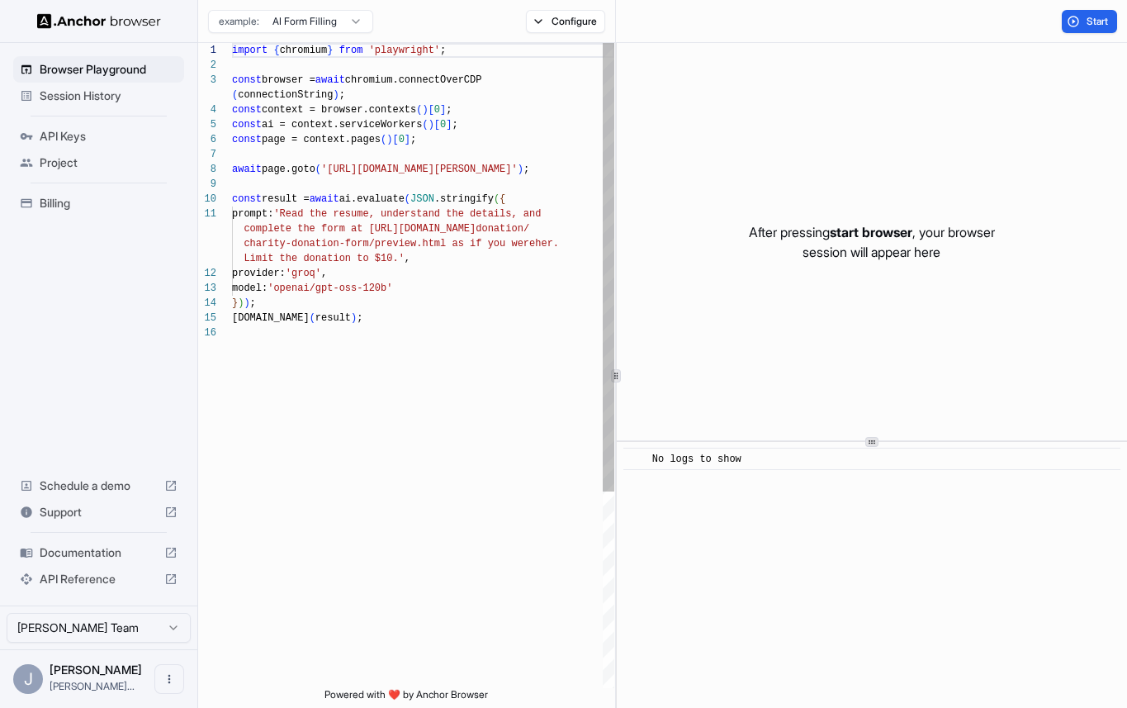
scroll to position [134, 0]
type textarea "**********"
click at [540, 429] on div "import { chromium } from 'playwright' ; const browser = await chromium.connectO…" at bounding box center [423, 506] width 382 height 927
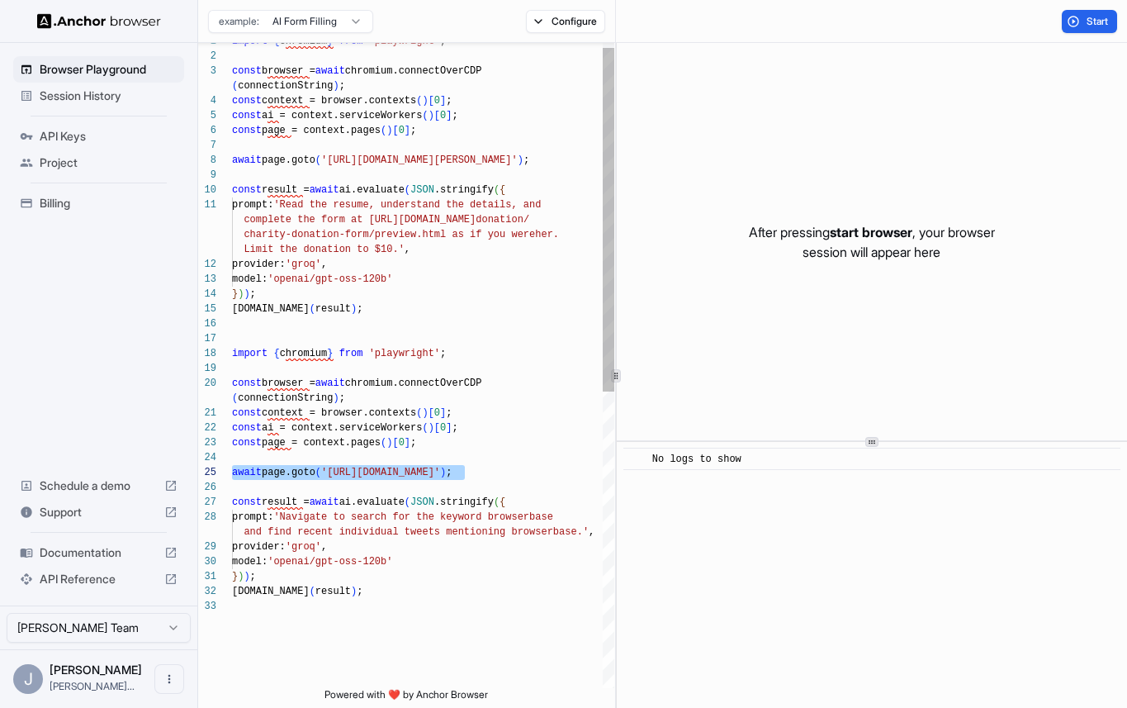
drag, startPoint x: 479, startPoint y: 471, endPoint x: 127, endPoint y: 471, distance: 351.8
click at [232, 471] on div "import { chromium } from 'playwright' ; const browser = await chromium.connectO…" at bounding box center [423, 639] width 382 height 1210
click at [470, 288] on div "import { chromium } from 'playwright' ; const browser = await chromium.connectO…" at bounding box center [423, 639] width 382 height 1210
drag, startPoint x: 566, startPoint y: 163, endPoint x: 405, endPoint y: 165, distance: 161.0
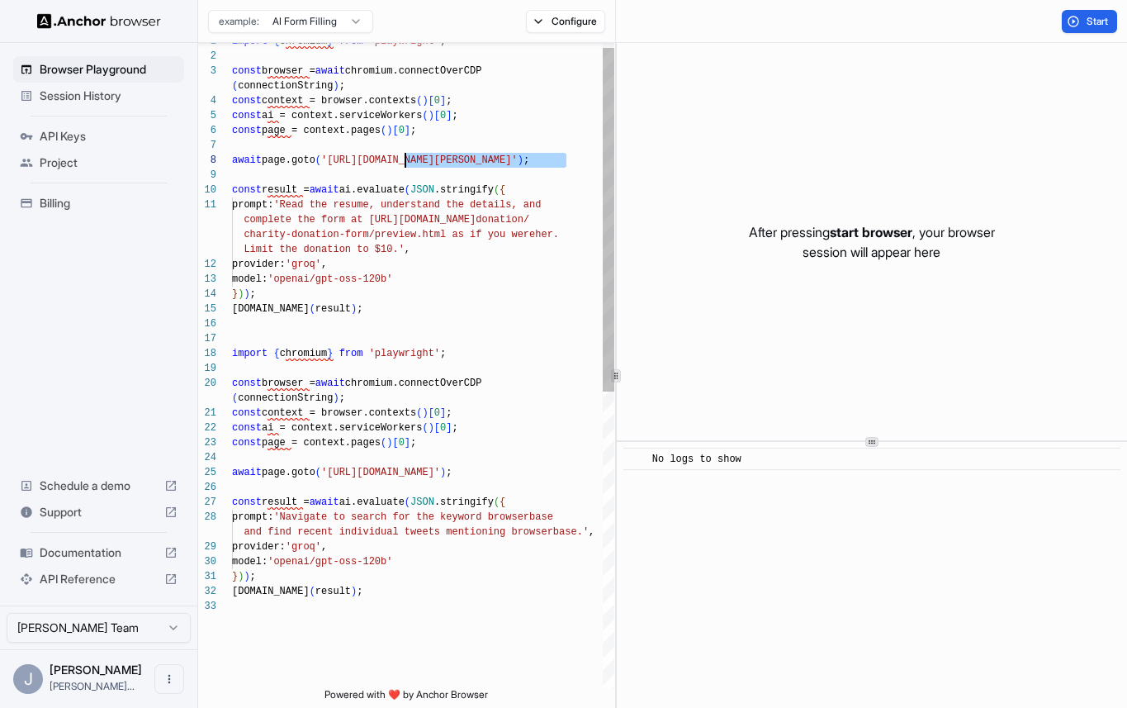
click at [405, 165] on div "import { chromium } from 'playwright' ; const browser = await chromium.connectO…" at bounding box center [423, 639] width 382 height 1210
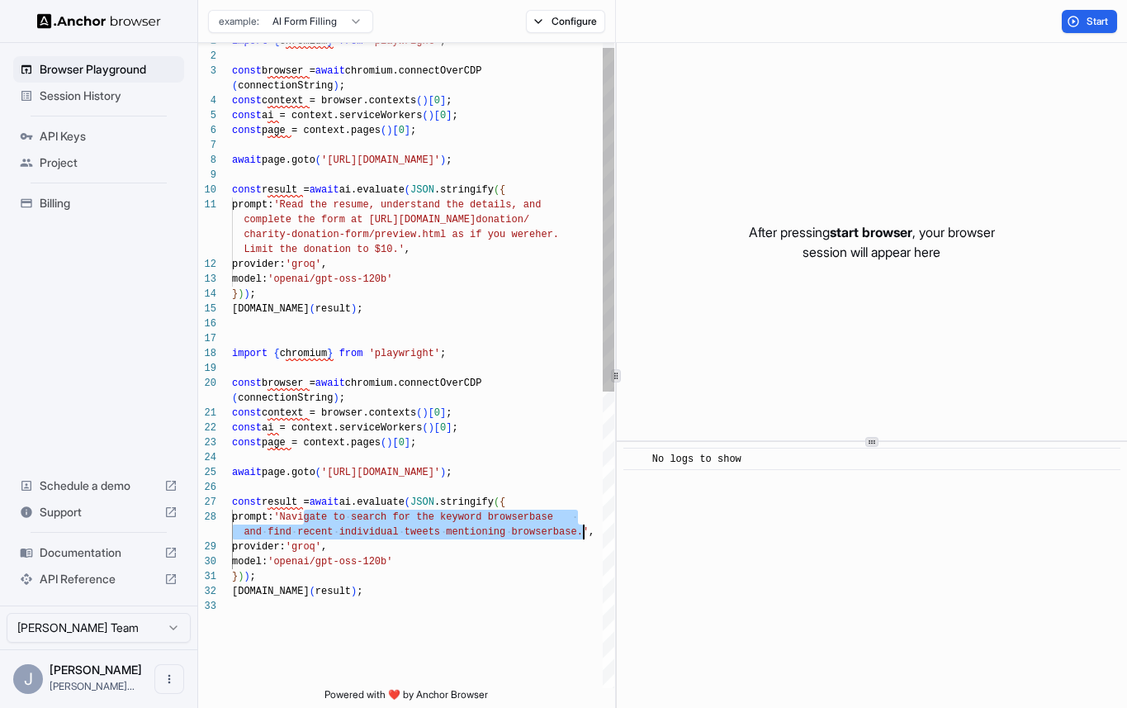
drag, startPoint x: 301, startPoint y: 517, endPoint x: 585, endPoint y: 533, distance: 285.4
click at [585, 533] on div "import { chromium } from 'playwright' ; const browser = await chromium.connectO…" at bounding box center [423, 639] width 382 height 1210
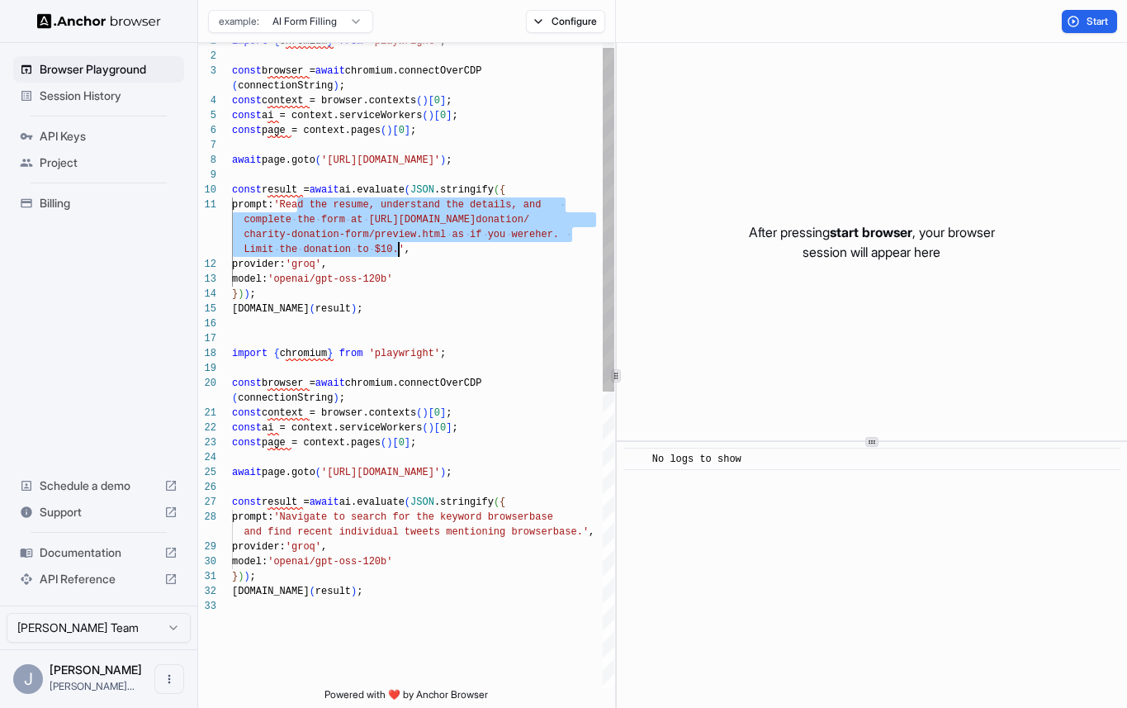
drag, startPoint x: 297, startPoint y: 207, endPoint x: 400, endPoint y: 249, distance: 111.5
click at [400, 249] on div "import { chromium } from 'playwright' ; const browser = await chromium.connectO…" at bounding box center [423, 639] width 382 height 1210
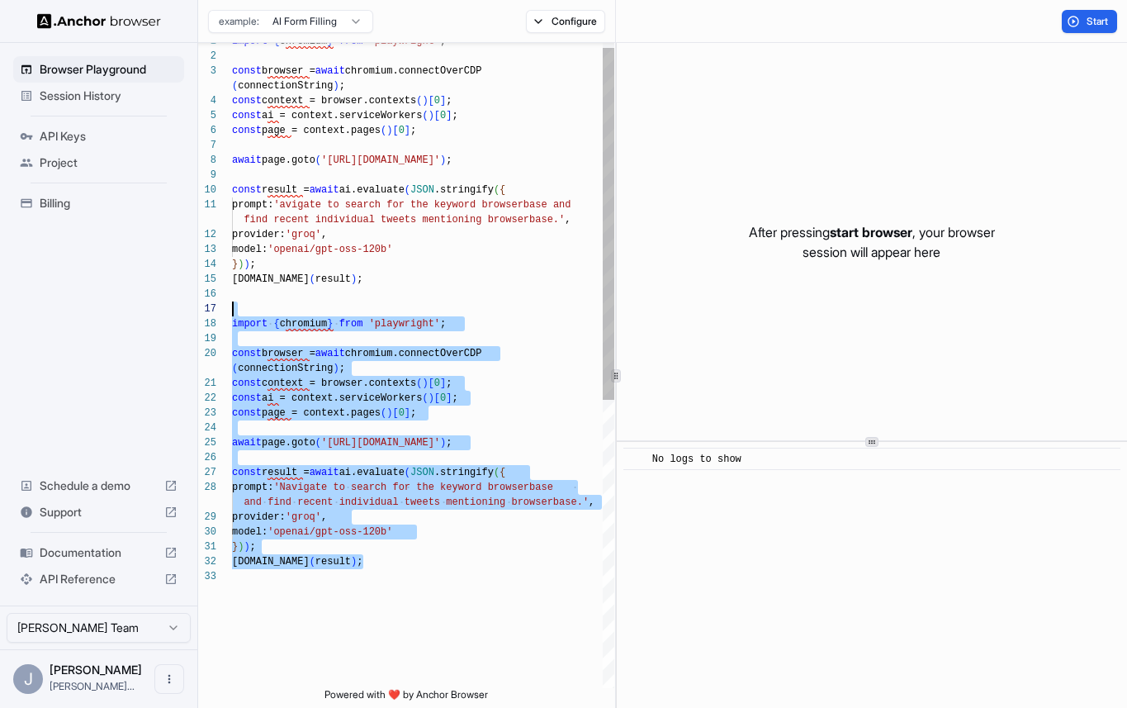
drag, startPoint x: 380, startPoint y: 580, endPoint x: 235, endPoint y: 309, distance: 307.4
click at [235, 309] on div "import { chromium } from 'playwright' ; const browser = await chromium.connectO…" at bounding box center [423, 624] width 382 height 1180
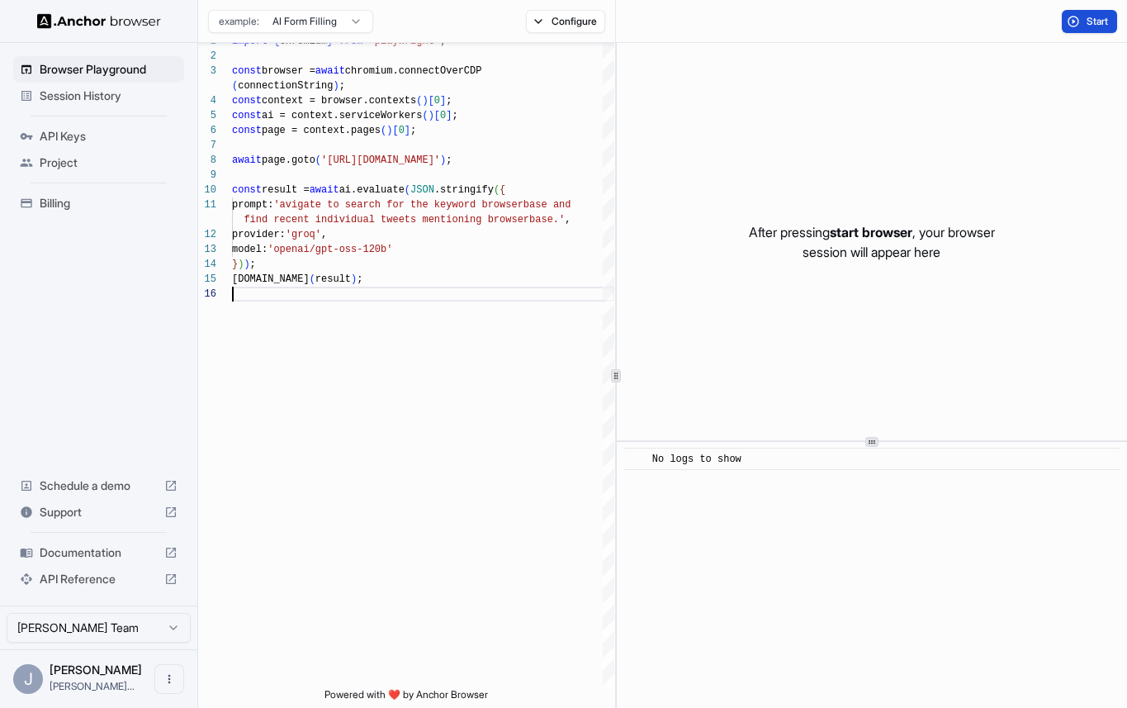
click at [1099, 22] on span "Start" at bounding box center [1098, 21] width 23 height 13
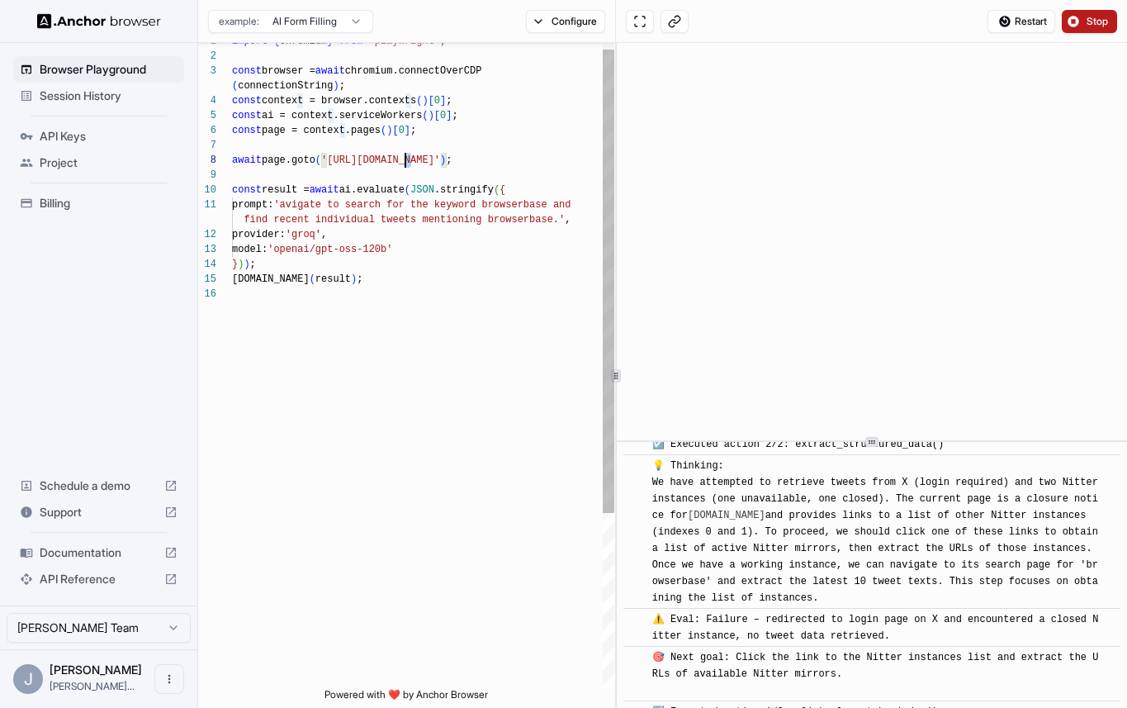
scroll to position [816, 0]
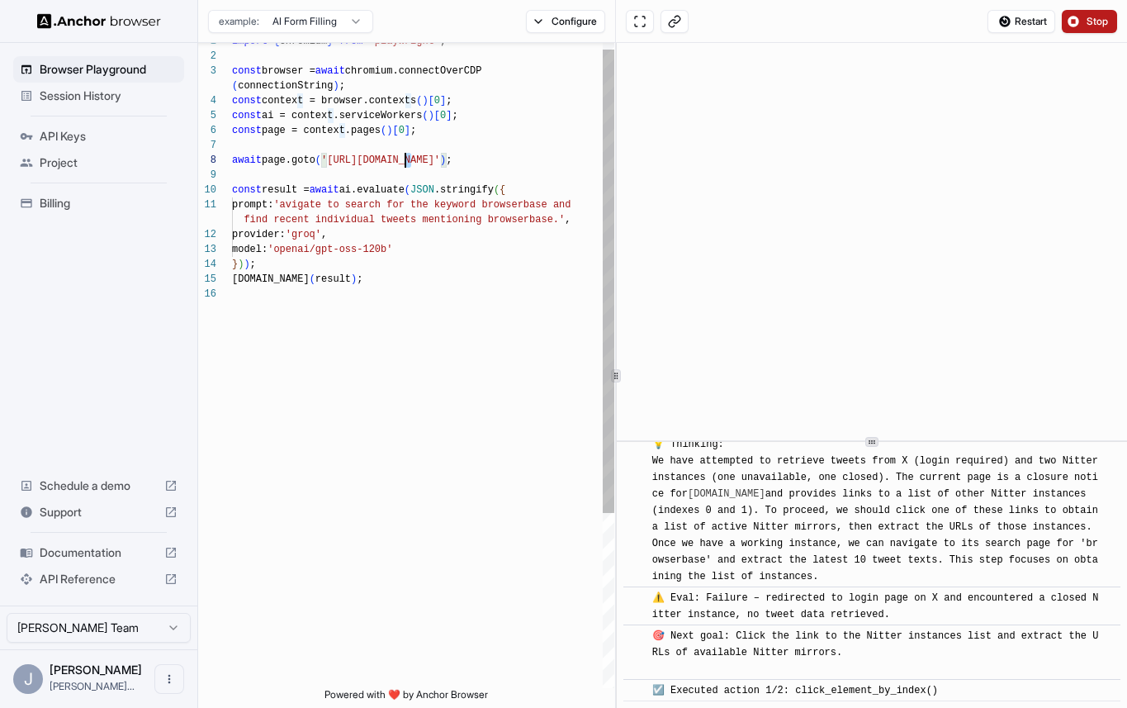
drag, startPoint x: 414, startPoint y: 165, endPoint x: 405, endPoint y: 166, distance: 8.3
click at [405, 166] on div "import { chromium } from 'playwright' ; const browser = await chromium.connectO…" at bounding box center [423, 483] width 382 height 898
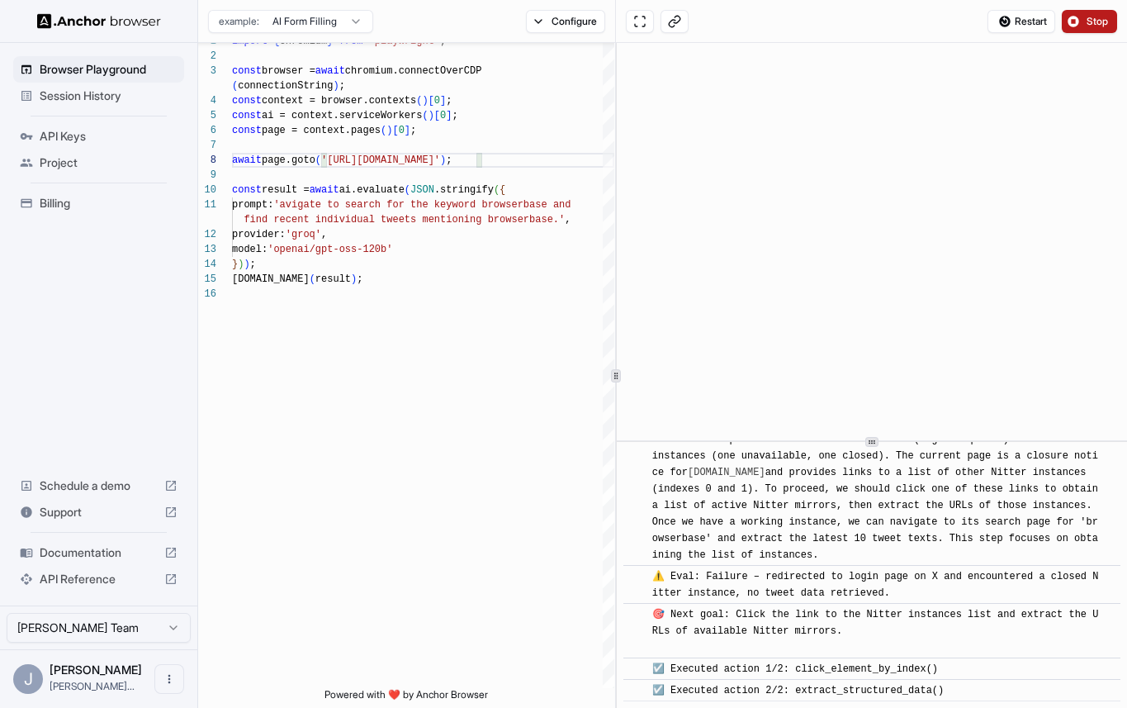
click at [1092, 19] on span "Stop" at bounding box center [1098, 21] width 23 height 13
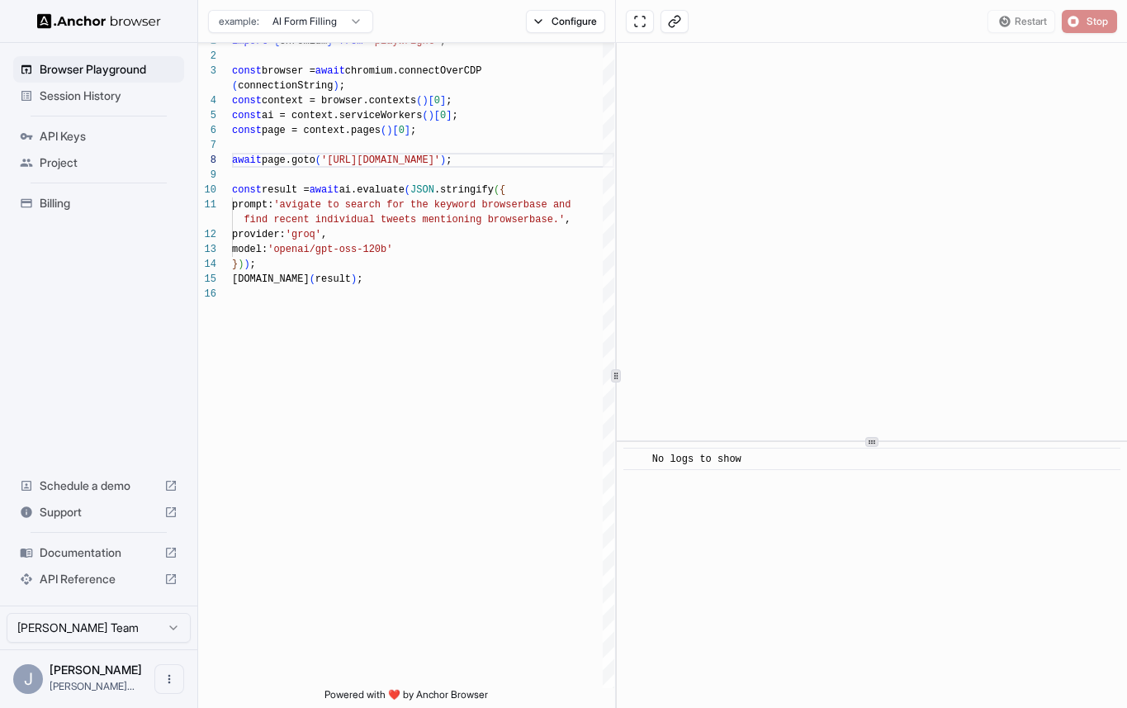
scroll to position [0, 0]
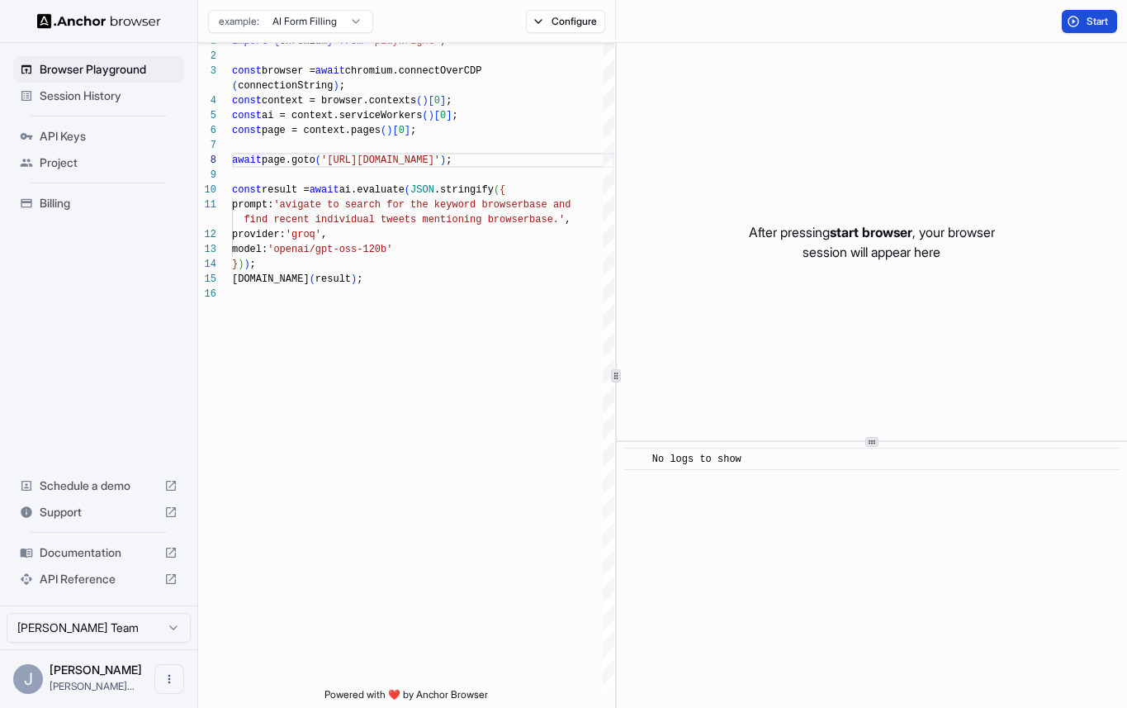
click at [1091, 16] on span "Start" at bounding box center [1098, 21] width 23 height 13
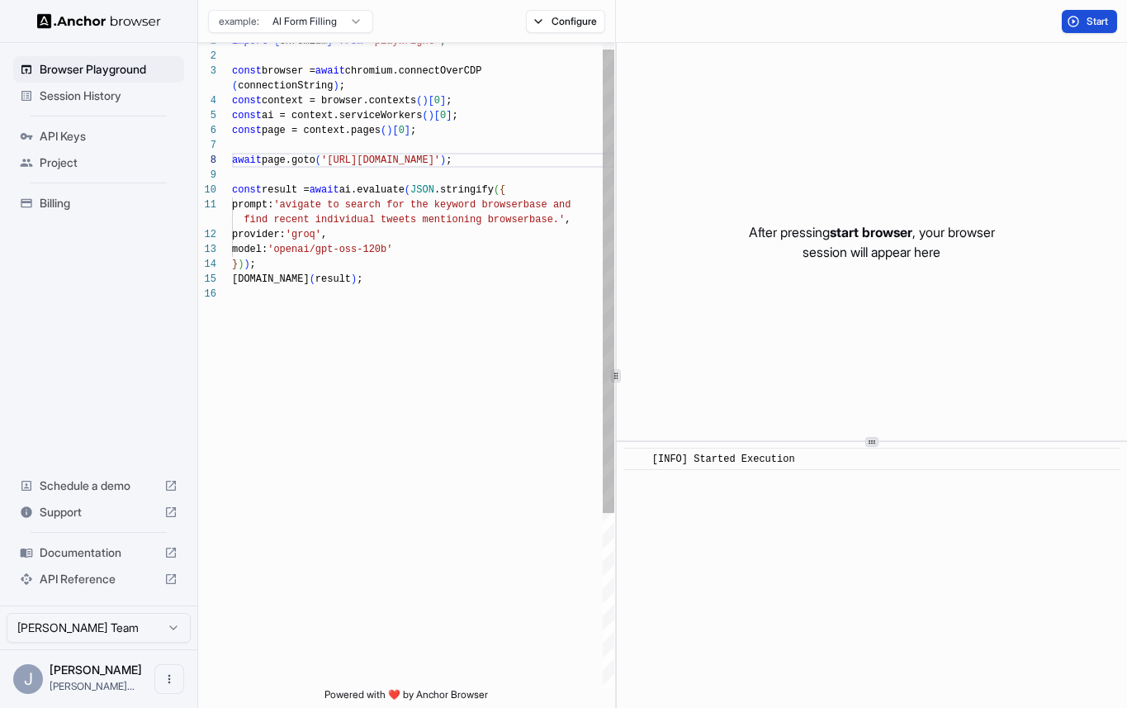
scroll to position [15, 0]
click at [296, 211] on div "import { chromium } from 'playwright' ; const browser = await chromium.connectO…" at bounding box center [423, 483] width 382 height 898
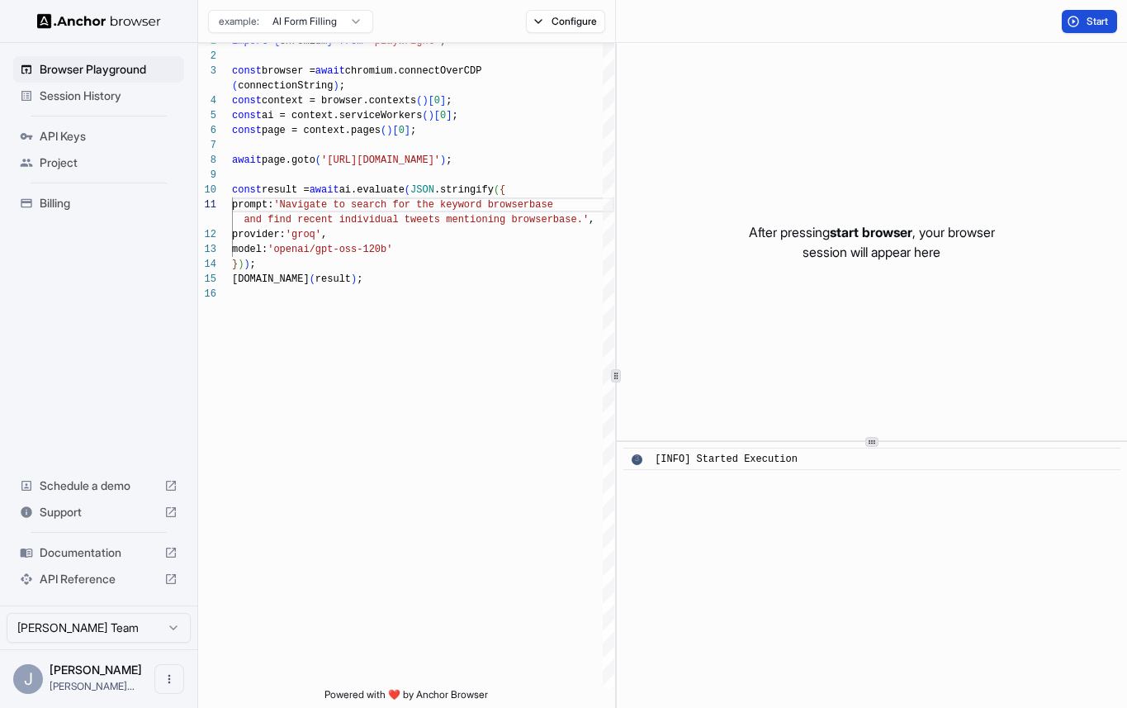
click at [1069, 27] on button "Start" at bounding box center [1089, 21] width 55 height 23
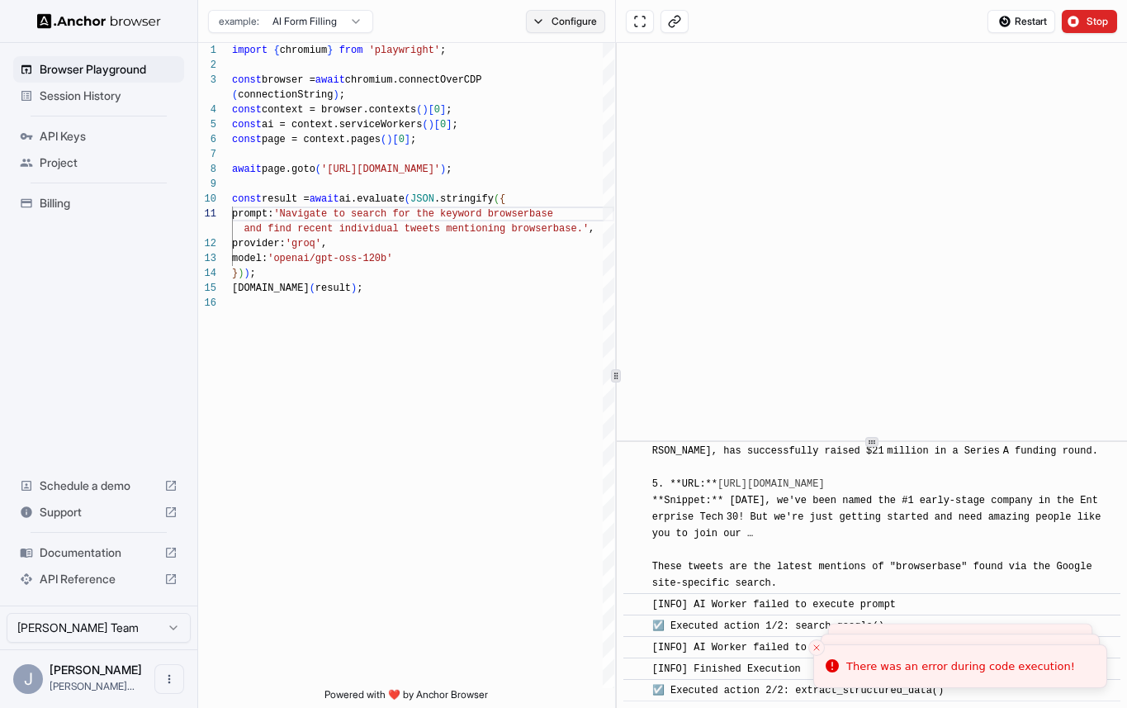
scroll to position [895, 0]
click at [555, 14] on button "Configure" at bounding box center [566, 21] width 80 height 23
click at [695, 167] on button "Select Profile..." at bounding box center [744, 166] width 165 height 23
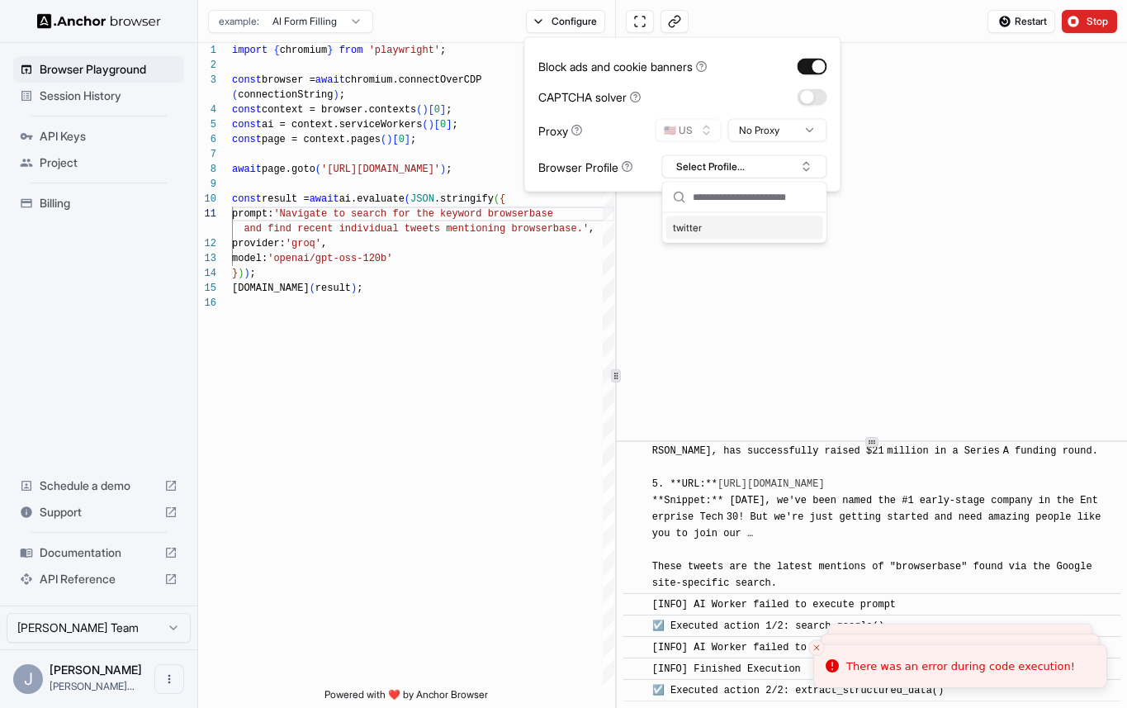
click at [704, 224] on div "twitter" at bounding box center [744, 227] width 157 height 23
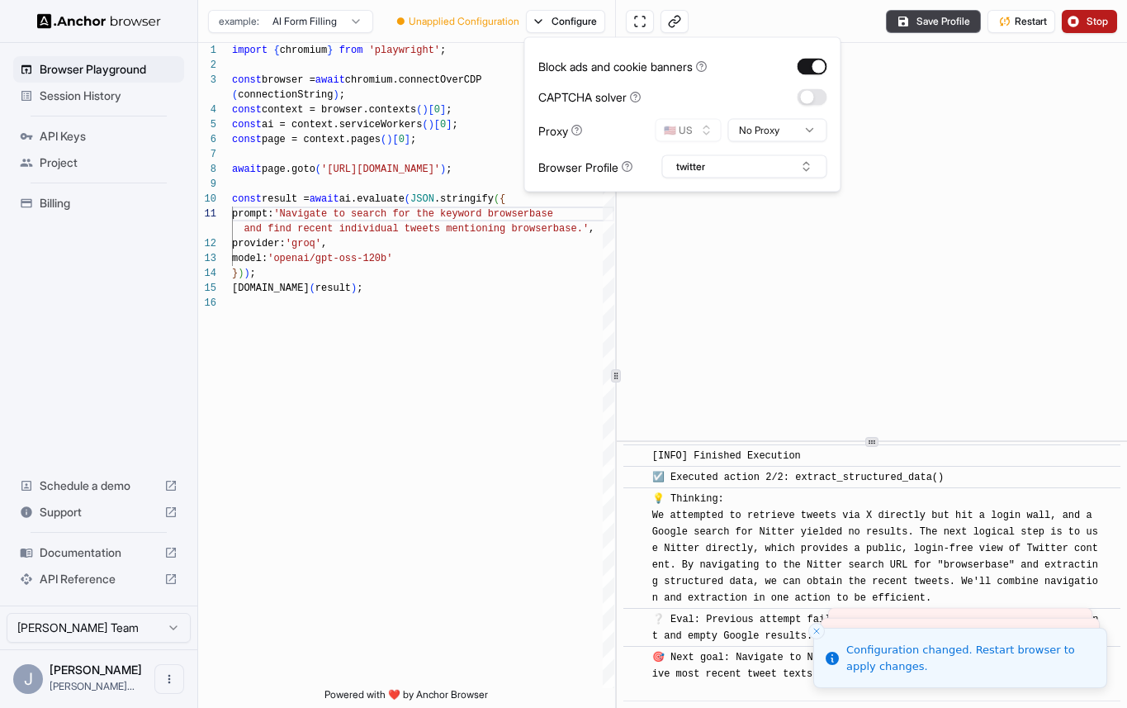
click at [1081, 17] on button "Stop" at bounding box center [1089, 21] width 55 height 23
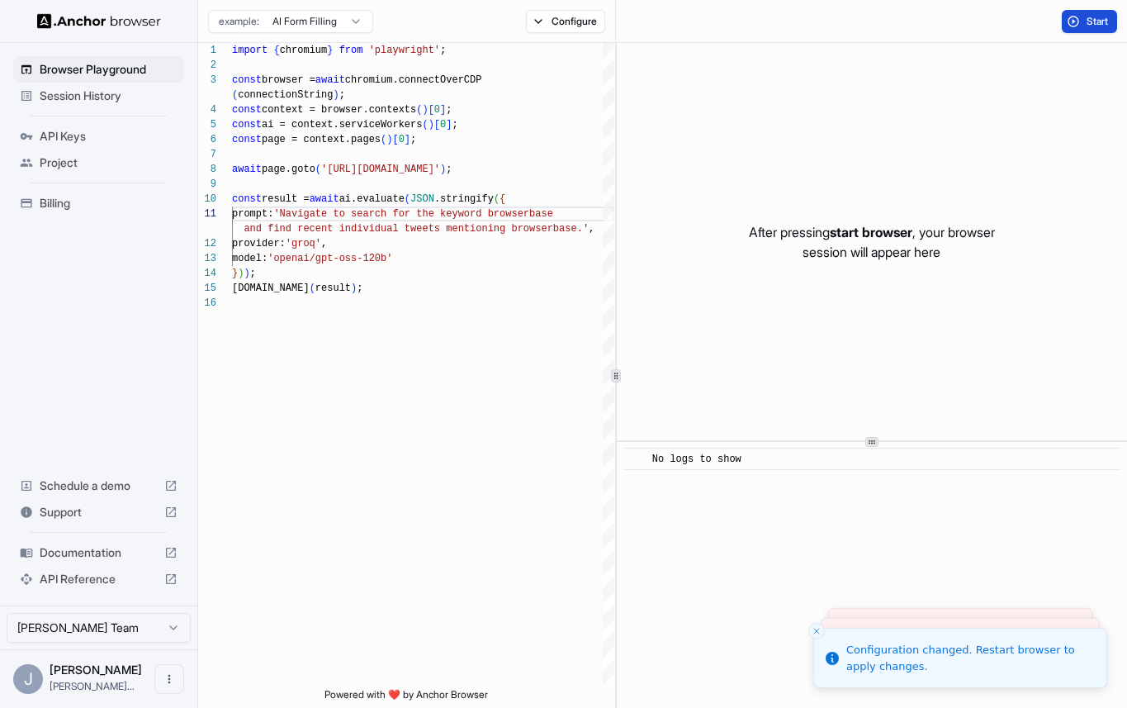
click at [1082, 24] on button "Start" at bounding box center [1089, 21] width 55 height 23
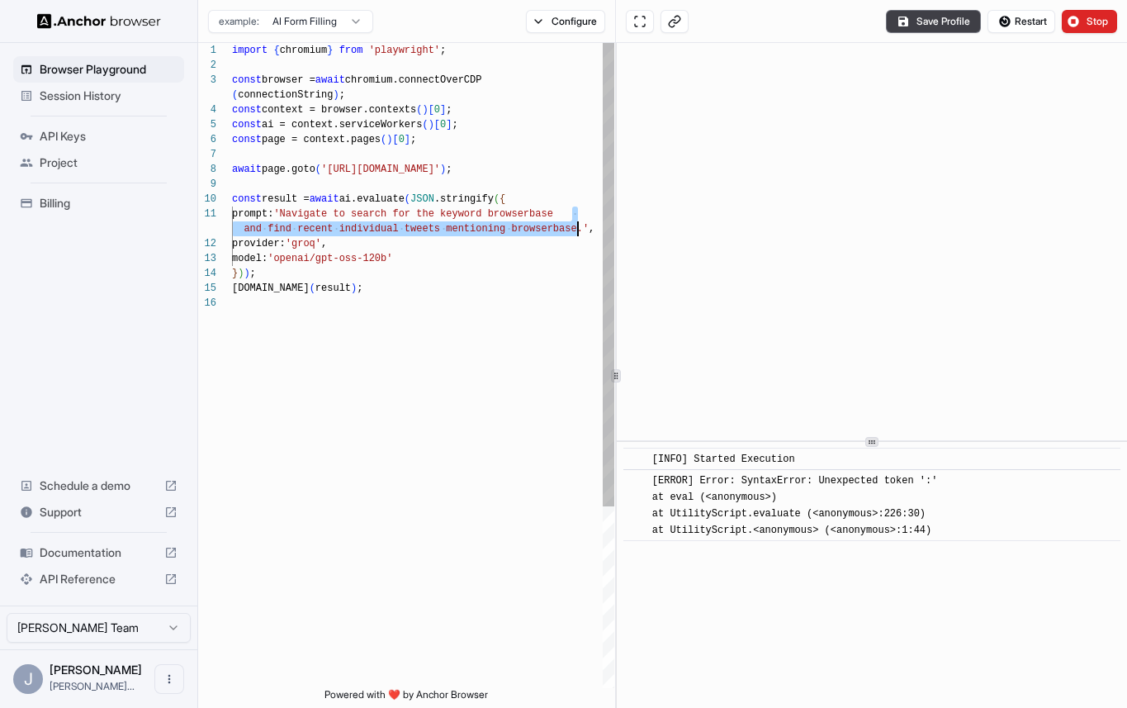
drag, startPoint x: 571, startPoint y: 219, endPoint x: 576, endPoint y: 225, distance: 8.8
click at [577, 225] on div "import { chromium } from 'playwright' ; const browser = await chromium.connectO…" at bounding box center [423, 492] width 382 height 898
type textarea "**********"
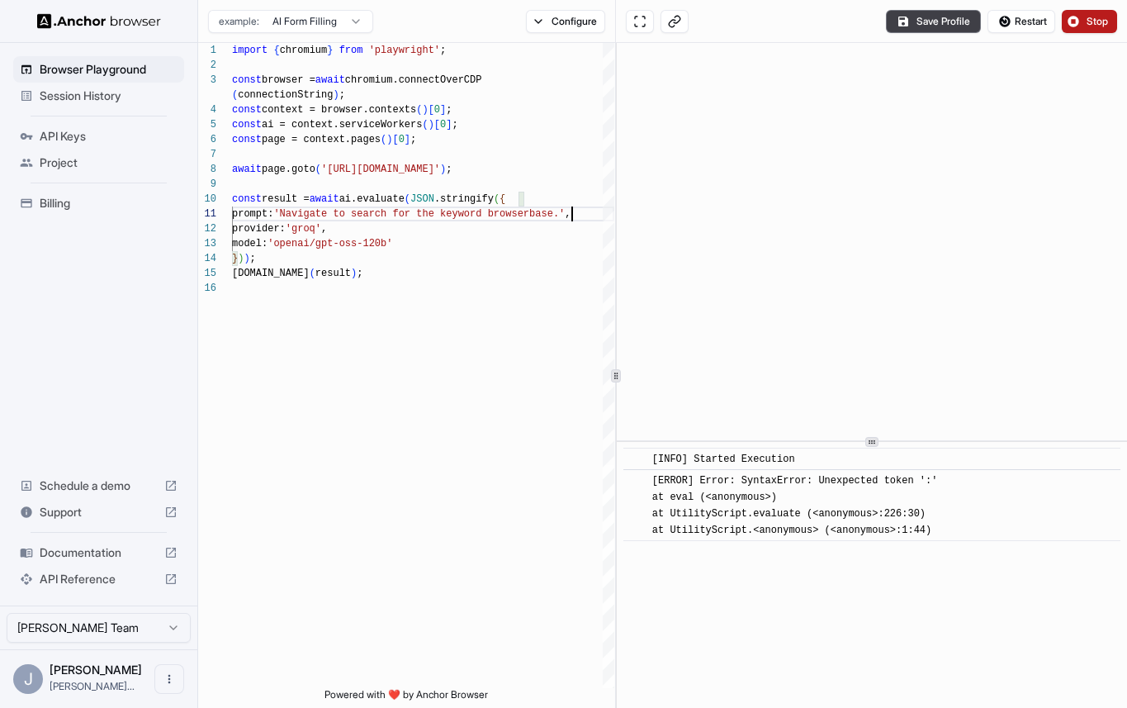
click at [1073, 21] on button "Stop" at bounding box center [1089, 21] width 55 height 23
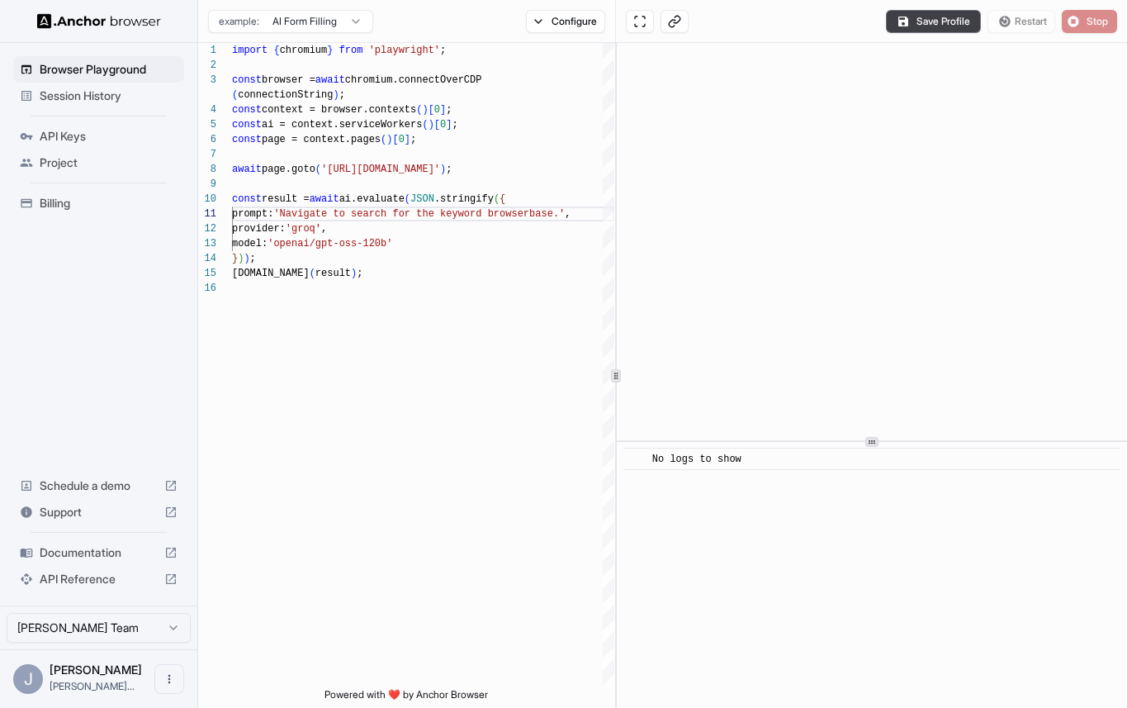
click at [1073, 21] on div "Save Profile Restart Stop" at bounding box center [1001, 21] width 231 height 23
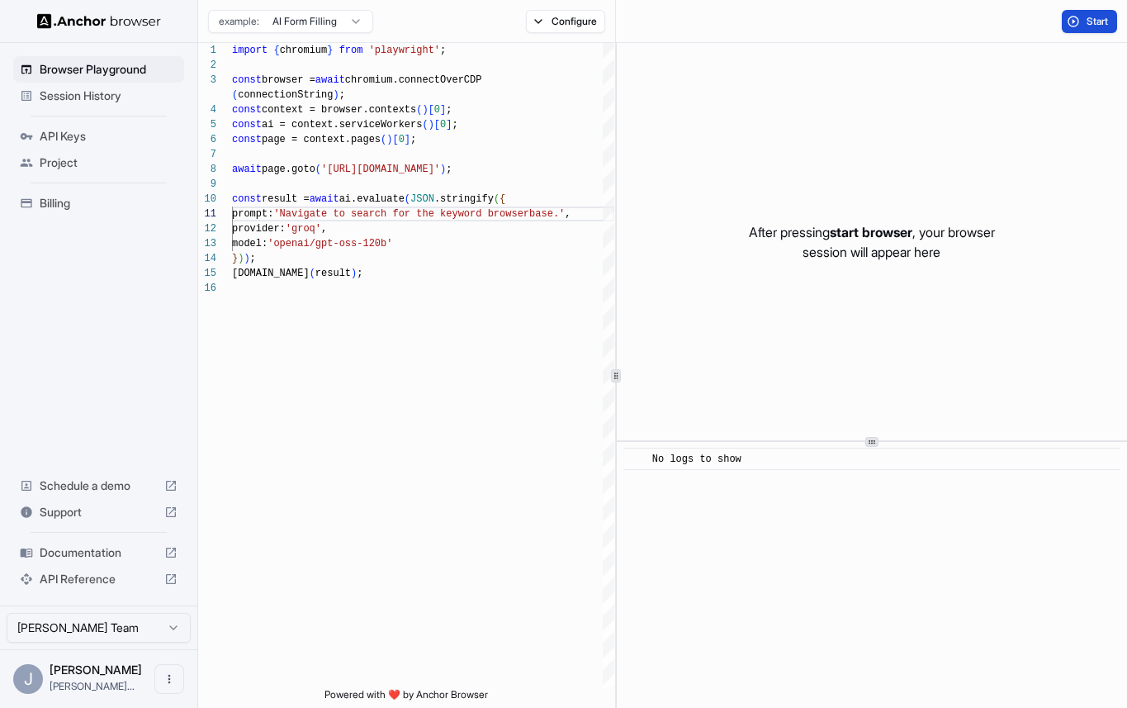
click at [1073, 21] on button "Start" at bounding box center [1089, 21] width 55 height 23
click at [311, 24] on html "**********" at bounding box center [563, 354] width 1127 height 708
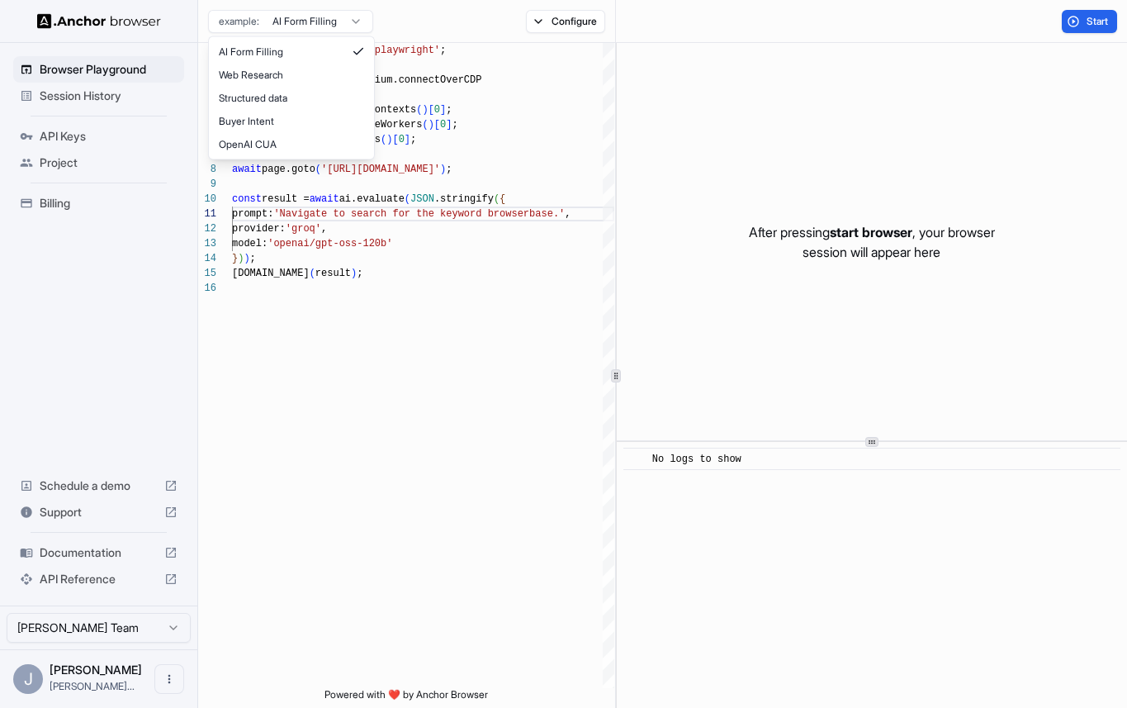
click at [577, 20] on html "**********" at bounding box center [563, 354] width 1127 height 708
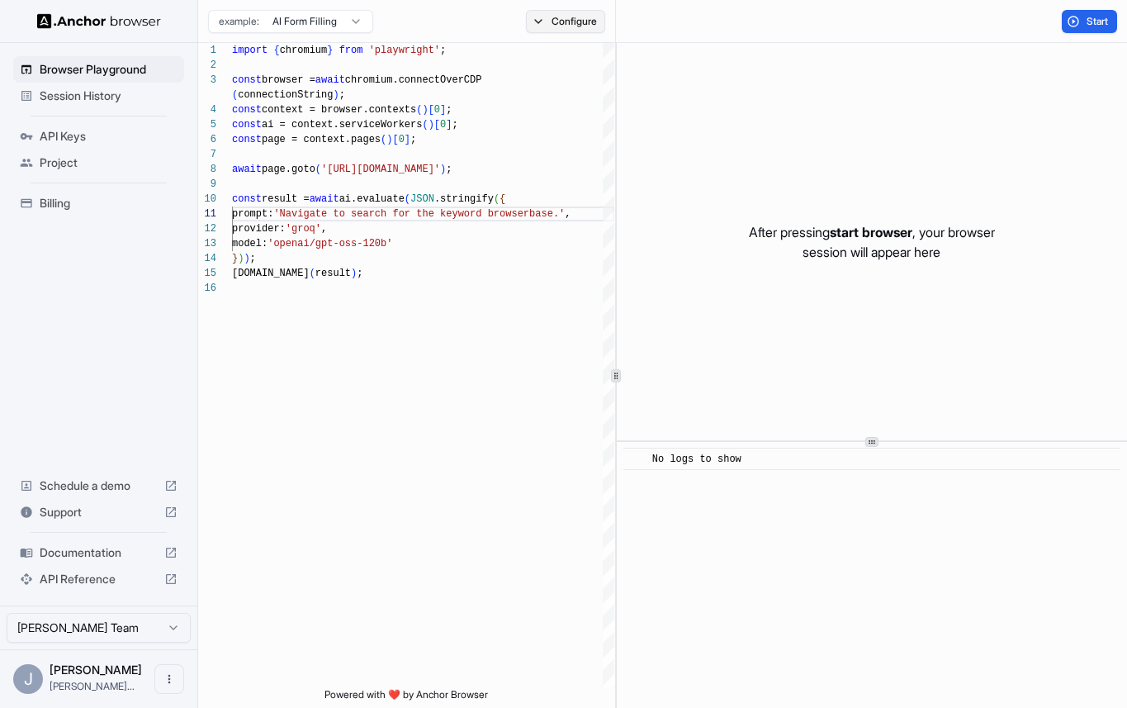
click at [573, 21] on button "Configure" at bounding box center [566, 21] width 80 height 23
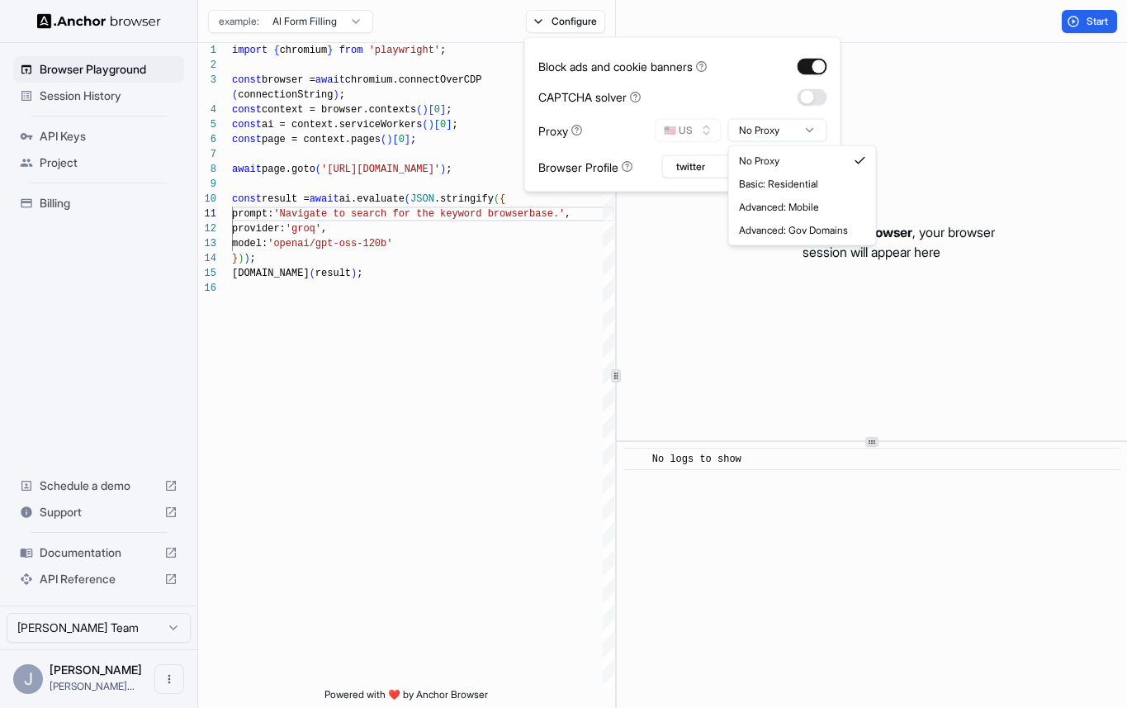
click at [789, 126] on html "**********" at bounding box center [563, 354] width 1127 height 708
click at [723, 85] on html "**********" at bounding box center [563, 354] width 1127 height 708
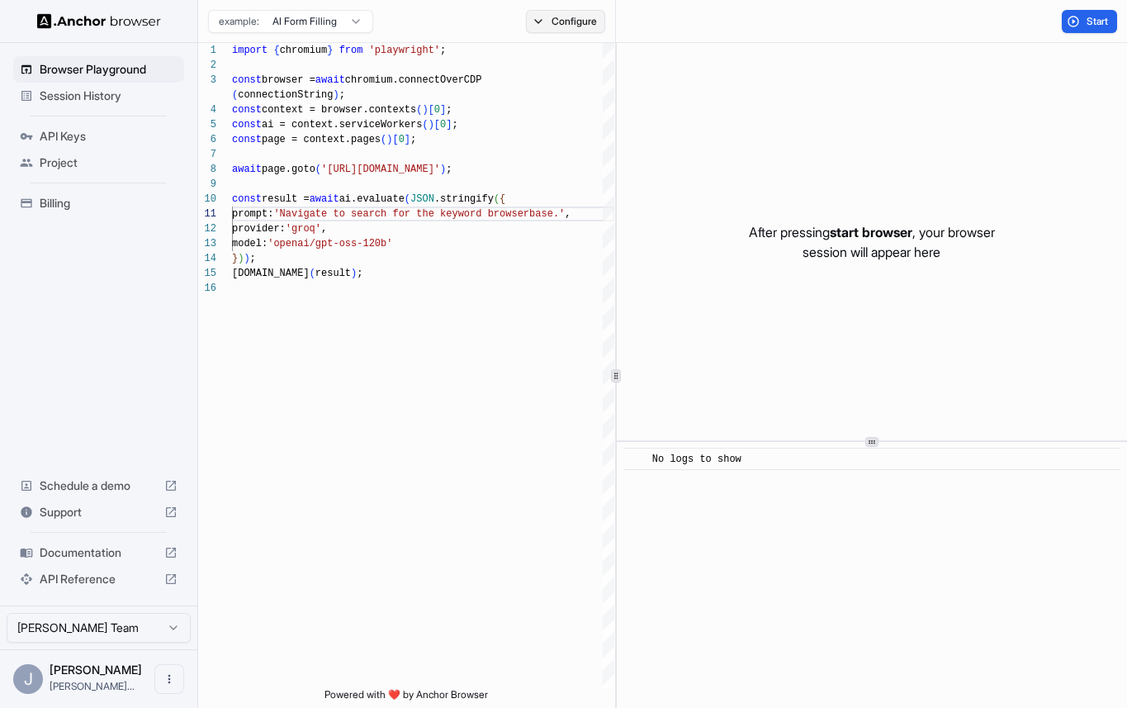
click at [589, 20] on button "Configure" at bounding box center [566, 21] width 80 height 23
click at [808, 68] on button "button" at bounding box center [813, 66] width 30 height 17
click at [658, 19] on div "Start" at bounding box center [871, 21] width 511 height 43
click at [1068, 21] on button "Start" at bounding box center [1089, 21] width 55 height 23
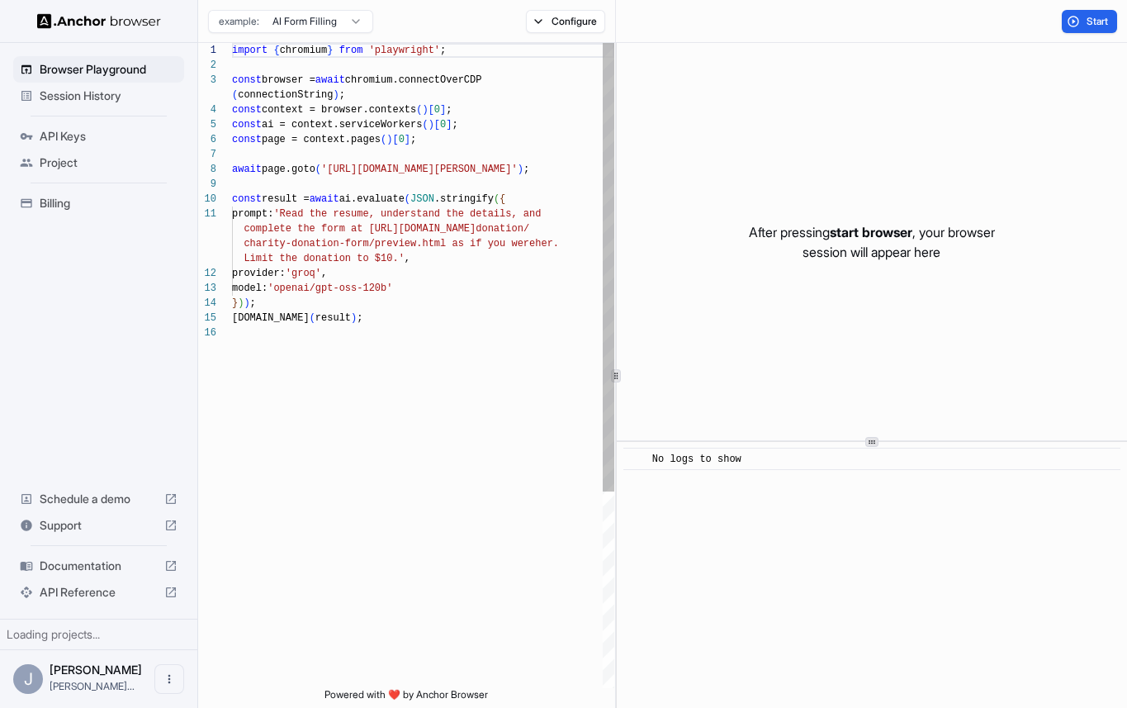
scroll to position [134, 0]
